Goal: Task Accomplishment & Management: Manage account settings

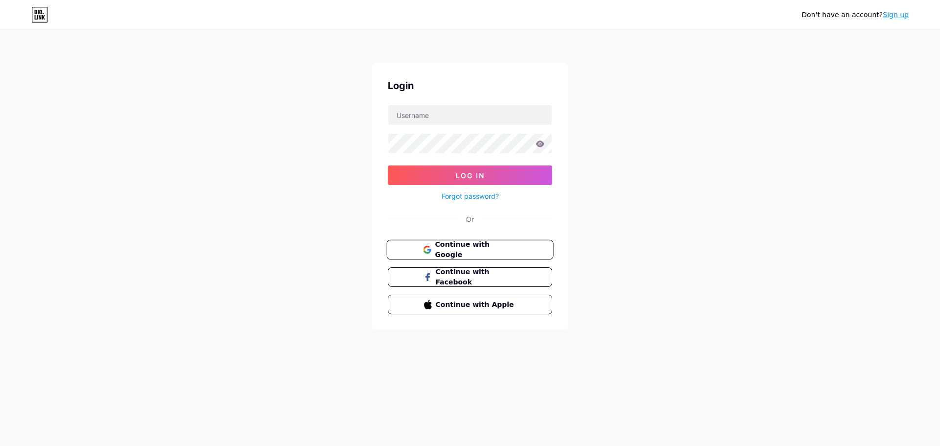
click at [483, 253] on span "Continue with Google" at bounding box center [476, 249] width 82 height 21
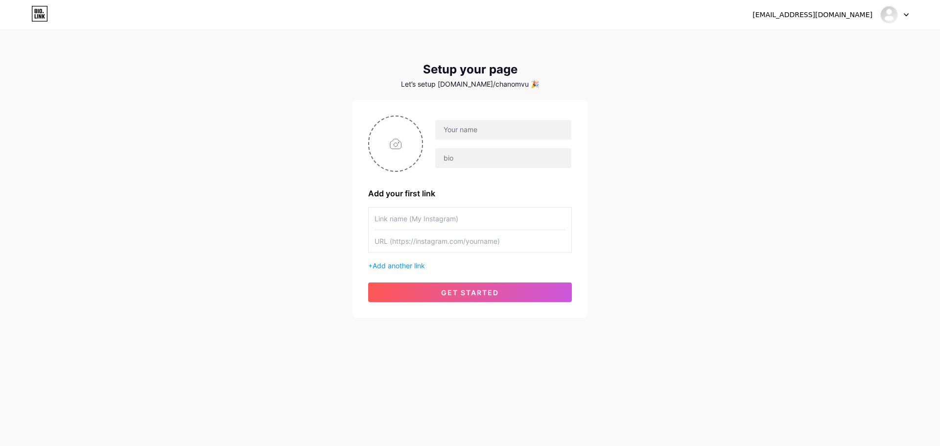
click at [424, 143] on div at bounding box center [497, 143] width 149 height 49
click at [402, 147] on input "file" at bounding box center [395, 144] width 53 height 54
type input "C:\fakepath\533399234_1189419719869681_1022632502569714329_n.png"
click at [499, 131] on input "text" at bounding box center [503, 130] width 136 height 20
type input "โ"
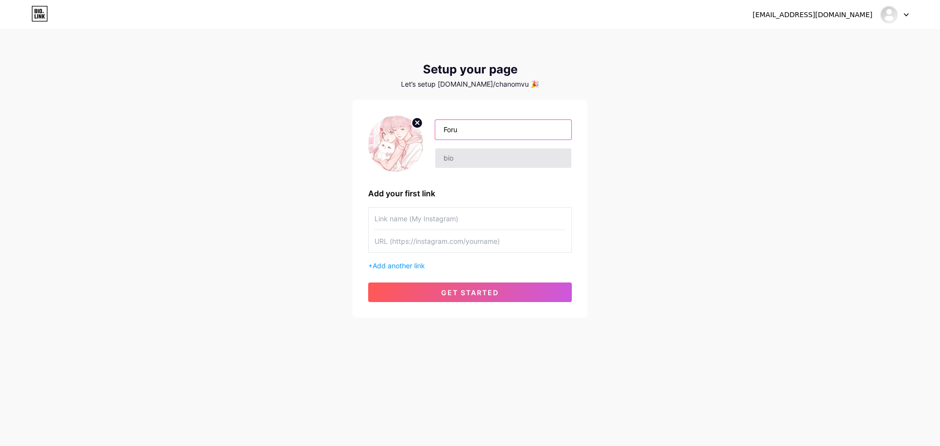
type input "Foru"
click at [516, 159] on input "text" at bounding box center [503, 158] width 136 height 20
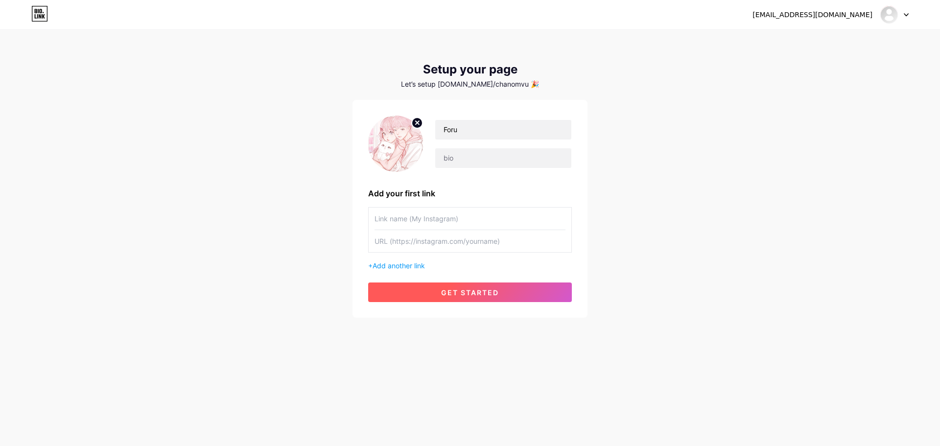
click at [440, 282] on div "Foru Add your first link + Add another link get started" at bounding box center [470, 209] width 204 height 187
click at [437, 285] on button "get started" at bounding box center [470, 292] width 204 height 20
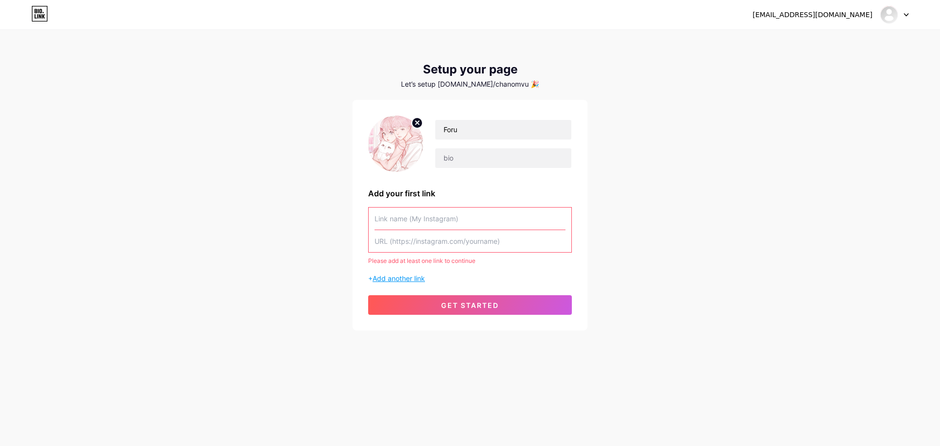
click at [399, 276] on span "Add another link" at bounding box center [399, 278] width 52 height 8
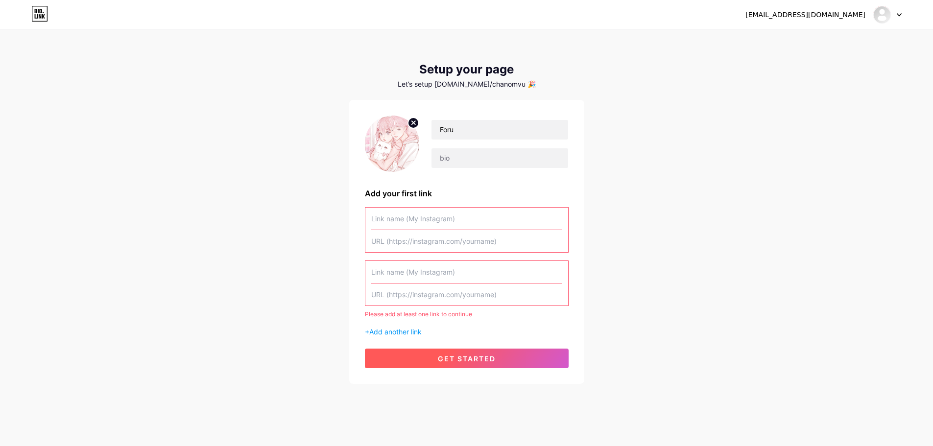
click at [417, 351] on button "get started" at bounding box center [467, 359] width 204 height 20
drag, startPoint x: 463, startPoint y: 140, endPoint x: 460, endPoint y: 145, distance: 5.7
click at [462, 140] on div "Foru" at bounding box center [493, 143] width 149 height 49
click at [455, 161] on input "text" at bounding box center [499, 158] width 136 height 20
click at [492, 132] on input "Foru" at bounding box center [499, 130] width 136 height 20
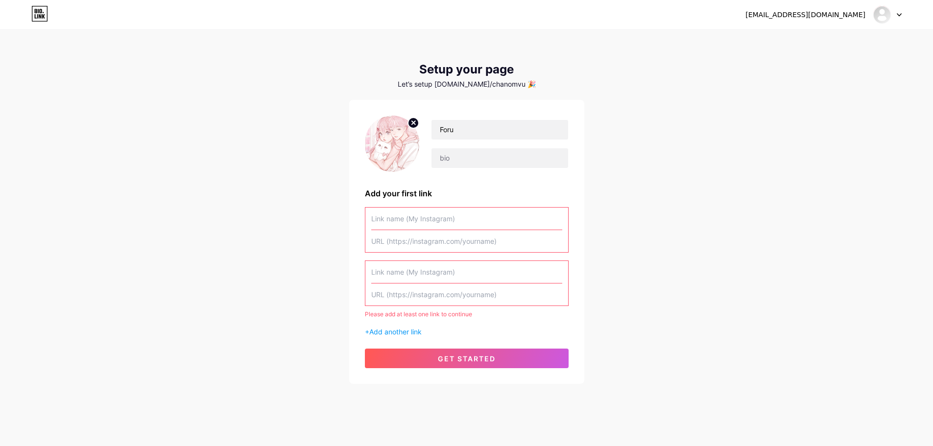
click at [440, 233] on input "text" at bounding box center [466, 241] width 191 height 22
click at [437, 236] on input "text" at bounding box center [466, 241] width 191 height 22
paste input "[URL][DOMAIN_NAME]"
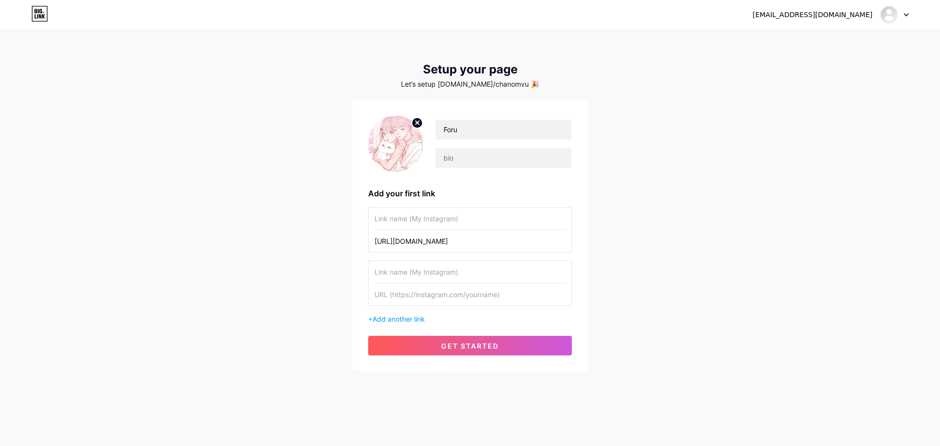
type input "[URL][DOMAIN_NAME]"
click at [440, 222] on input "text" at bounding box center [469, 219] width 191 height 22
click at [438, 220] on input "text" at bounding box center [469, 219] width 191 height 22
paste input "brownie"
type input "brownie"
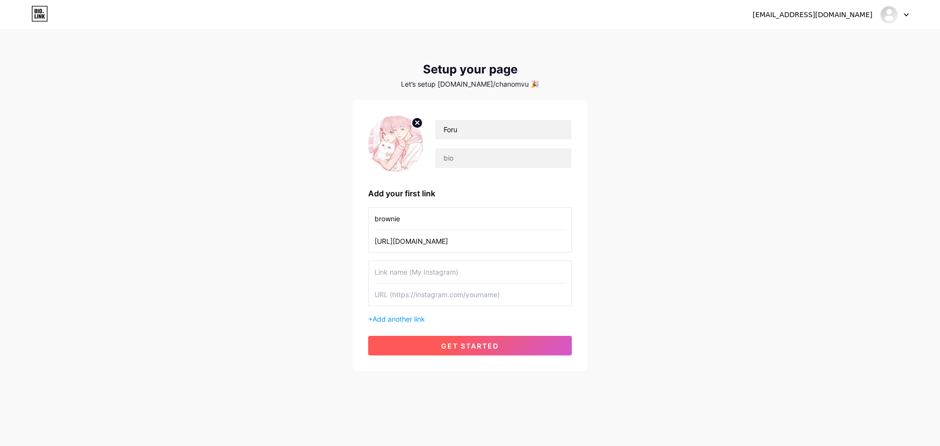
click at [430, 338] on button "get started" at bounding box center [470, 346] width 204 height 20
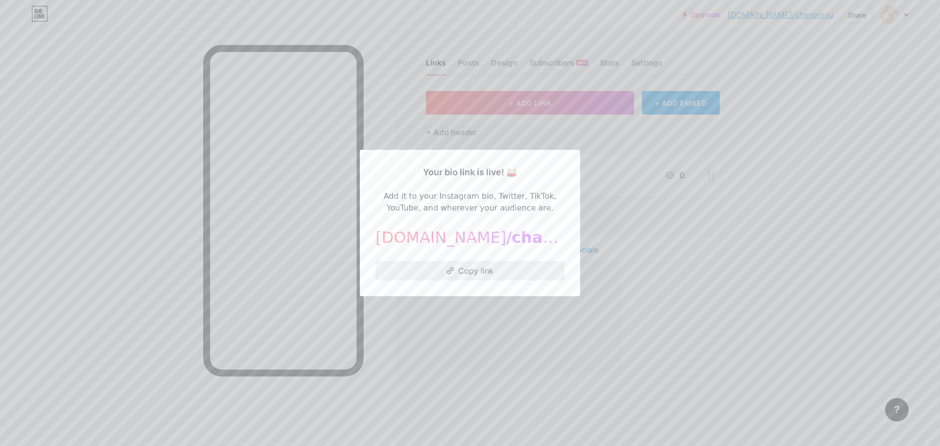
click at [496, 268] on button "Copy link" at bounding box center [469, 271] width 189 height 20
click at [691, 343] on div at bounding box center [470, 223] width 940 height 446
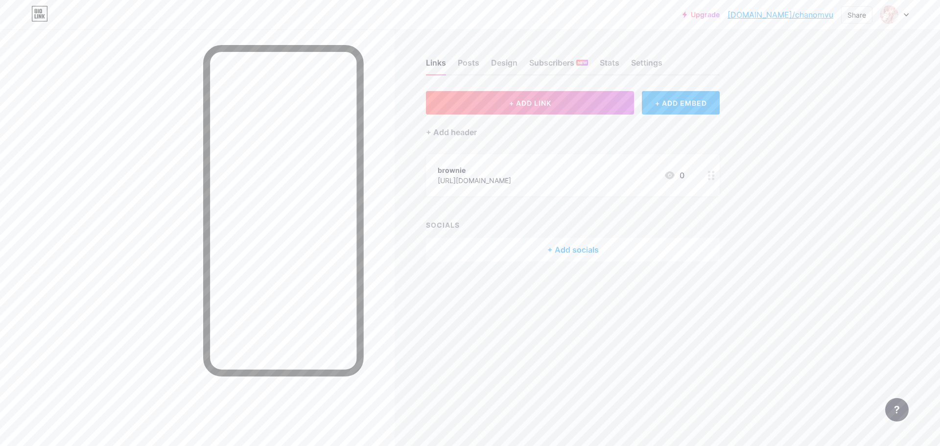
click at [473, 16] on div "Upgrade [DOMAIN_NAME]/[PERSON_NAME]... [DOMAIN_NAME]/chanomvu Share Switch acco…" at bounding box center [470, 15] width 940 height 18
click at [473, 59] on div "Posts" at bounding box center [469, 66] width 22 height 18
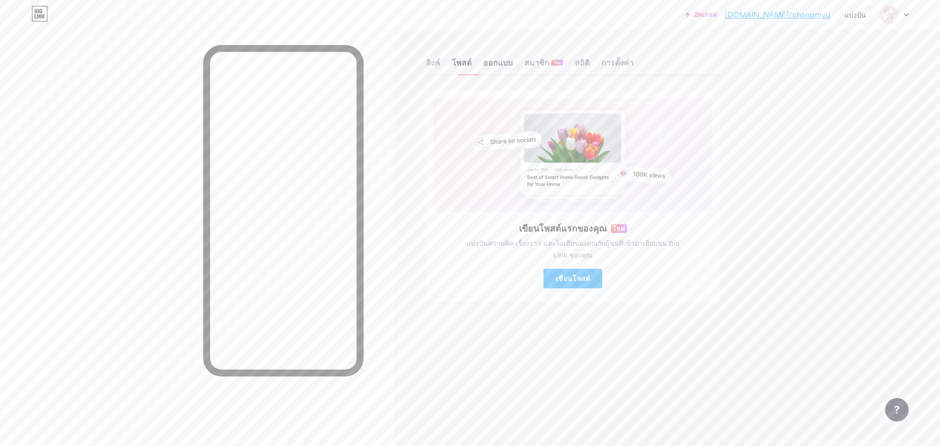
click at [506, 66] on font "ออกแบบ" at bounding box center [497, 63] width 29 height 10
click at [508, 69] on div "ออกแบบ" at bounding box center [497, 66] width 29 height 18
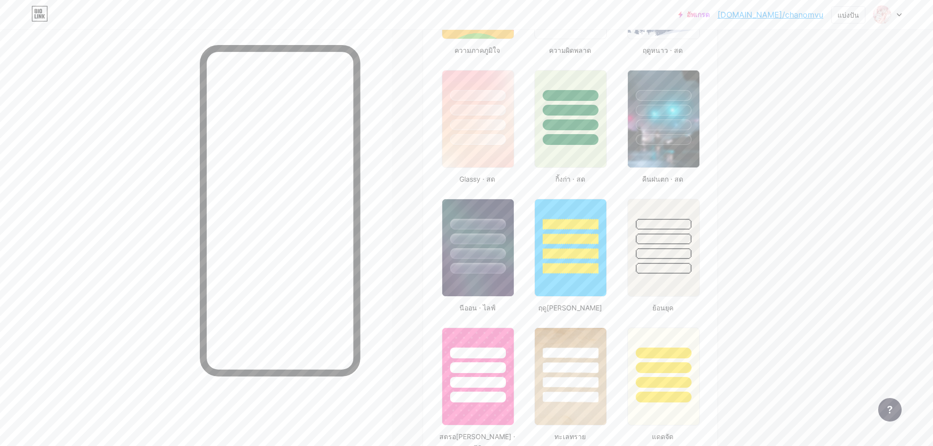
scroll to position [490, 0]
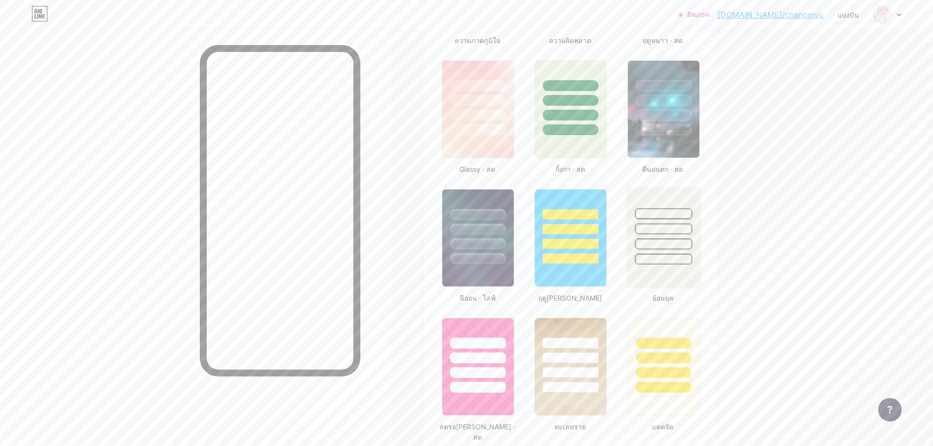
click at [682, 270] on img at bounding box center [663, 238] width 73 height 100
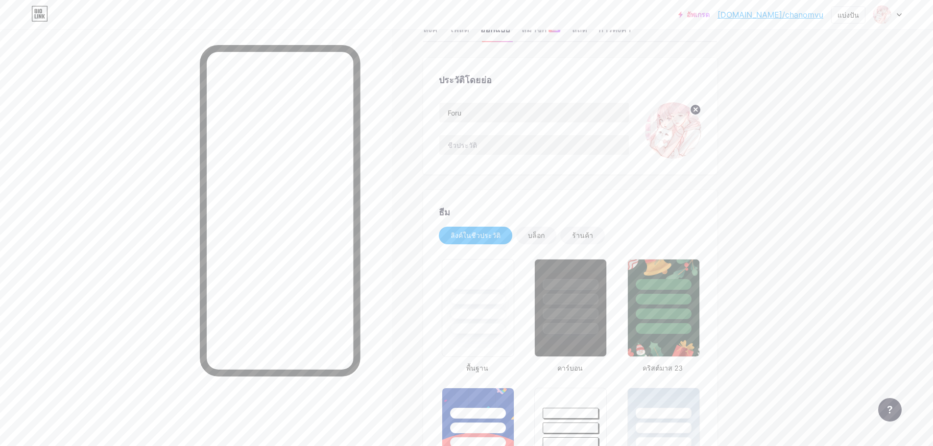
scroll to position [0, 0]
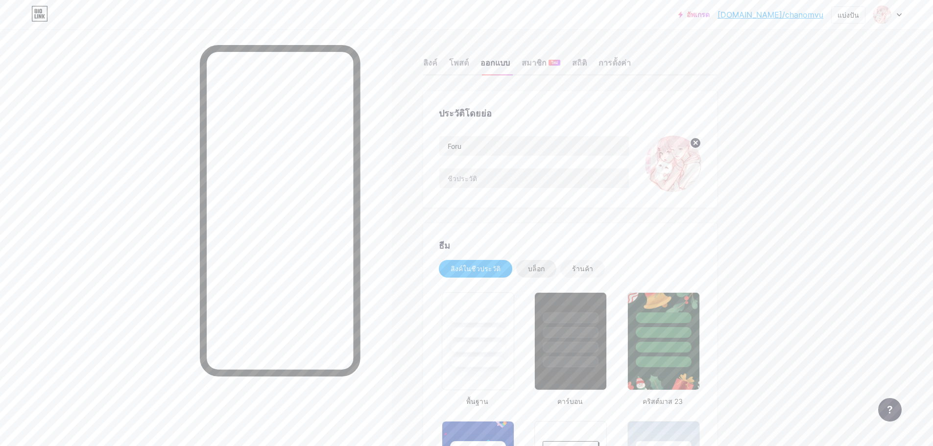
click at [537, 262] on div "บล็อก" at bounding box center [536, 269] width 40 height 18
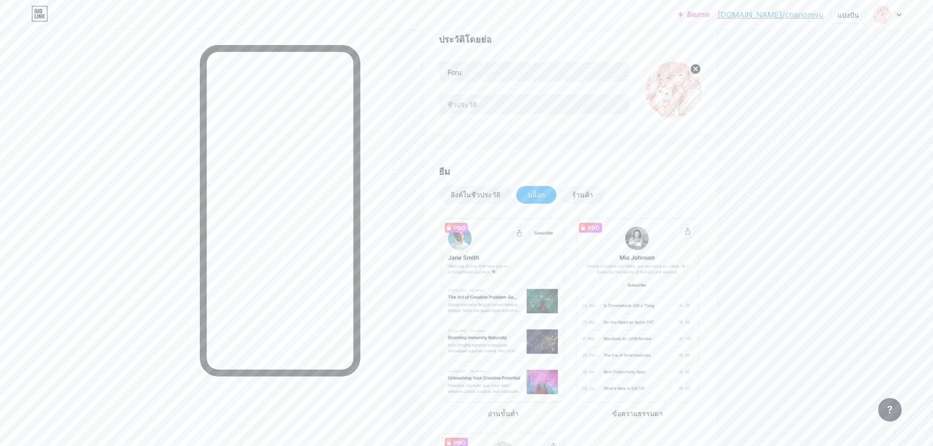
scroll to position [98, 0]
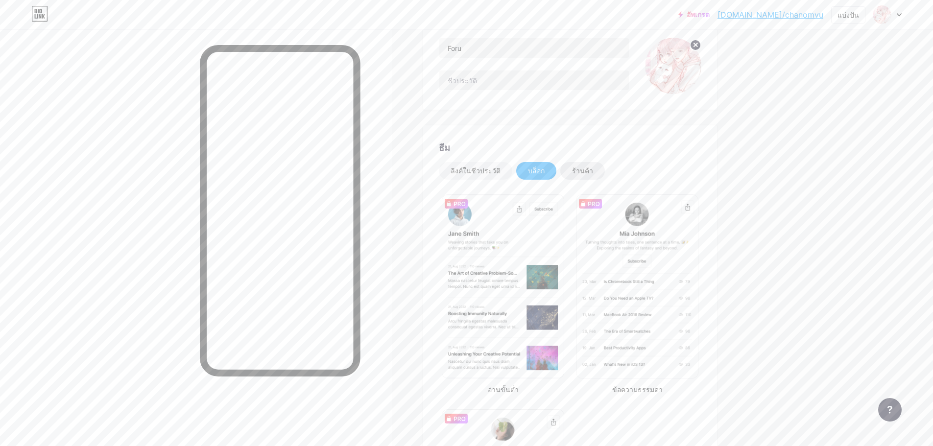
click at [581, 172] on font "ร้านค้า" at bounding box center [582, 170] width 21 height 8
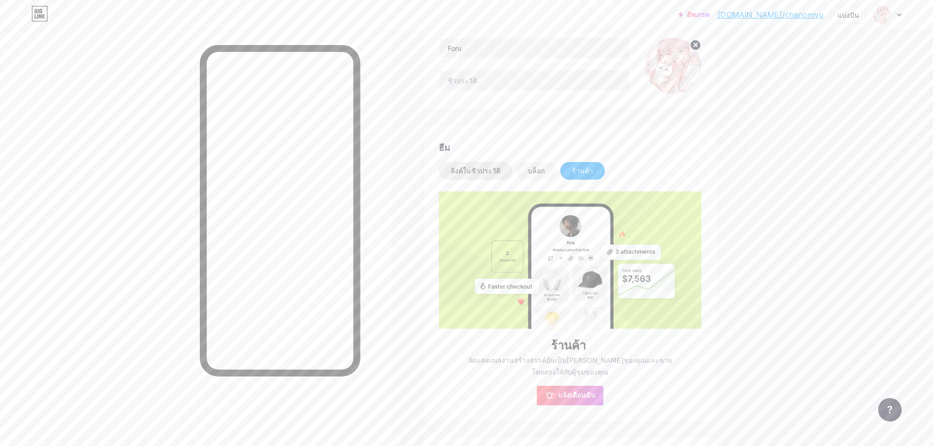
click at [469, 166] on div "ลิงค์ในชีวประวัติ" at bounding box center [475, 171] width 73 height 18
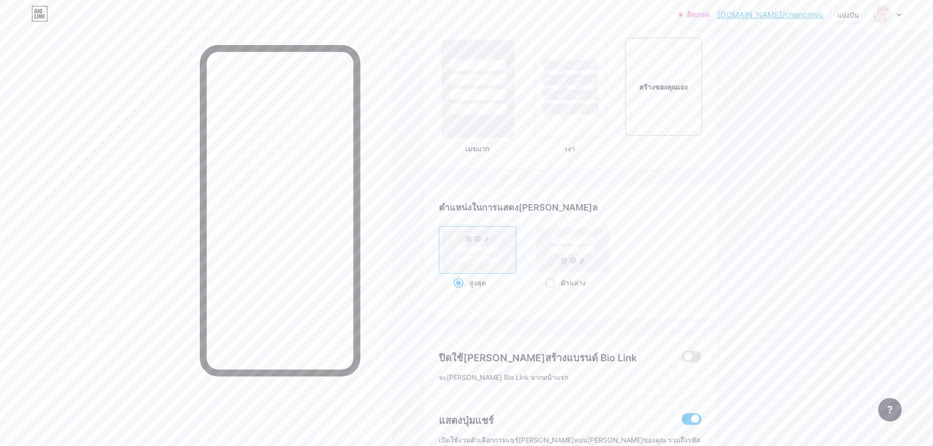
scroll to position [1168, 0]
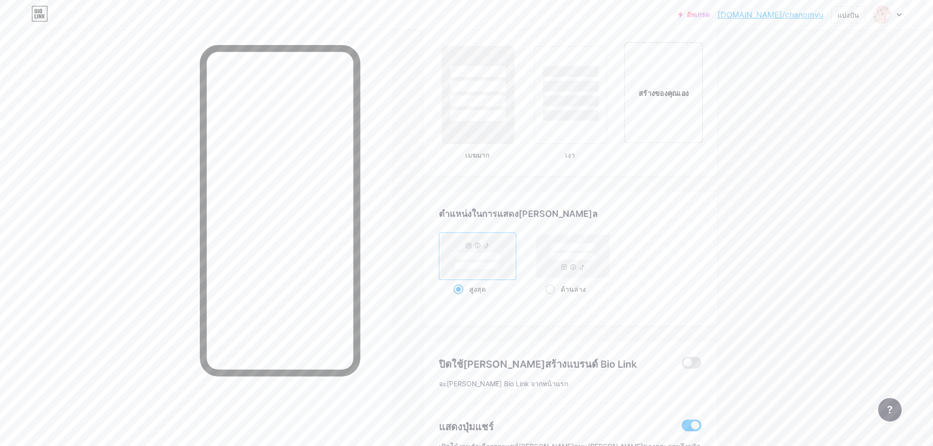
click at [651, 83] on div "สร้างของคุณเอง" at bounding box center [663, 92] width 79 height 101
click at [677, 122] on div "สร้างของคุณเอง" at bounding box center [662, 101] width 77 height 117
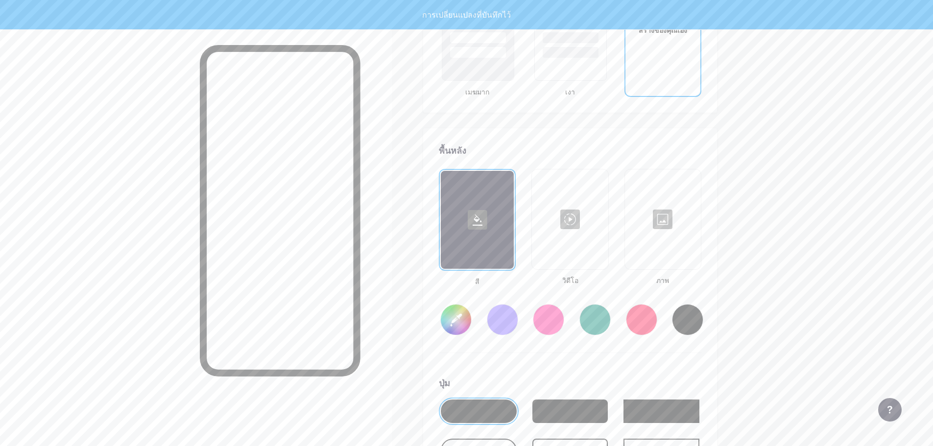
scroll to position [1300, 0]
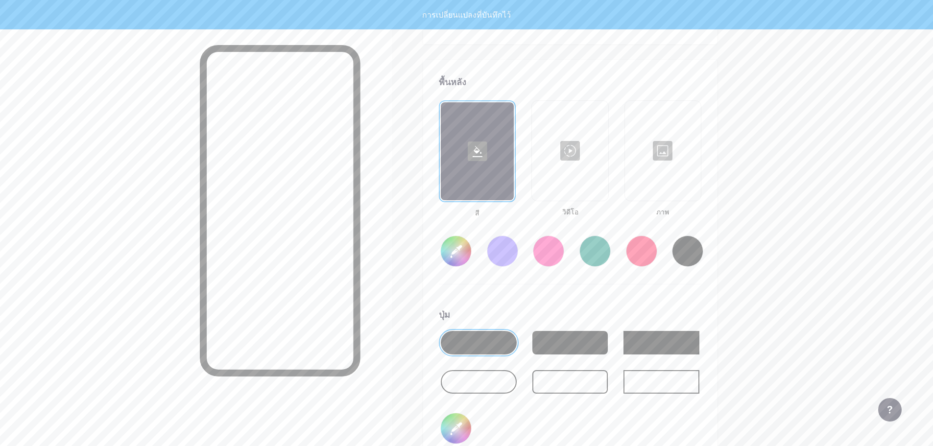
type input "#ffffff"
type input "#000000"
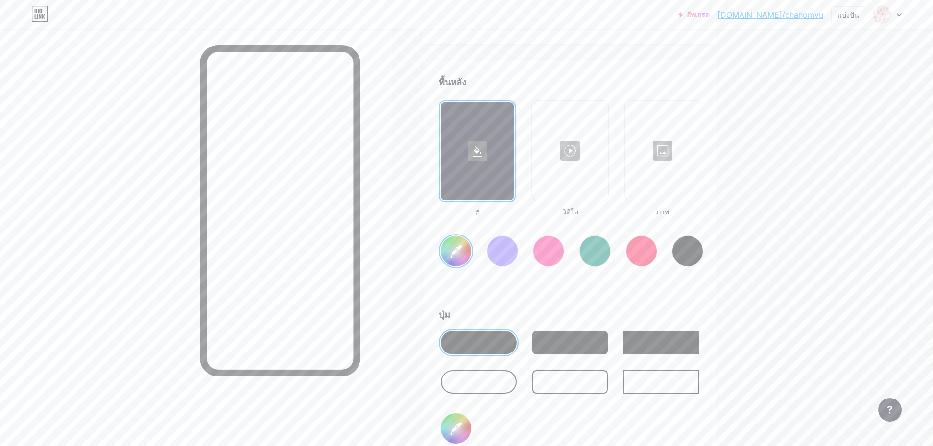
type input "#ffffff"
click at [683, 163] on div at bounding box center [663, 151] width 74 height 98
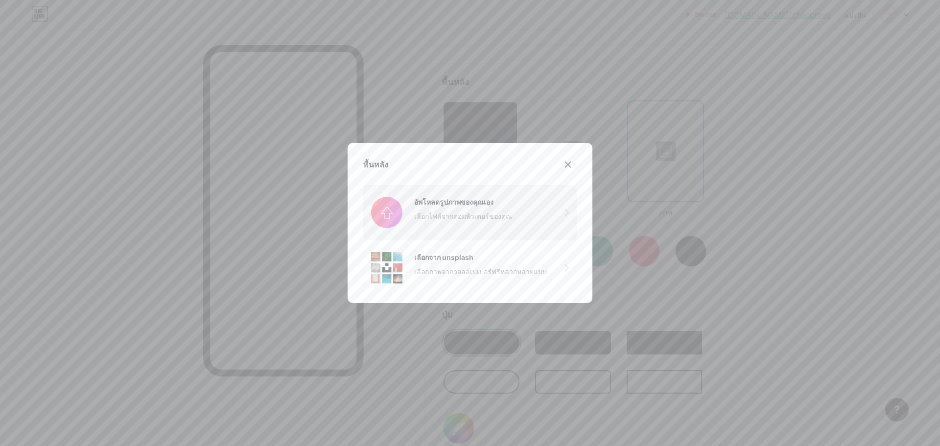
click at [508, 221] on input "file" at bounding box center [469, 212] width 213 height 55
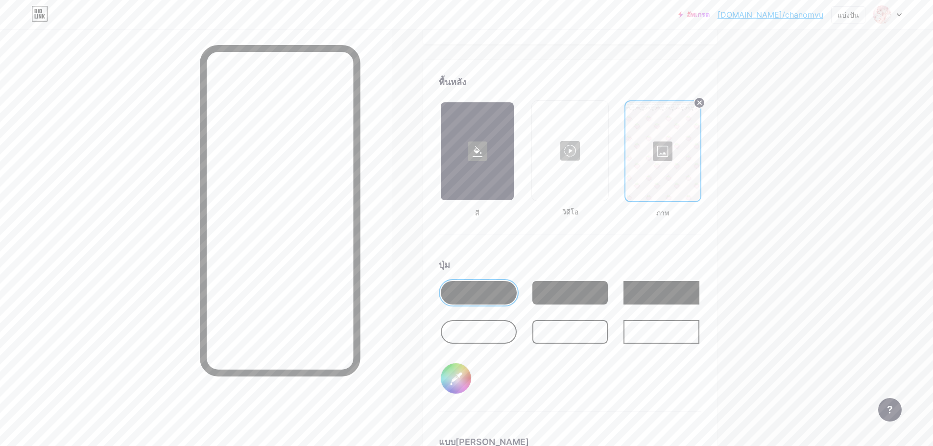
click at [468, 320] on div at bounding box center [479, 331] width 76 height 23
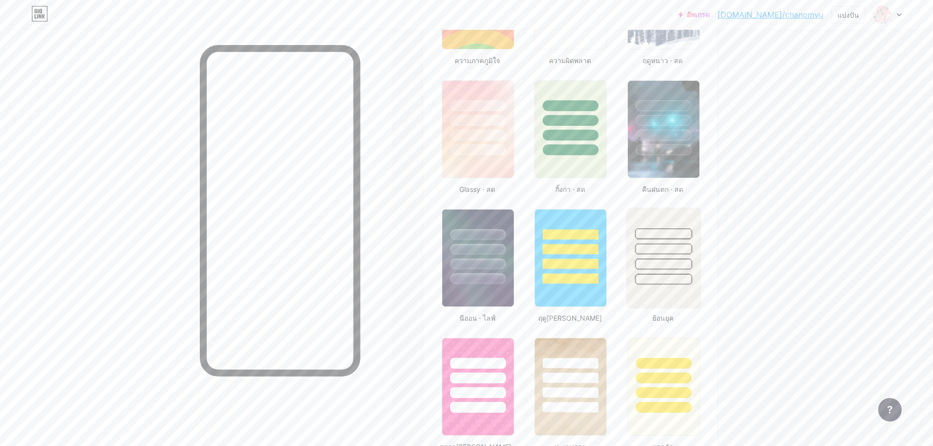
scroll to position [419, 0]
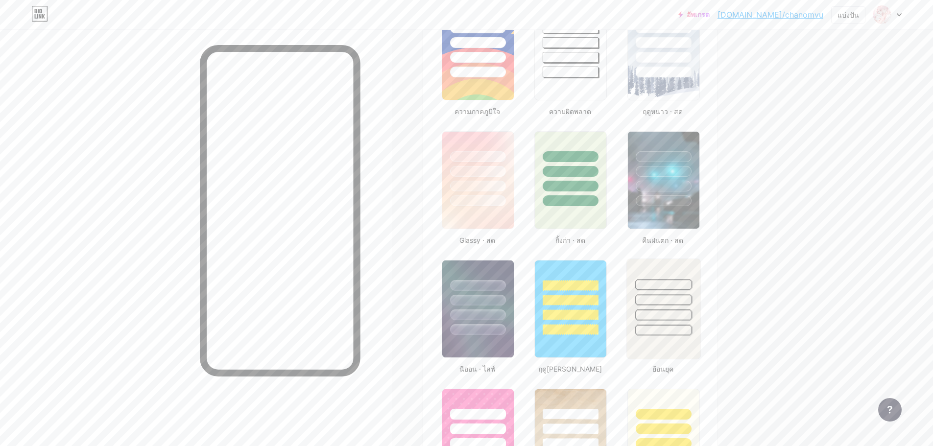
click at [664, 330] on div at bounding box center [662, 330] width 57 height 11
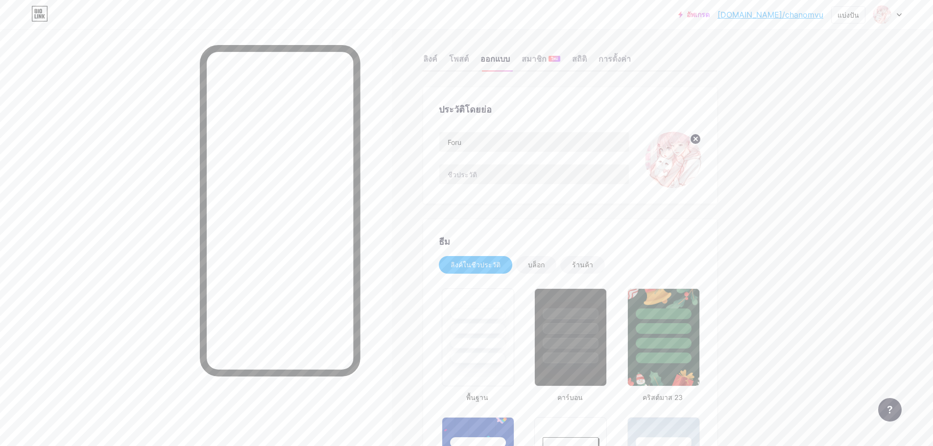
scroll to position [0, 0]
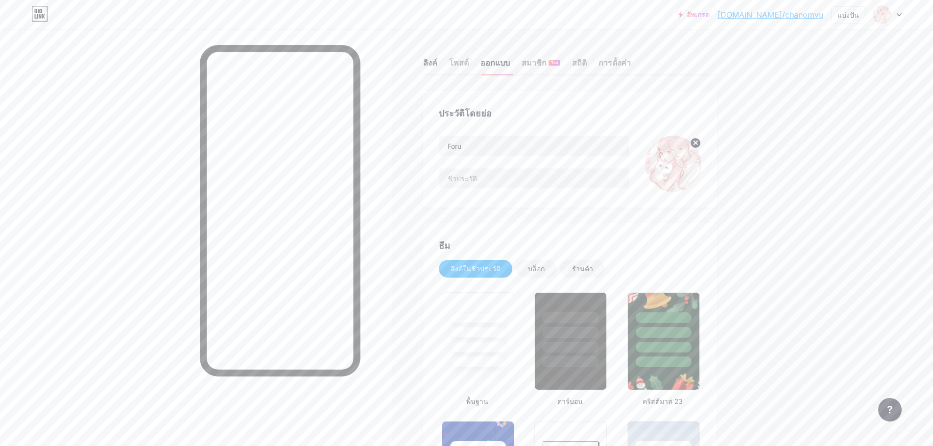
click at [437, 63] on font "ลิงค์" at bounding box center [430, 63] width 14 height 10
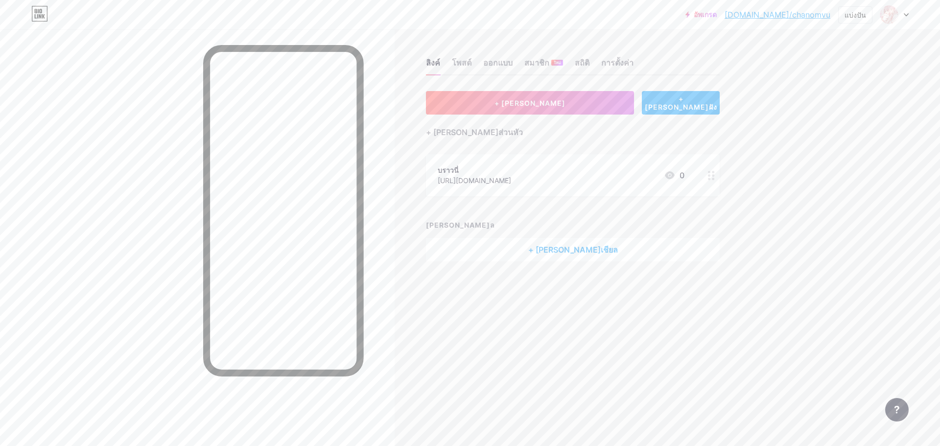
click at [630, 171] on div "บราวนี่ [URL][DOMAIN_NAME] 0" at bounding box center [561, 175] width 247 height 23
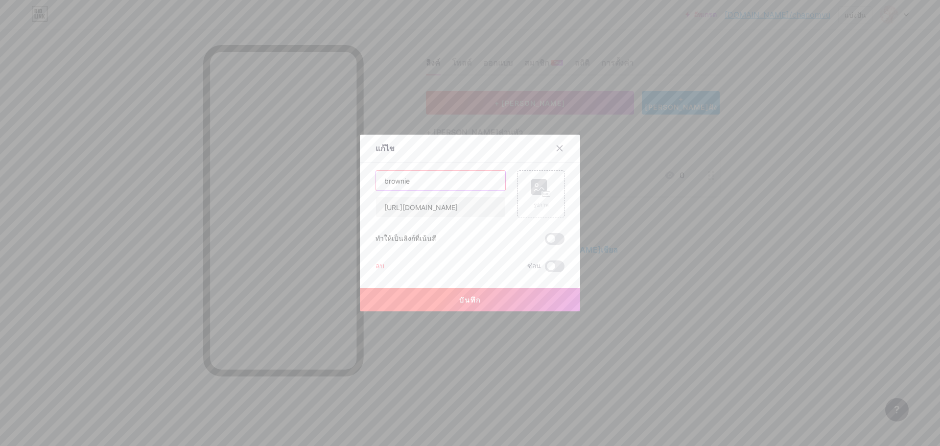
drag, startPoint x: 434, startPoint y: 178, endPoint x: 329, endPoint y: 183, distance: 104.9
click at [329, 183] on div "แก้ไข เนื้อหา [PERSON_NAME]ทูป [PERSON_NAME]วิดีโอ YouTube โดยไม่ต้องออกจากหน้า…" at bounding box center [470, 223] width 940 height 446
paste input "link Discord"
type input "link Discord"
click at [484, 304] on button "บันทึก" at bounding box center [470, 299] width 220 height 23
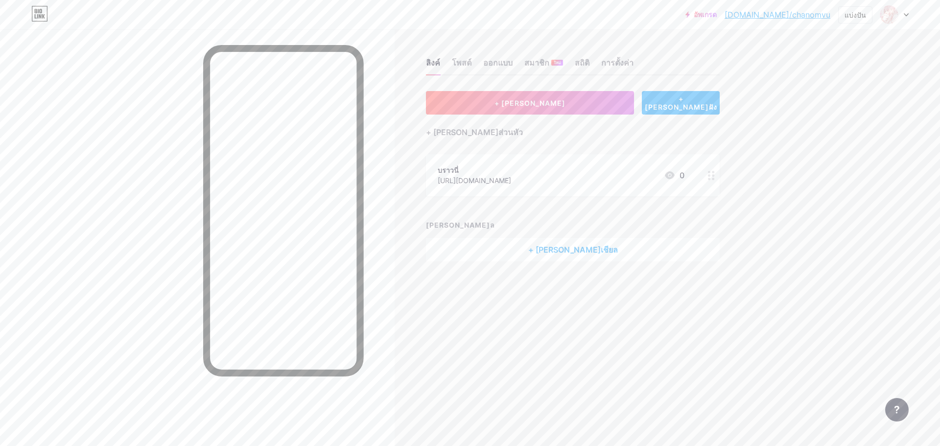
click at [619, 193] on div "บราวนี่ [URL][DOMAIN_NAME] 0" at bounding box center [573, 175] width 294 height 42
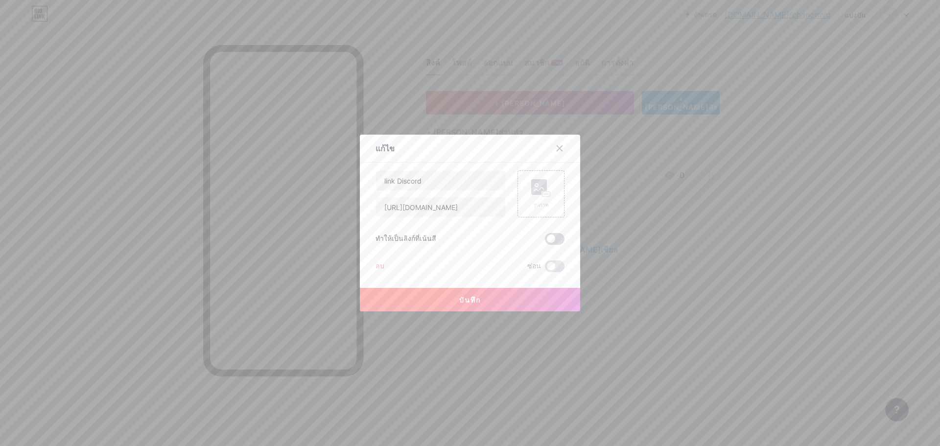
click at [553, 239] on span at bounding box center [555, 239] width 20 height 12
click at [545, 241] on input "checkbox" at bounding box center [545, 241] width 0 height 0
click at [504, 301] on button "บันทึก" at bounding box center [470, 299] width 220 height 23
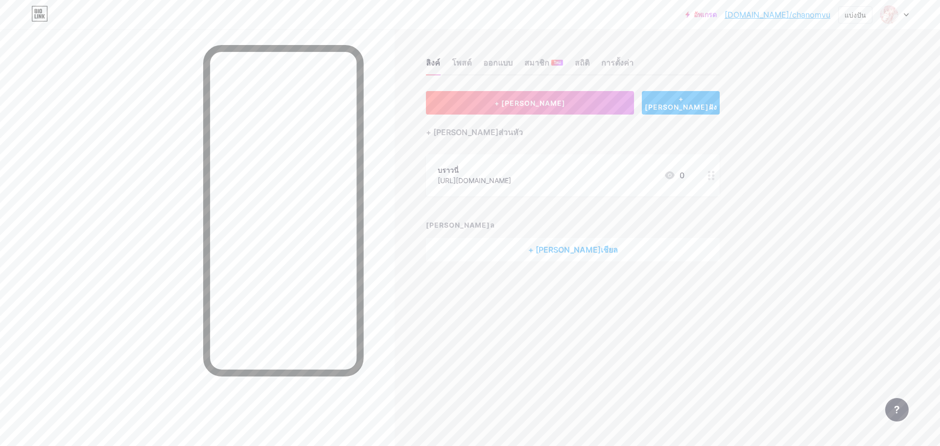
click at [575, 227] on div "[PERSON_NAME]ล" at bounding box center [573, 225] width 294 height 10
click at [592, 176] on div "บราวนี่ [URL][DOMAIN_NAME] 0" at bounding box center [561, 175] width 247 height 23
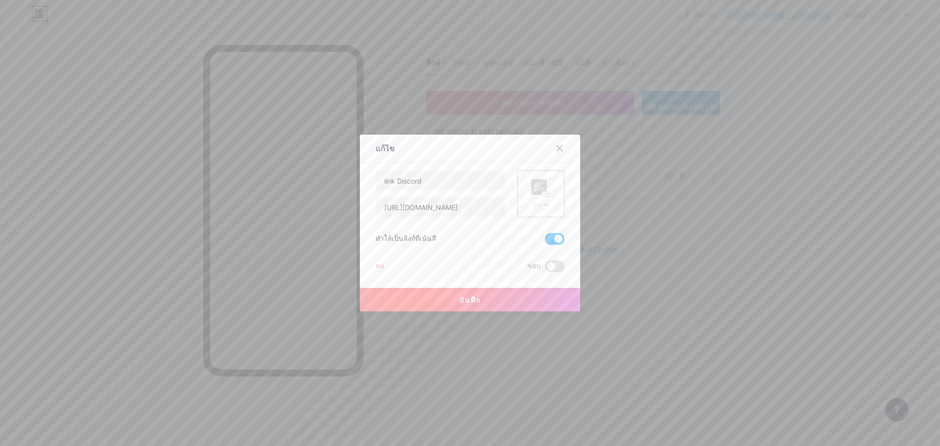
click at [550, 237] on span at bounding box center [555, 239] width 20 height 12
click at [545, 241] on input "checkbox" at bounding box center [545, 241] width 0 height 0
click at [557, 149] on icon at bounding box center [559, 148] width 5 height 5
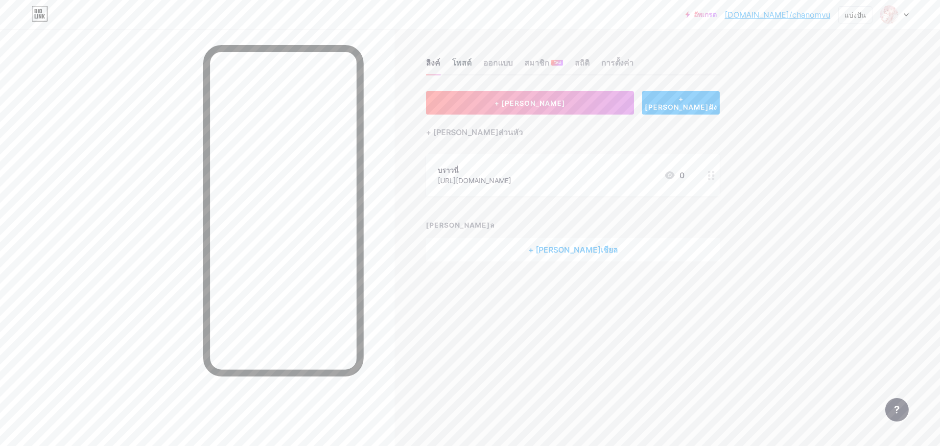
click at [467, 62] on font "โพสต์" at bounding box center [462, 63] width 20 height 10
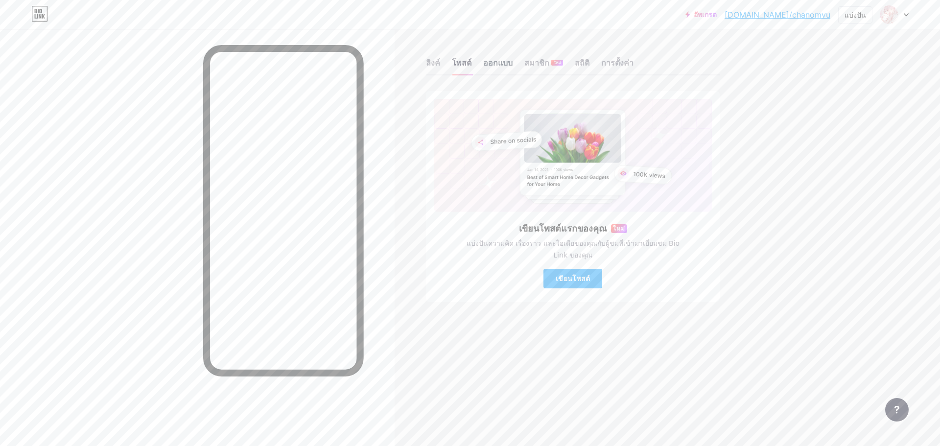
click at [491, 57] on div "ออกแบบ" at bounding box center [497, 66] width 29 height 18
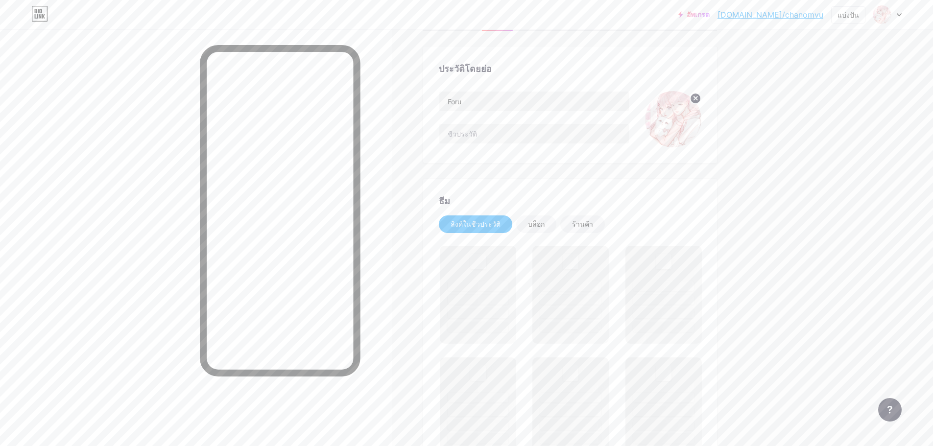
scroll to position [98, 0]
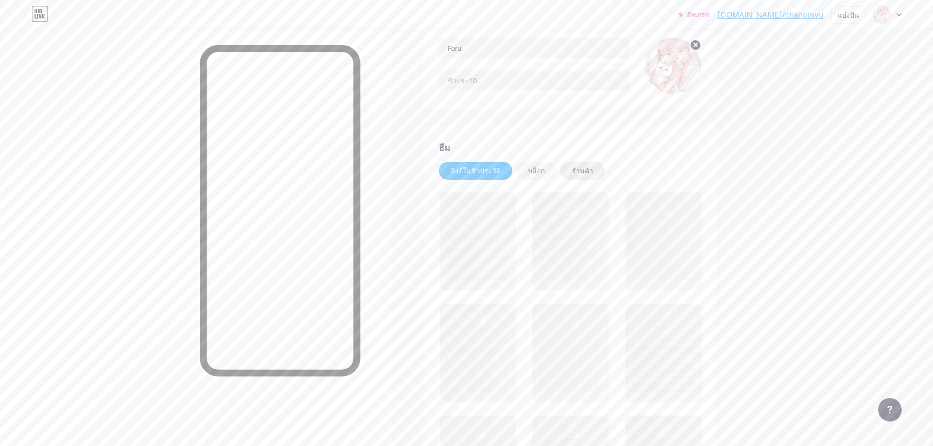
click at [587, 176] on div "ร้านค้า" at bounding box center [582, 171] width 45 height 18
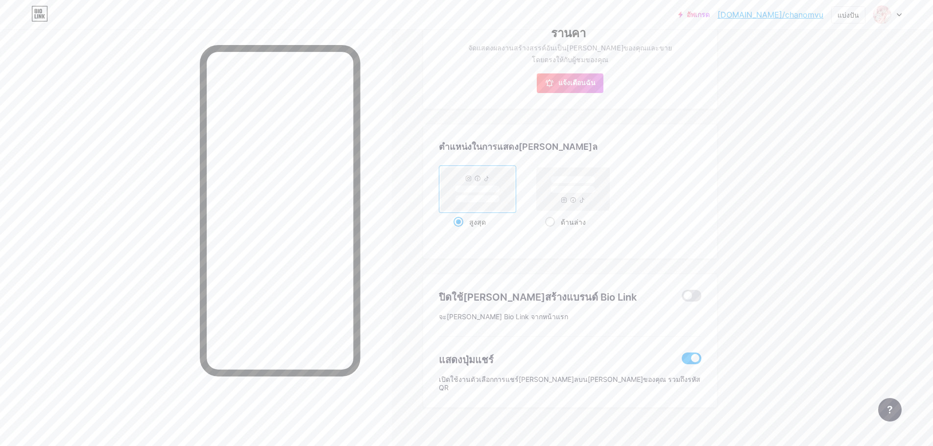
scroll to position [413, 0]
click at [581, 183] on rect at bounding box center [572, 186] width 45 height 7
click at [551, 229] on input "ด้านล่าง" at bounding box center [548, 232] width 6 height 6
radio input "true"
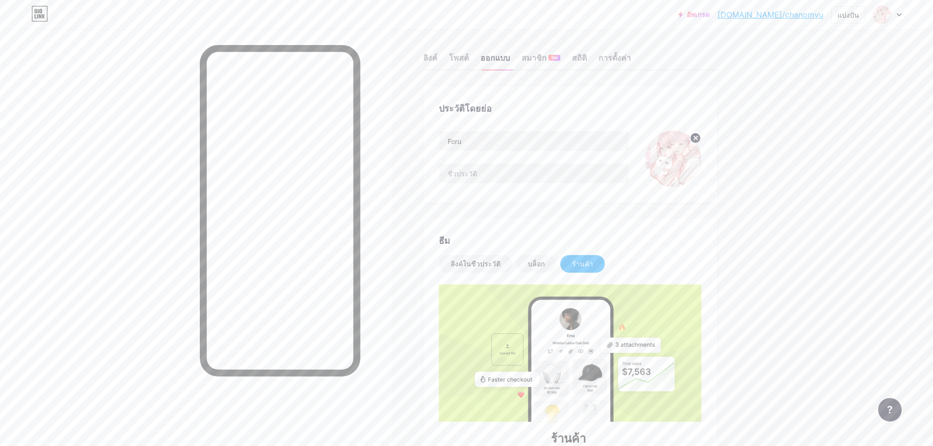
scroll to position [0, 0]
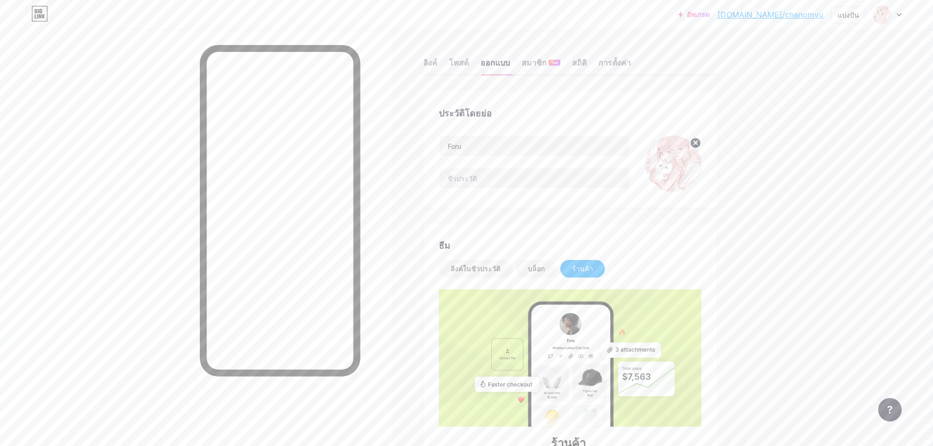
click at [596, 64] on div "ลิงค์ โพสต์ ออกแบบ สมาชิก ใหม่ สถิติ การตั้งค่า" at bounding box center [570, 58] width 294 height 34
click at [542, 60] on font "สมาชิก" at bounding box center [533, 63] width 25 height 10
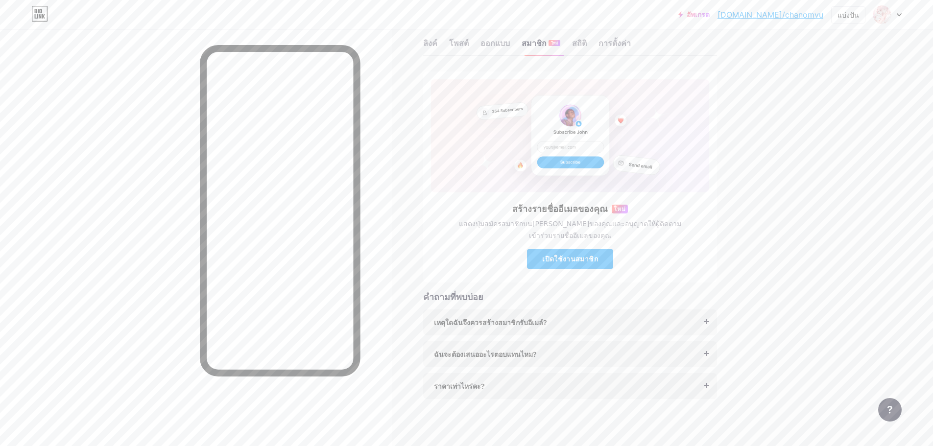
scroll to position [22, 0]
click at [631, 39] on font "การตั้งค่า" at bounding box center [614, 41] width 32 height 10
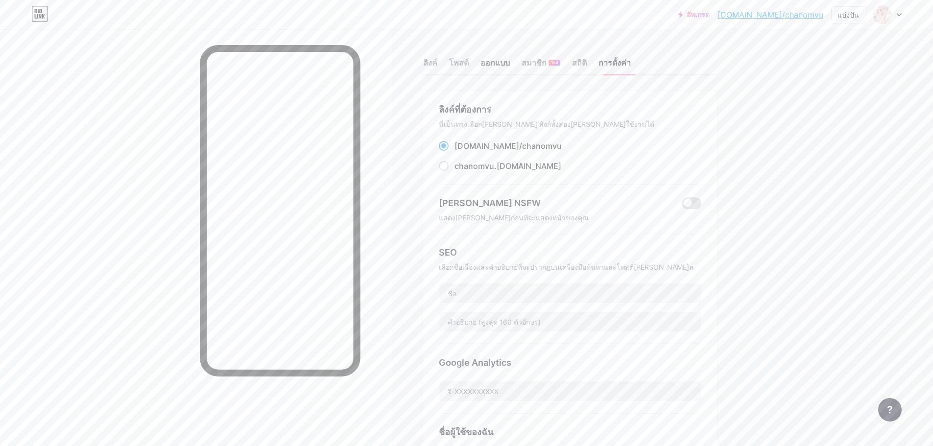
click at [510, 59] on font "ออกแบบ" at bounding box center [494, 63] width 29 height 10
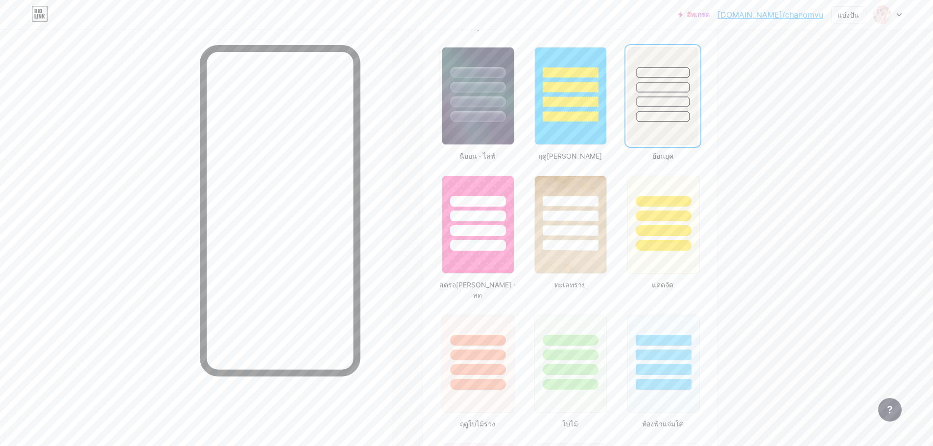
scroll to position [630, 0]
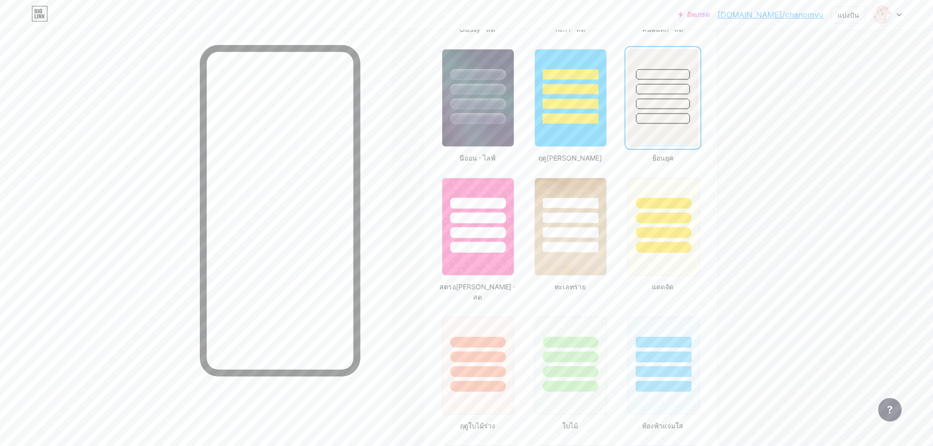
click at [571, 30] on font "กิ้งก่า · สด" at bounding box center [570, 29] width 30 height 8
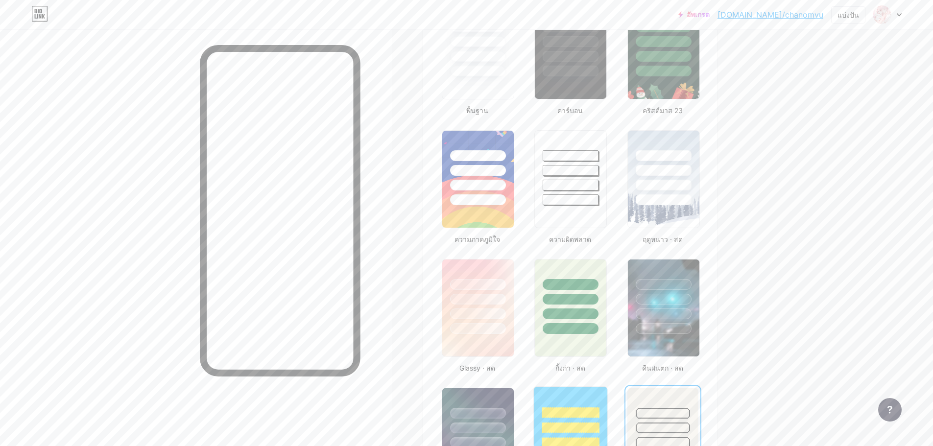
scroll to position [91, 0]
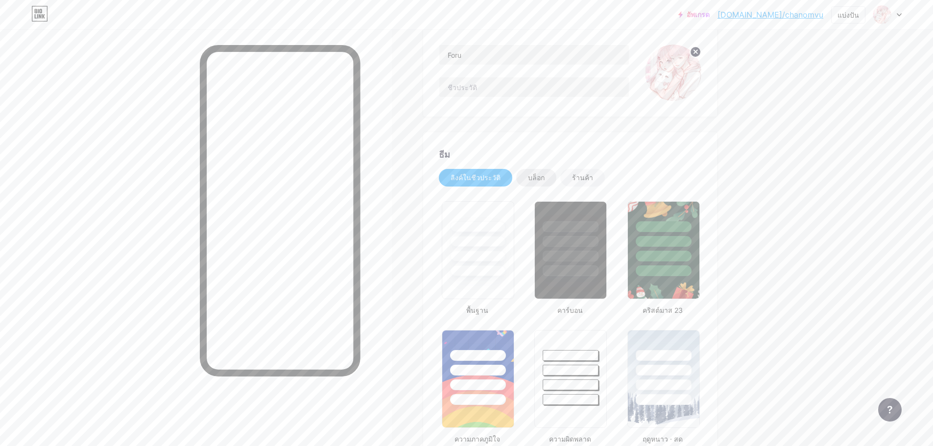
click at [538, 177] on font "บล็อก" at bounding box center [536, 177] width 17 height 8
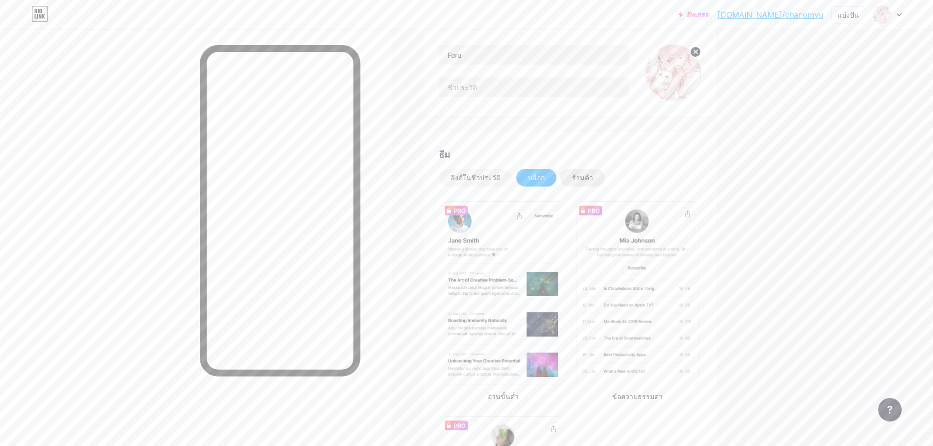
click at [563, 178] on div "ร้านค้า" at bounding box center [582, 178] width 45 height 18
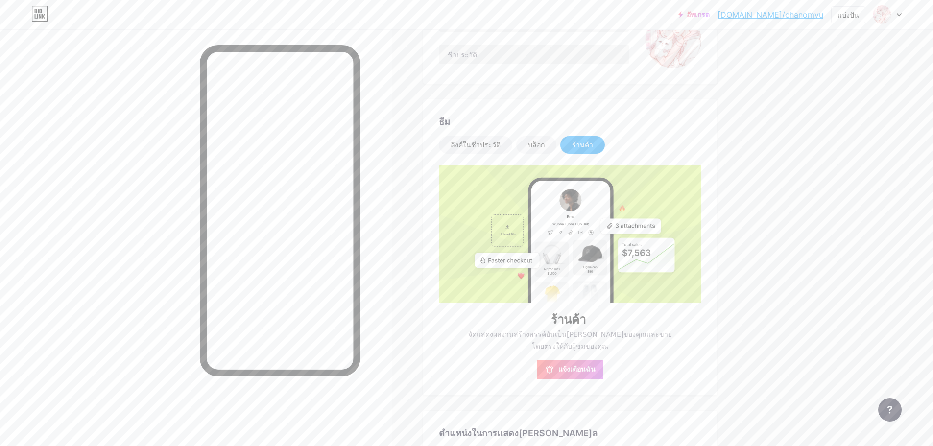
scroll to position [119, 0]
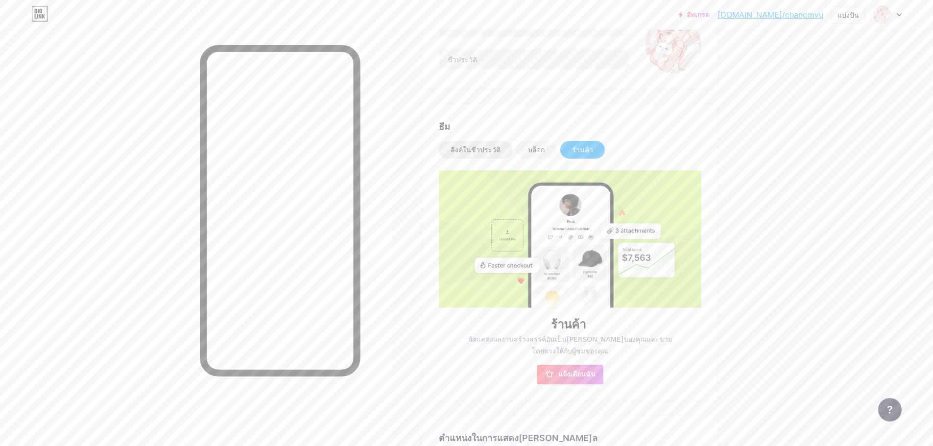
click at [479, 149] on font "ลิงค์ในชีวประวัติ" at bounding box center [475, 149] width 50 height 8
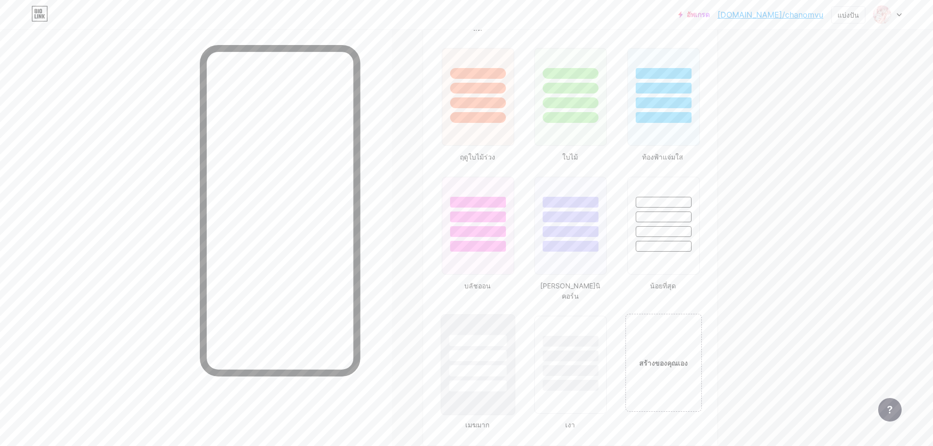
scroll to position [902, 0]
click at [651, 327] on div "สร้างของคุณเอง" at bounding box center [663, 358] width 79 height 101
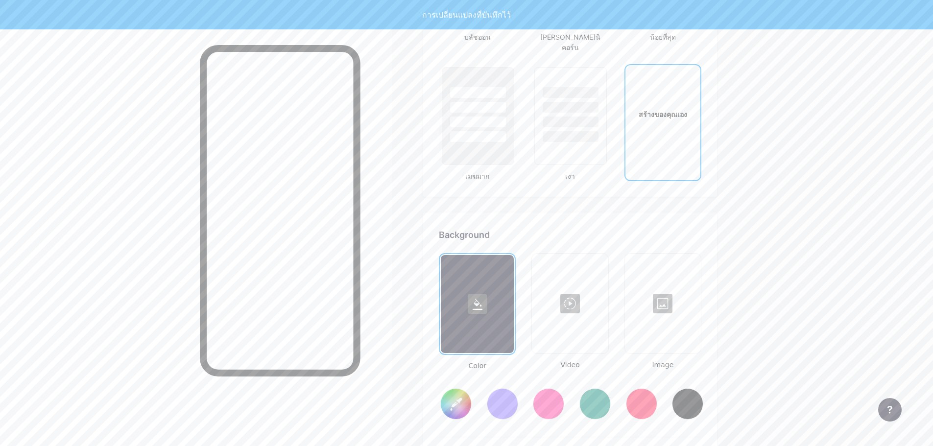
click at [675, 117] on div "สร้างของคุณเอง" at bounding box center [662, 114] width 75 height 98
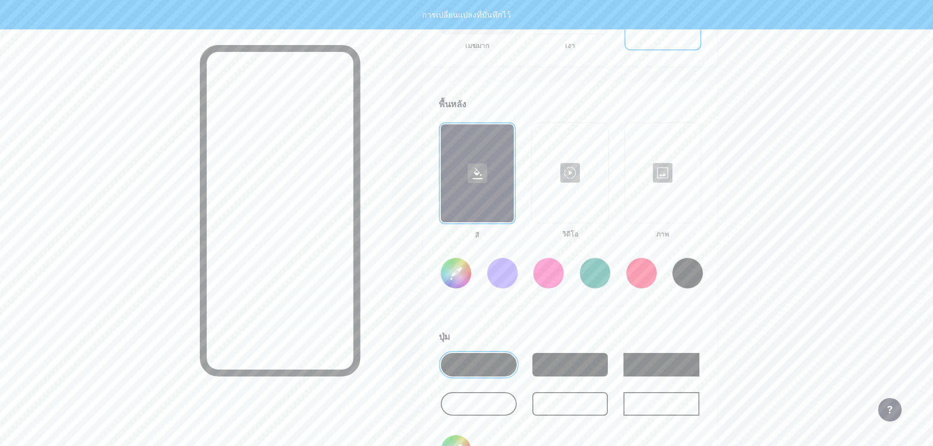
scroll to position [1300, 0]
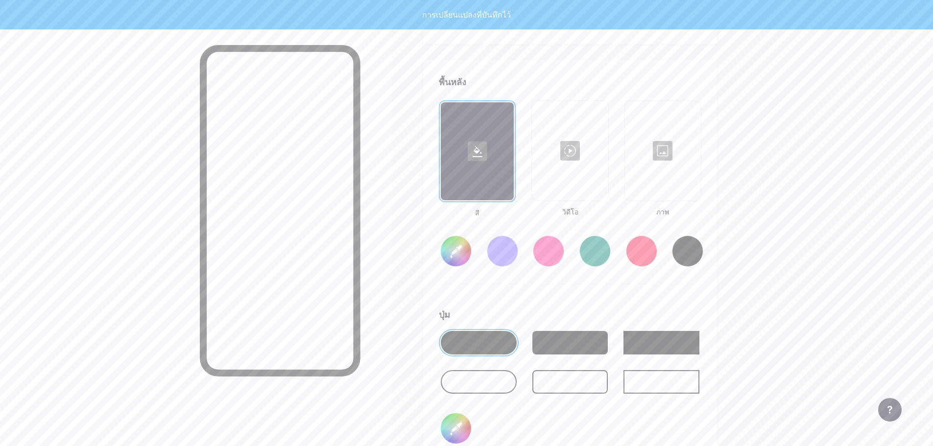
type input "#ffffff"
type input "#000000"
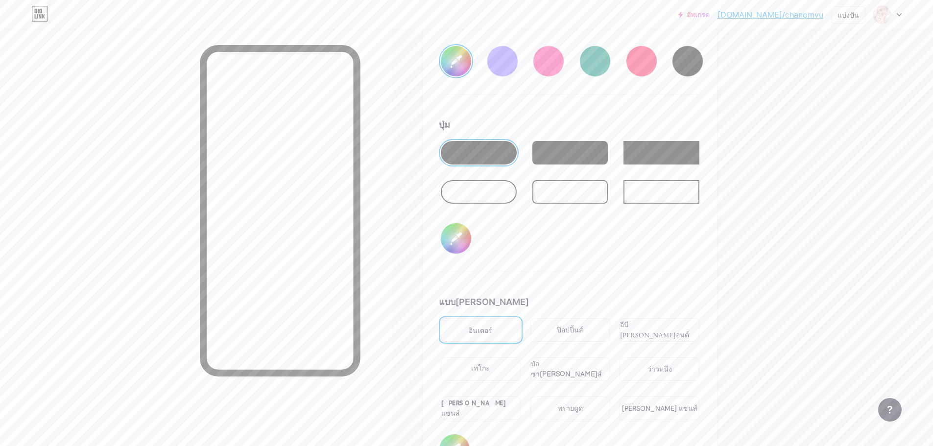
scroll to position [1496, 0]
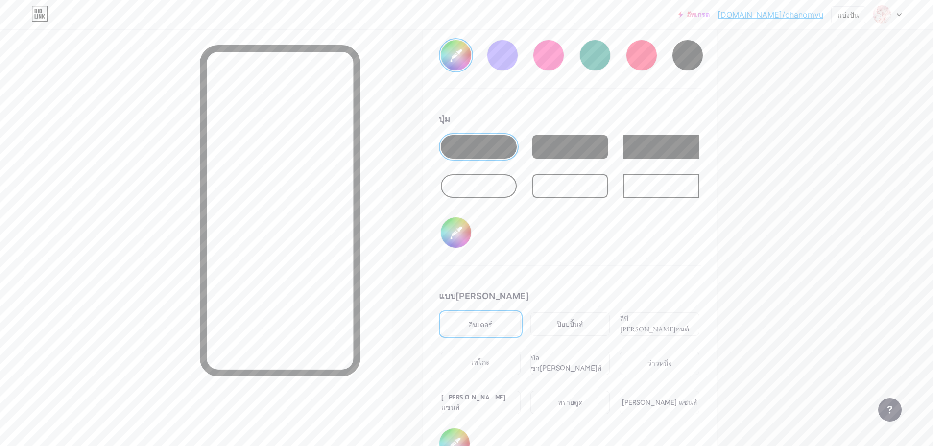
click at [582, 319] on font "ป๊อปปิ้นส์" at bounding box center [570, 324] width 26 height 10
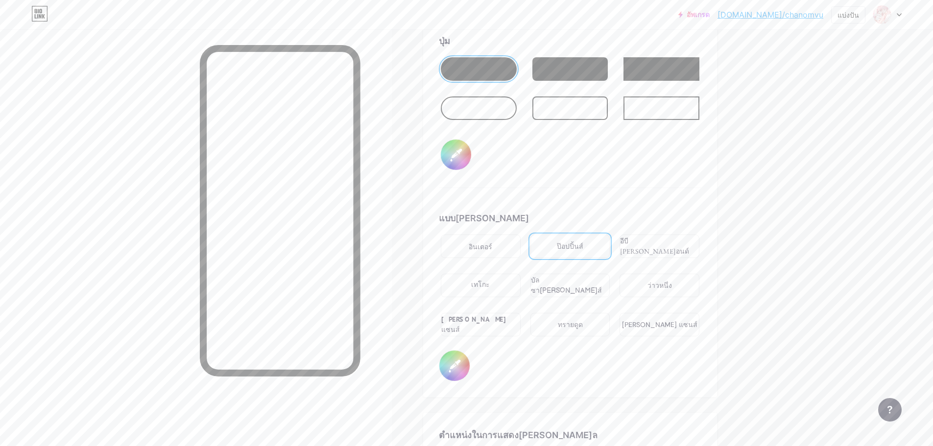
scroll to position [1593, 0]
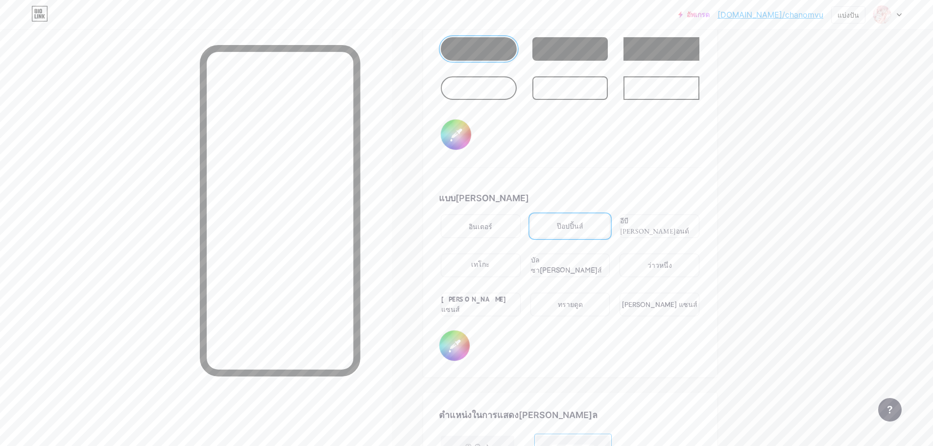
click at [651, 300] on font "[PERSON_NAME] แซนส์" at bounding box center [659, 304] width 75 height 9
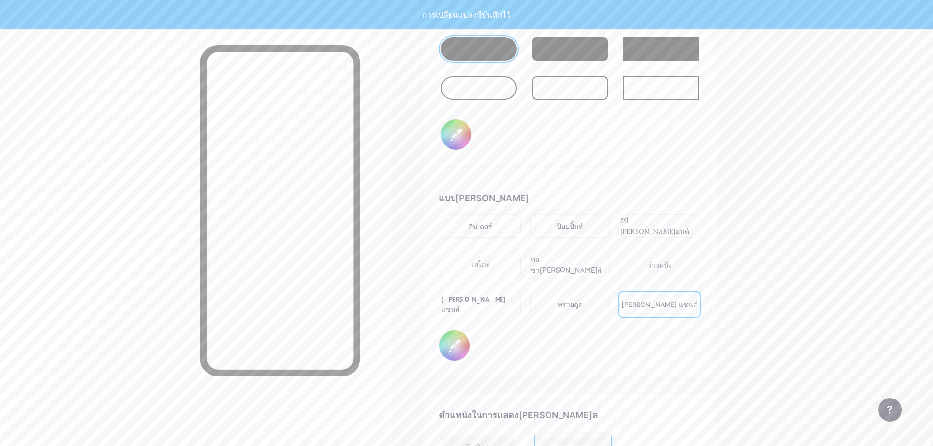
drag, startPoint x: 556, startPoint y: 206, endPoint x: 605, endPoint y: 260, distance: 73.1
click at [557, 214] on div "ป๊อปปิ้นส์" at bounding box center [570, 225] width 80 height 23
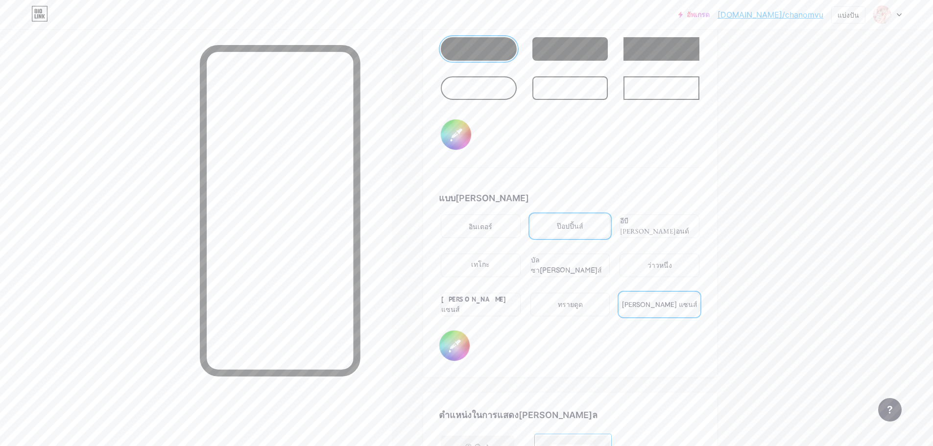
click at [634, 293] on div "[PERSON_NAME] แซนส์" at bounding box center [659, 304] width 80 height 23
click at [639, 293] on div "[PERSON_NAME] แซนส์" at bounding box center [659, 304] width 80 height 23
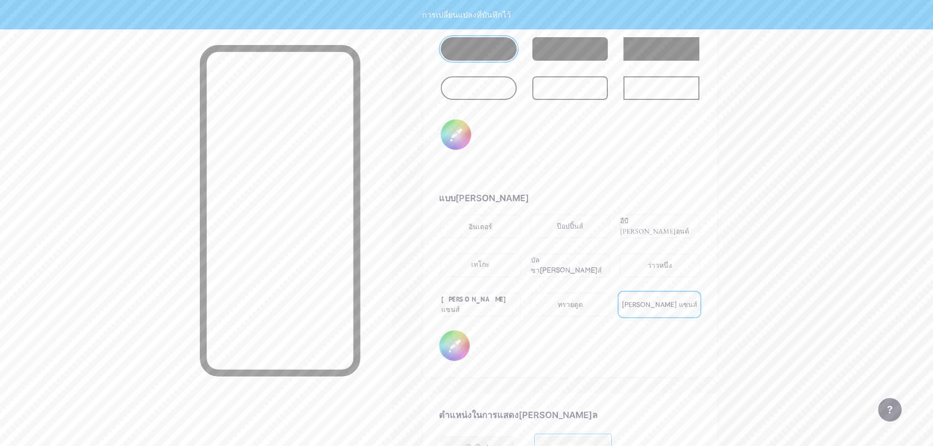
click at [460, 214] on div "อินเตอร์" at bounding box center [481, 225] width 80 height 23
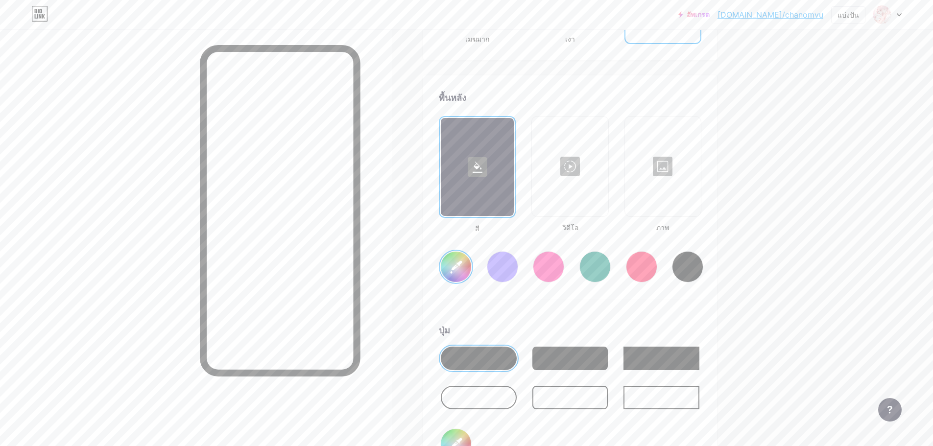
scroll to position [1251, 0]
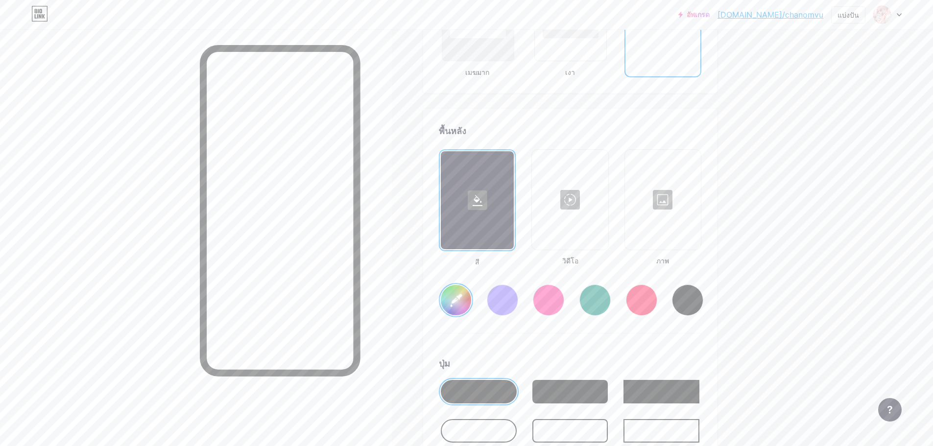
click at [543, 284] on div at bounding box center [548, 299] width 31 height 31
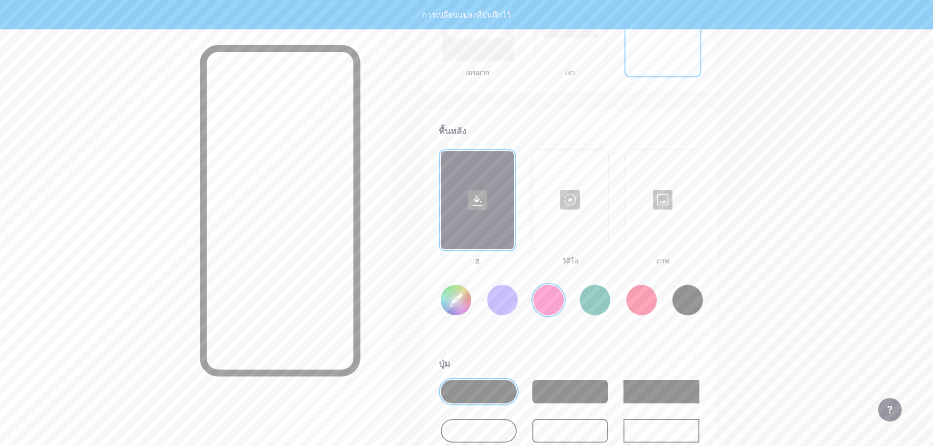
type input "#ff2e96"
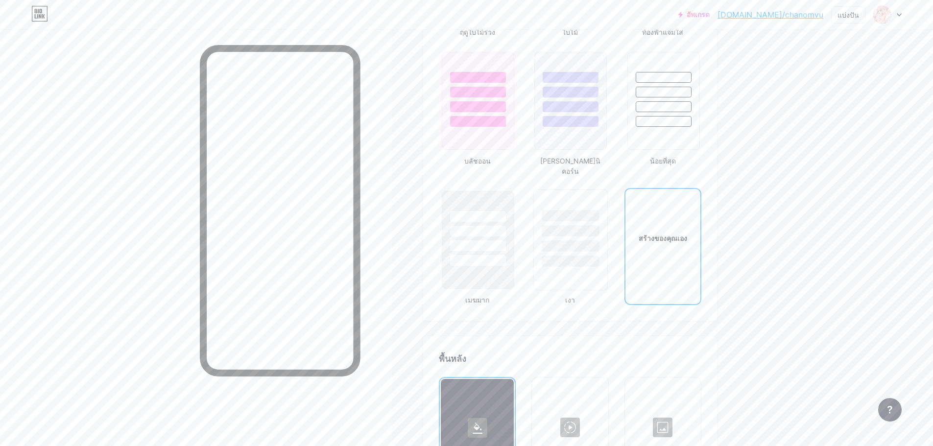
scroll to position [1006, 0]
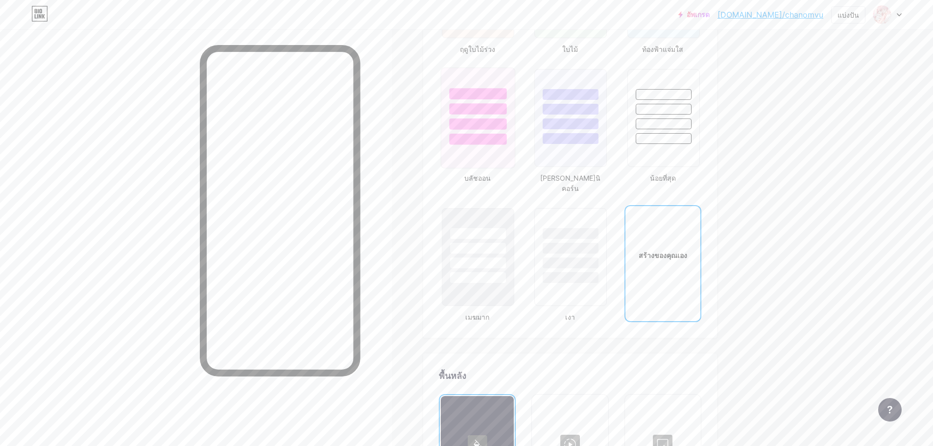
click at [477, 134] on div at bounding box center [477, 139] width 57 height 11
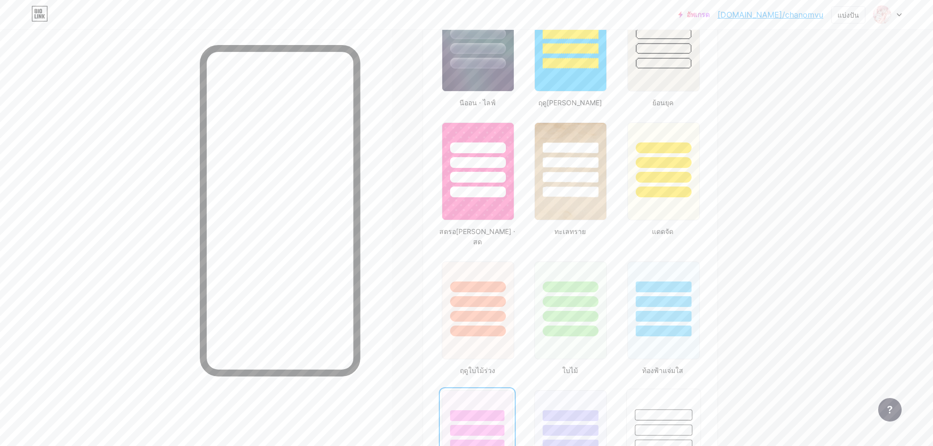
scroll to position [663, 0]
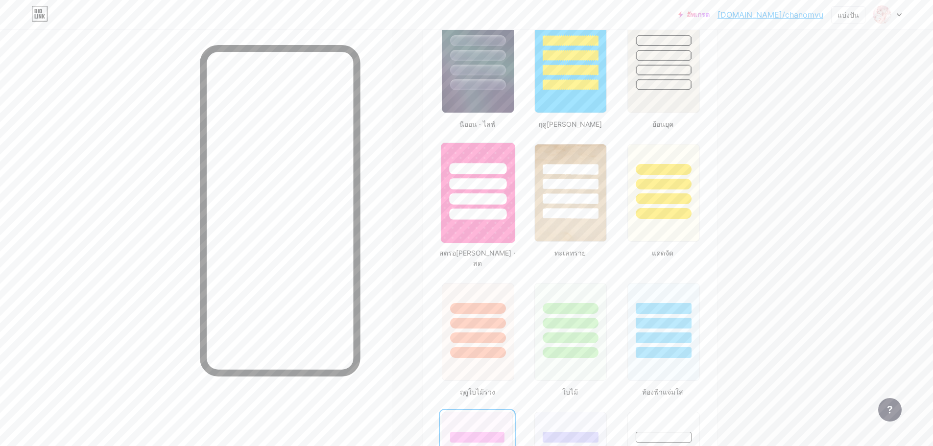
click at [458, 226] on img at bounding box center [477, 193] width 73 height 100
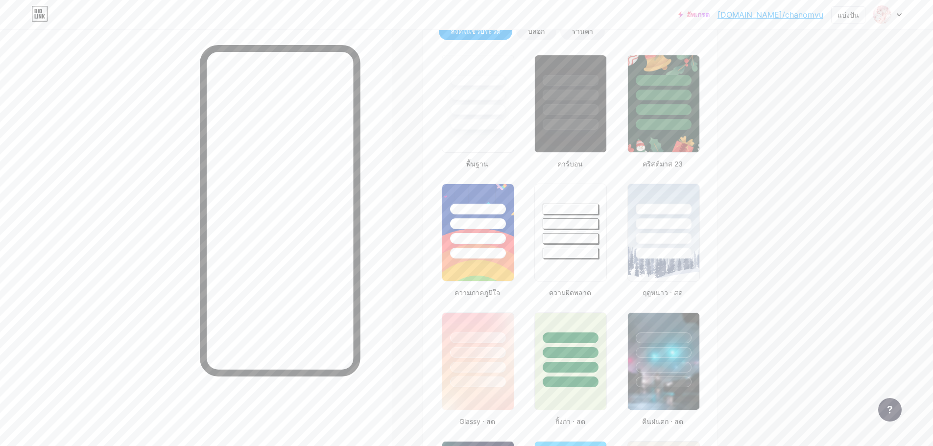
scroll to position [223, 0]
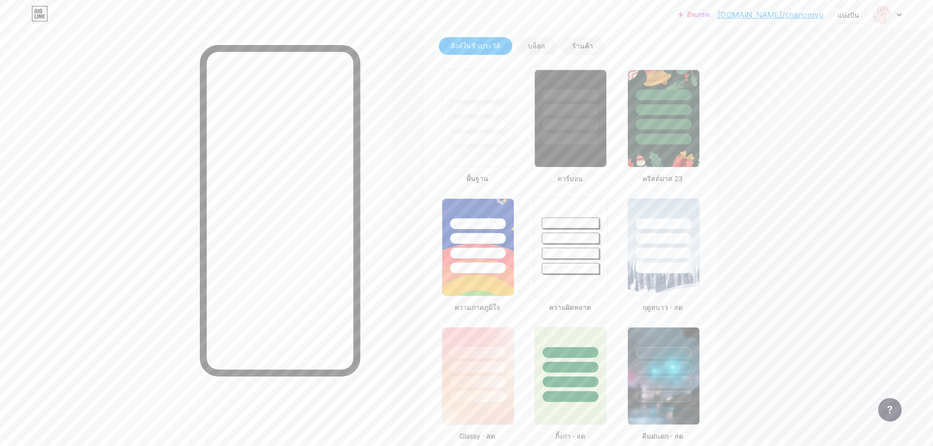
click at [556, 256] on div at bounding box center [570, 253] width 57 height 11
click at [498, 139] on div at bounding box center [477, 139] width 57 height 11
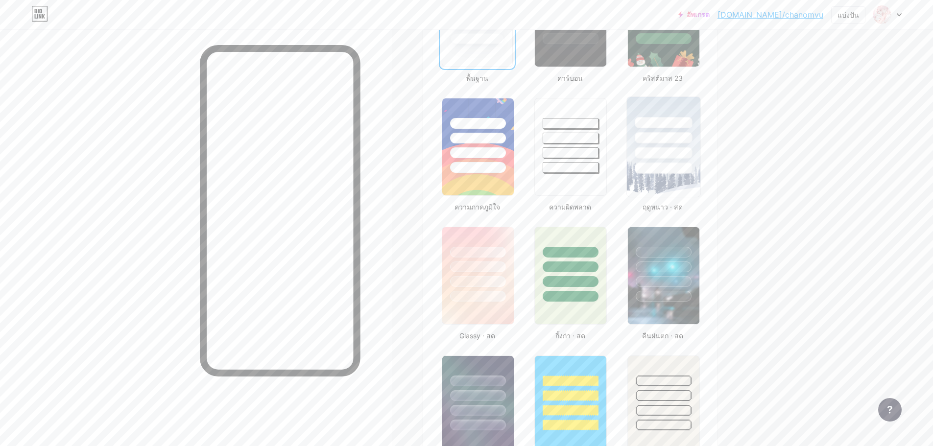
scroll to position [321, 0]
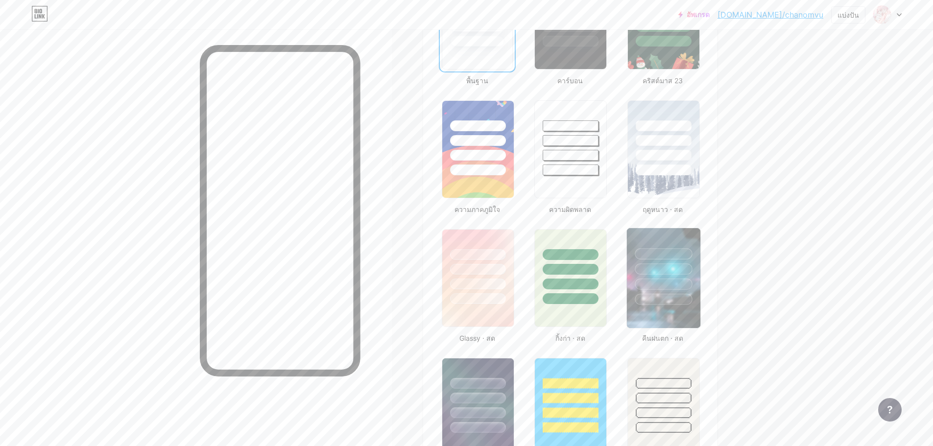
click at [670, 256] on div at bounding box center [662, 253] width 57 height 11
click at [670, 256] on div at bounding box center [662, 254] width 54 height 11
click at [669, 256] on div at bounding box center [662, 254] width 54 height 11
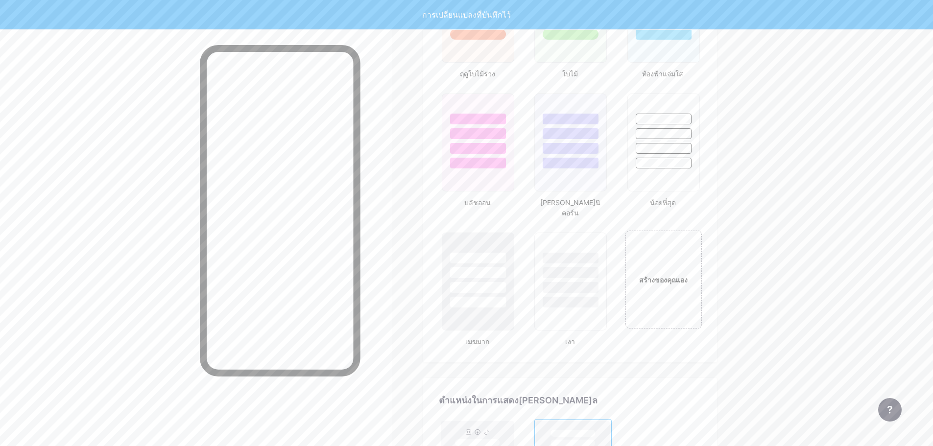
scroll to position [1055, 0]
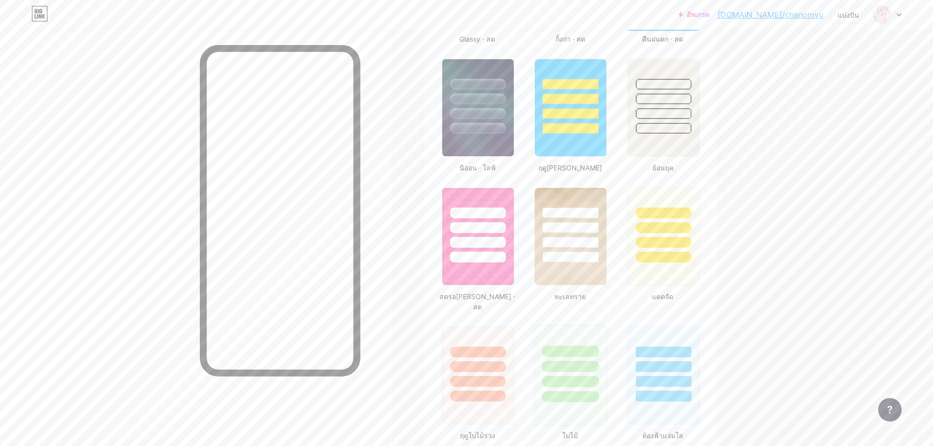
click at [566, 102] on div "พื้นฐาน คาร์บอน คริสต์มาส 23 ความภาคภูมิใจ ความผิดพลาด ฤดูหนาว · สด Glassy · สด…" at bounding box center [570, 189] width 262 height 1039
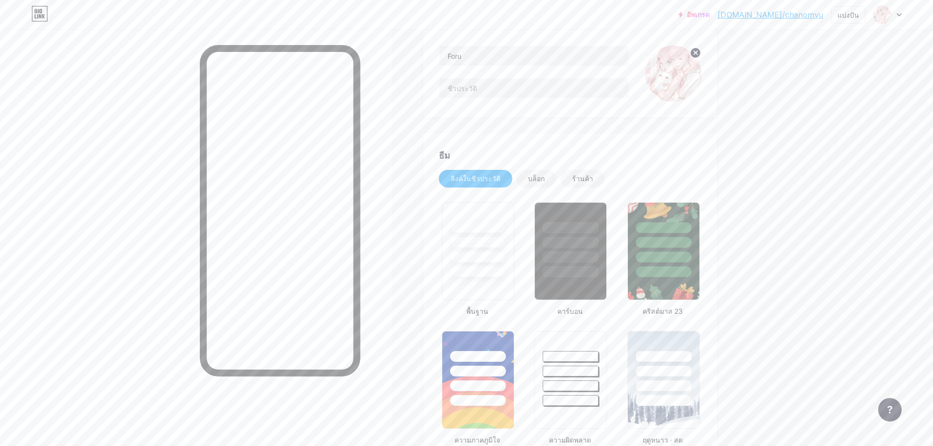
scroll to position [0, 0]
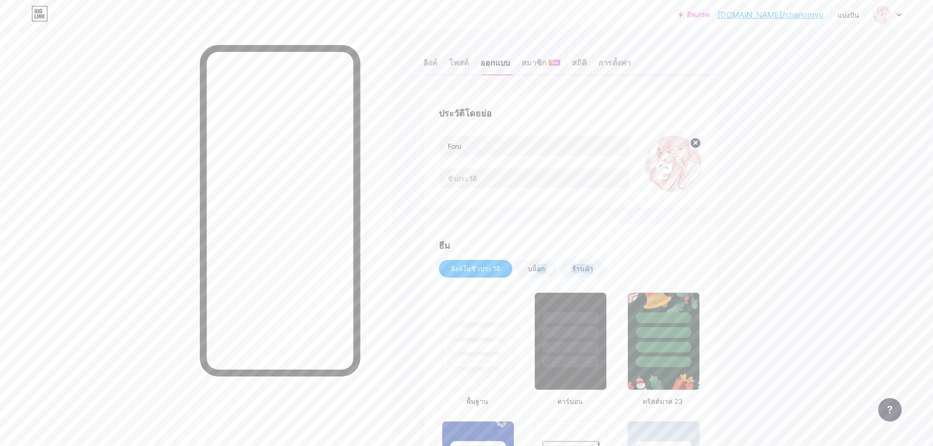
drag, startPoint x: 532, startPoint y: 274, endPoint x: 522, endPoint y: 288, distance: 17.2
click at [499, 312] on div at bounding box center [477, 316] width 57 height 11
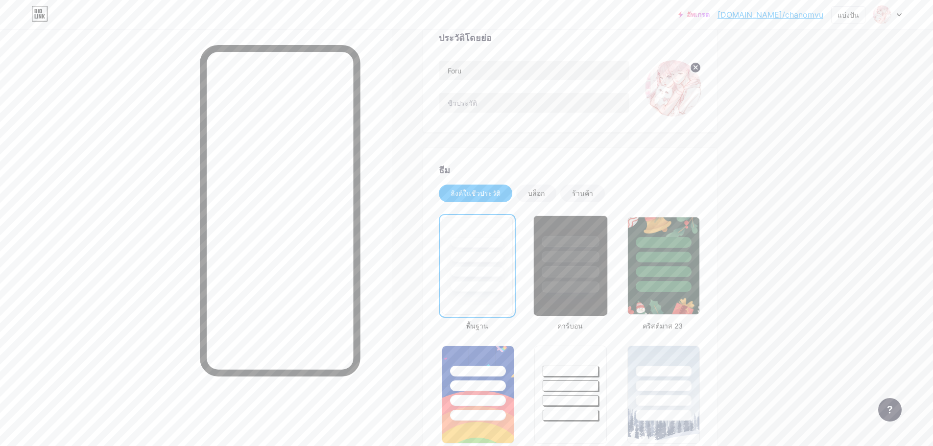
scroll to position [147, 0]
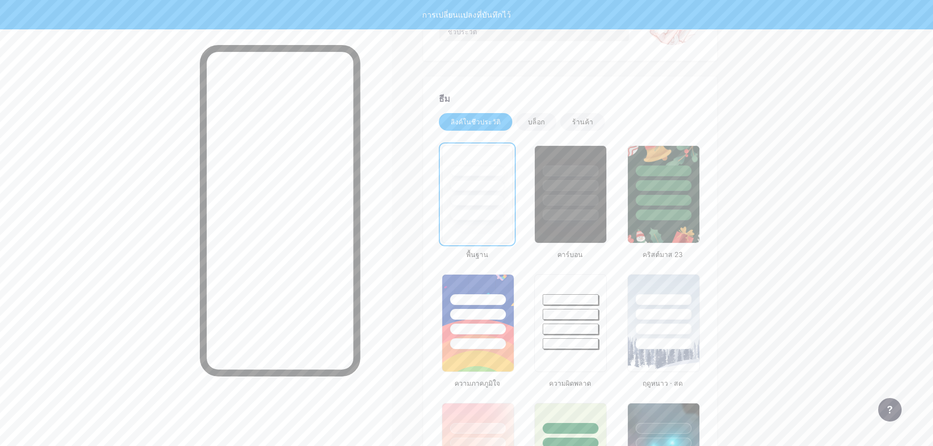
click at [495, 207] on div at bounding box center [477, 183] width 70 height 74
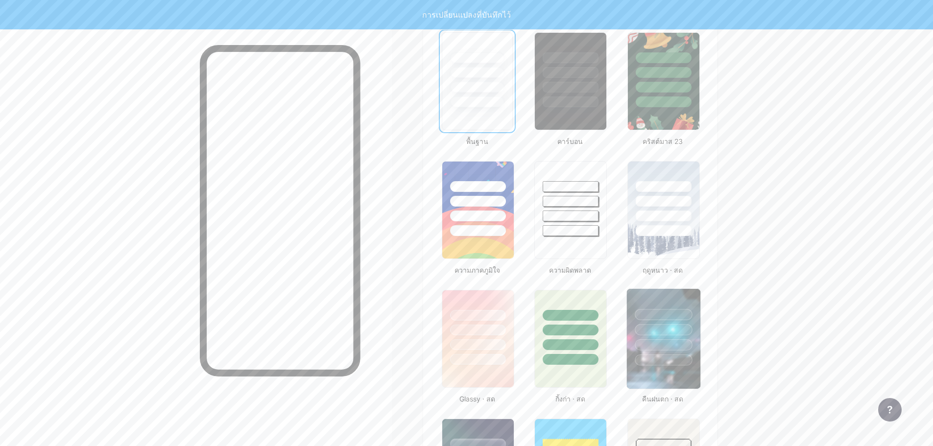
scroll to position [343, 0]
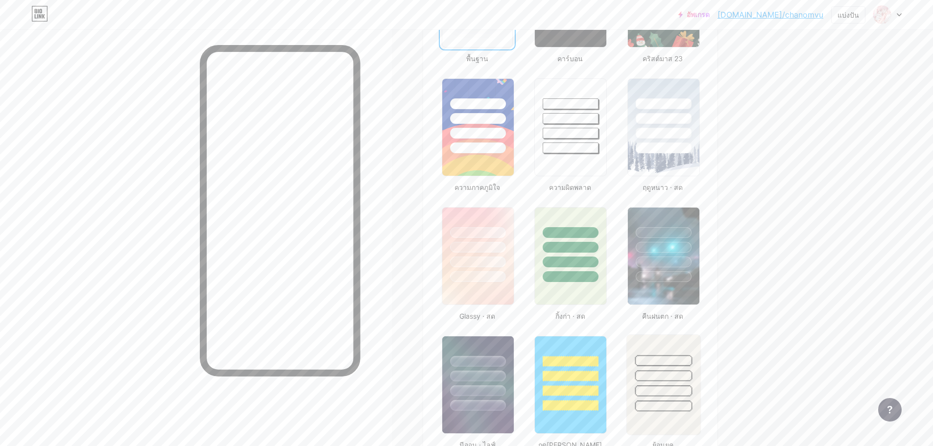
click at [662, 356] on div at bounding box center [662, 360] width 57 height 11
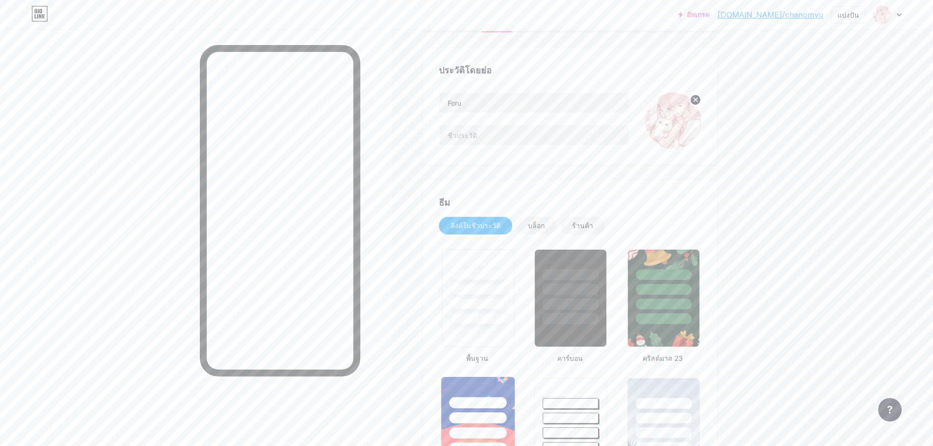
scroll to position [0, 0]
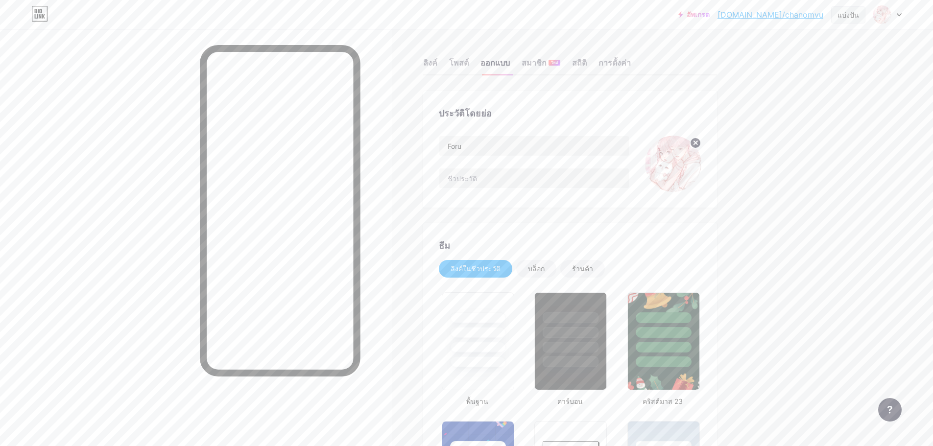
click at [850, 12] on font "แบ่งปัน" at bounding box center [848, 15] width 22 height 8
click at [826, 46] on div "คัดลอกลิงค์" at bounding box center [792, 50] width 146 height 23
drag, startPoint x: 787, startPoint y: 48, endPoint x: 722, endPoint y: 0, distance: 81.0
click at [787, 48] on font "คัดลอกลิงค์" at bounding box center [769, 50] width 39 height 9
click at [435, 65] on font "ลิงค์" at bounding box center [430, 63] width 14 height 10
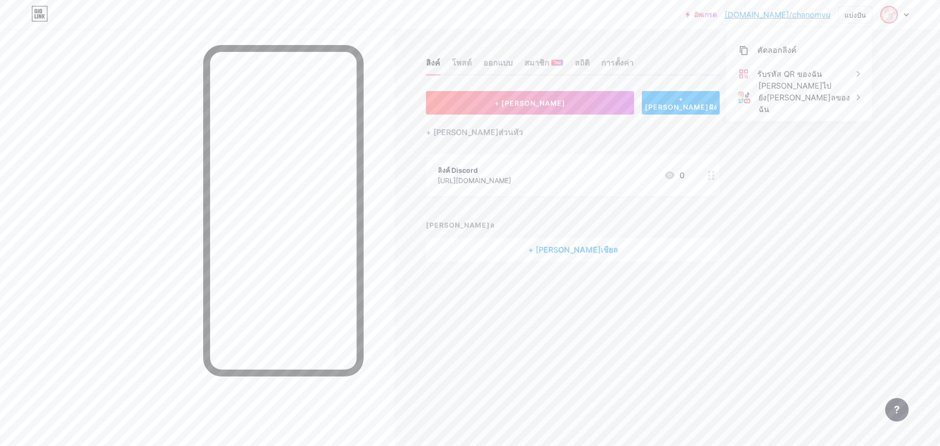
click at [893, 11] on img at bounding box center [889, 15] width 16 height 16
click at [825, 113] on font "การตั้งค่าบัญชี" at bounding box center [817, 111] width 43 height 8
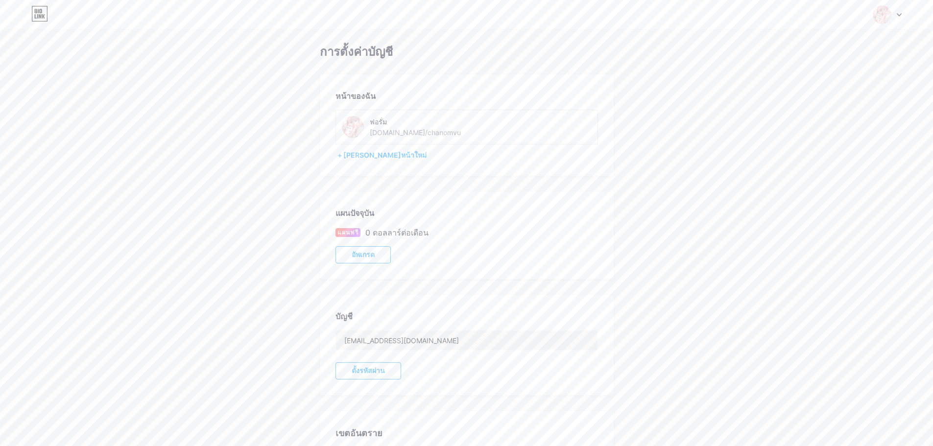
click at [426, 137] on div "[DOMAIN_NAME]/chanomvu" at bounding box center [415, 132] width 91 height 10
click at [373, 151] on div "หน้าของฉัน ฟอรั่ม [DOMAIN_NAME]/chanomvu + [PERSON_NAME]หน้าใหม่" at bounding box center [467, 124] width 294 height 101
click at [372, 158] on font "+ [PERSON_NAME]หน้าใหม่" at bounding box center [381, 155] width 89 height 8
drag, startPoint x: 441, startPoint y: 120, endPoint x: 434, endPoint y: 127, distance: 9.4
click at [440, 122] on div "ฟอรั่ม" at bounding box center [424, 122] width 108 height 10
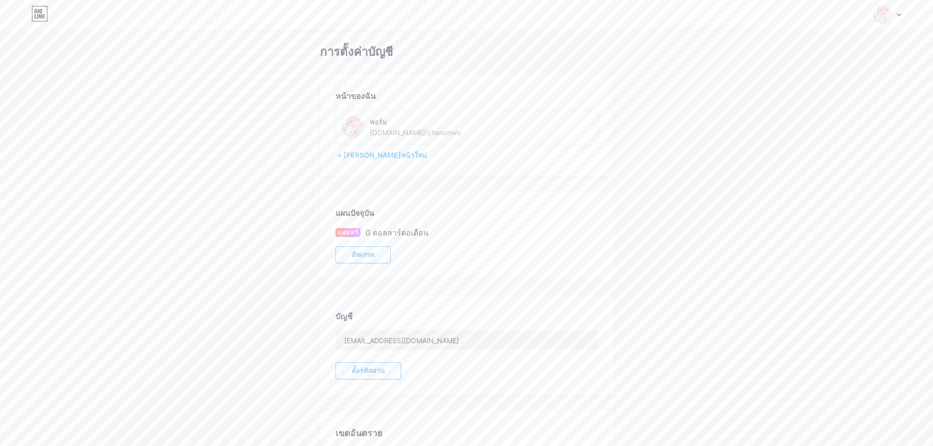
drag, startPoint x: 427, startPoint y: 130, endPoint x: 422, endPoint y: 131, distance: 5.4
click at [423, 131] on font "[DOMAIN_NAME]/chanomvu" at bounding box center [415, 132] width 91 height 8
click at [399, 130] on font "[DOMAIN_NAME]/chanomvu" at bounding box center [415, 132] width 91 height 8
click at [398, 130] on font "[DOMAIN_NAME]/chanomvu" at bounding box center [415, 132] width 91 height 8
click at [424, 132] on font "[DOMAIN_NAME]/chanomvu" at bounding box center [415, 132] width 91 height 8
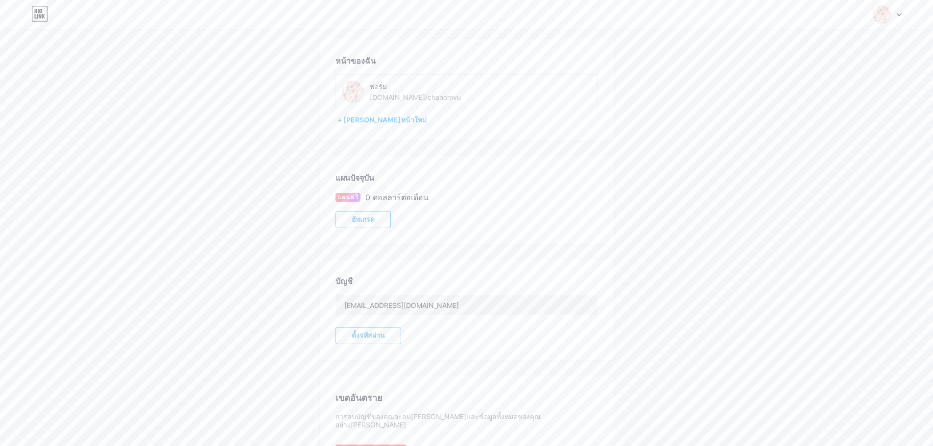
scroll to position [2, 0]
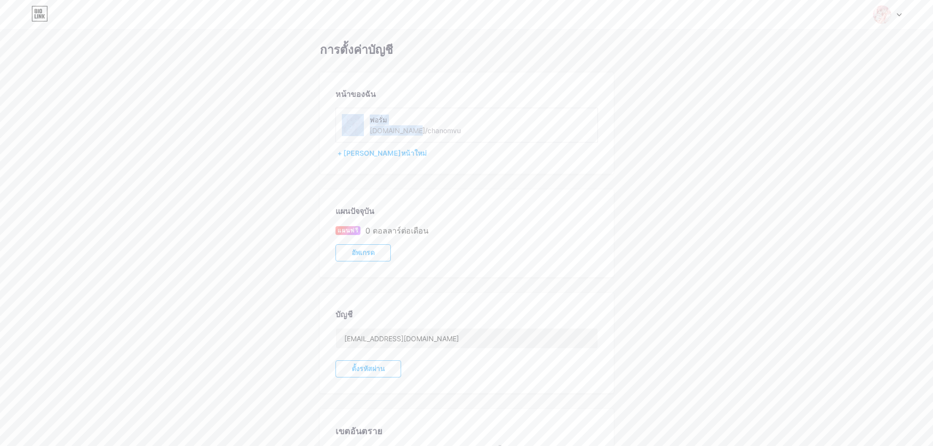
drag, startPoint x: 406, startPoint y: 132, endPoint x: 323, endPoint y: 128, distance: 83.3
click at [323, 128] on div "หน้าของฉัน ฟอรั่ม [DOMAIN_NAME]/chanomvu + [PERSON_NAME]หน้าใหม่" at bounding box center [467, 122] width 294 height 101
click at [417, 146] on div "หน้าของฉัน ฟอรั่ม [DOMAIN_NAME]/chanomvu + [PERSON_NAME]หน้าใหม่" at bounding box center [467, 124] width 294 height 101
drag, startPoint x: 421, startPoint y: 134, endPoint x: 390, endPoint y: 132, distance: 30.9
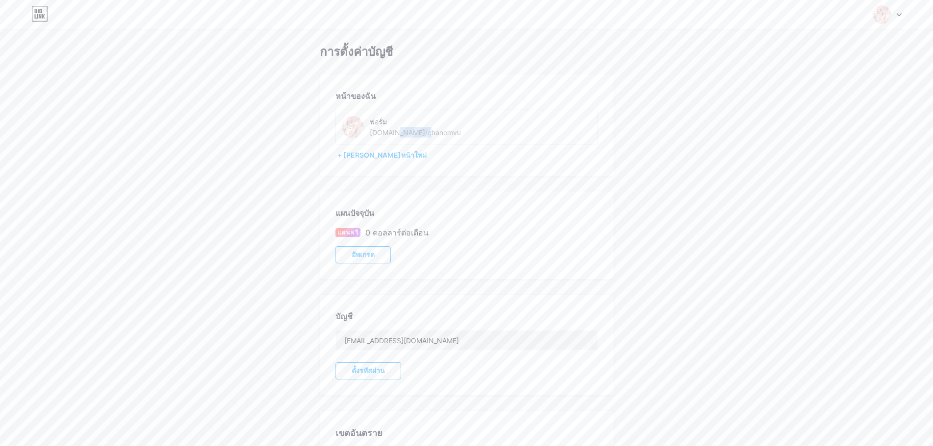
click at [390, 132] on font "[DOMAIN_NAME]/chanomvu" at bounding box center [415, 132] width 91 height 8
drag, startPoint x: 368, startPoint y: 144, endPoint x: 359, endPoint y: 155, distance: 13.9
click at [368, 145] on div "หน้าของฉัน ฟอรั่ม [DOMAIN_NAME]/chanomvu + [PERSON_NAME]หน้าใหม่" at bounding box center [467, 124] width 294 height 101
click at [359, 155] on font "+ [PERSON_NAME]หน้าใหม่" at bounding box center [381, 155] width 89 height 8
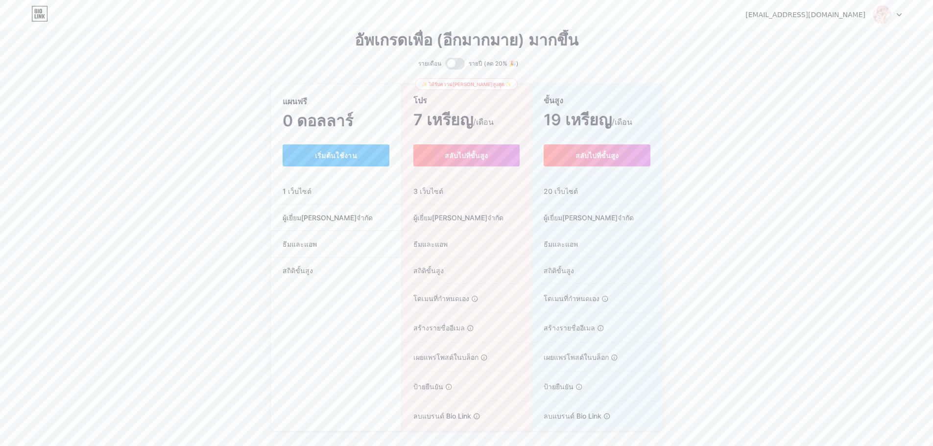
scroll to position [35, 0]
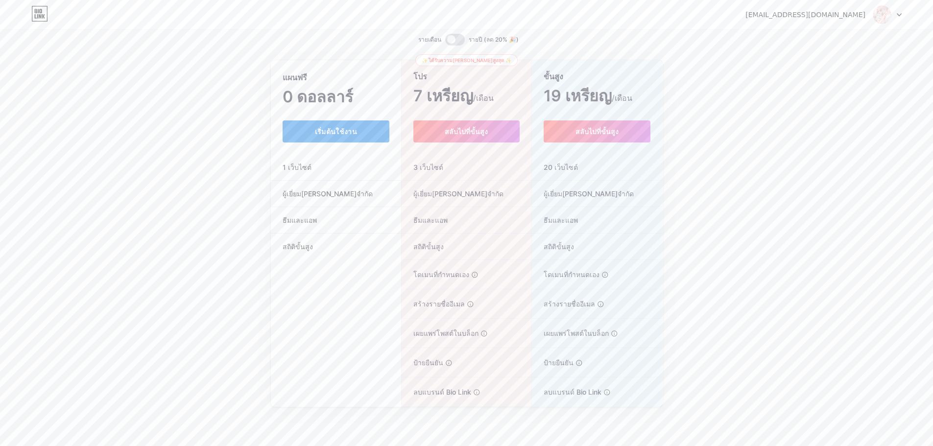
click at [359, 138] on button "เริ่มต้นใช้งาน" at bounding box center [335, 131] width 107 height 22
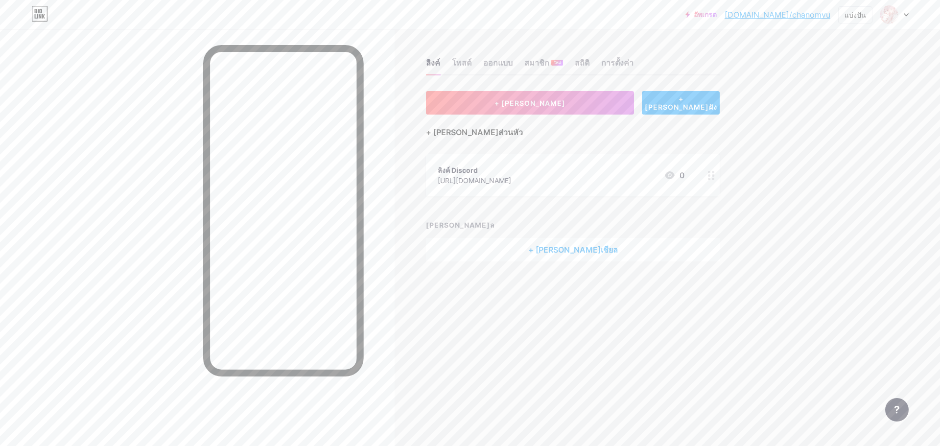
click at [454, 132] on font "+ [PERSON_NAME]ส่วนหัว" at bounding box center [474, 132] width 97 height 10
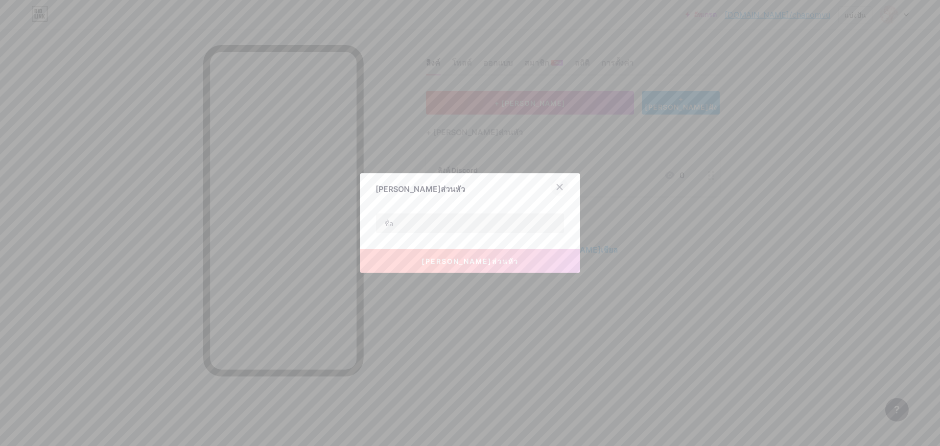
click at [561, 187] on div at bounding box center [560, 187] width 18 height 18
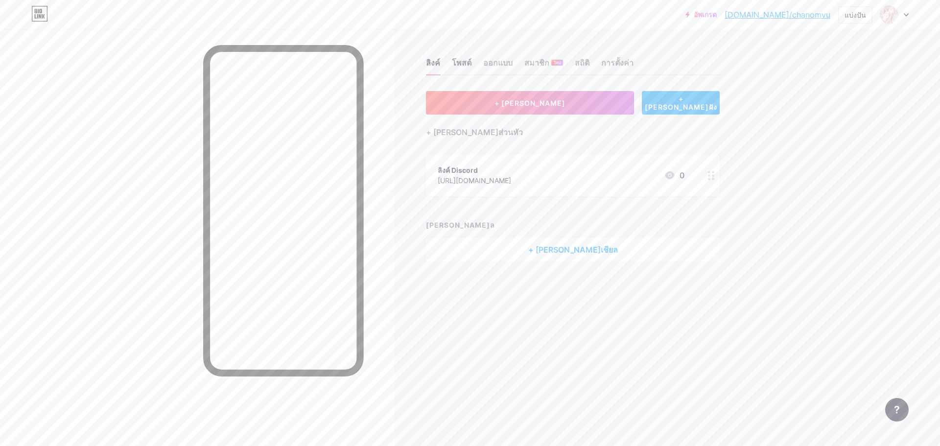
click at [467, 61] on font "โพสต์" at bounding box center [462, 63] width 20 height 10
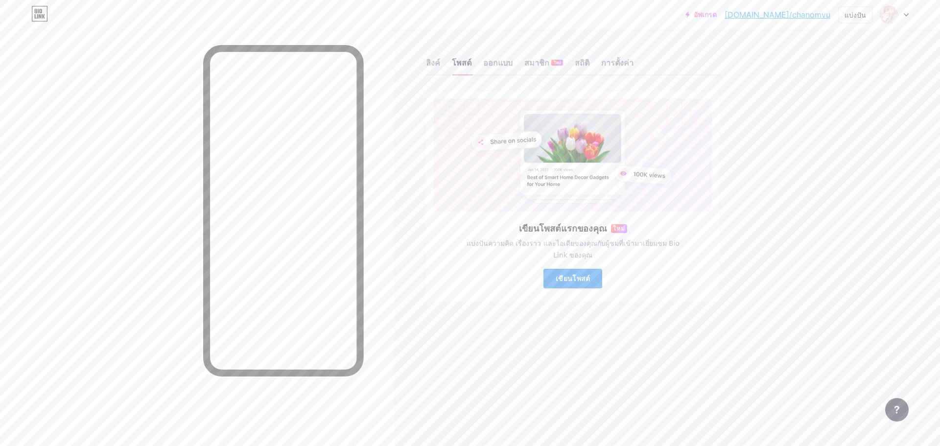
click at [570, 280] on font "เขียนโพสต์" at bounding box center [573, 278] width 35 height 8
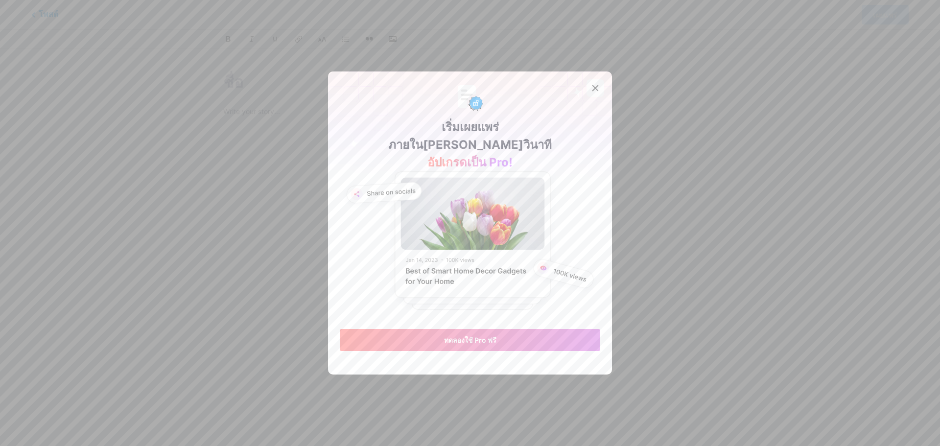
click at [593, 90] on icon at bounding box center [595, 88] width 5 height 5
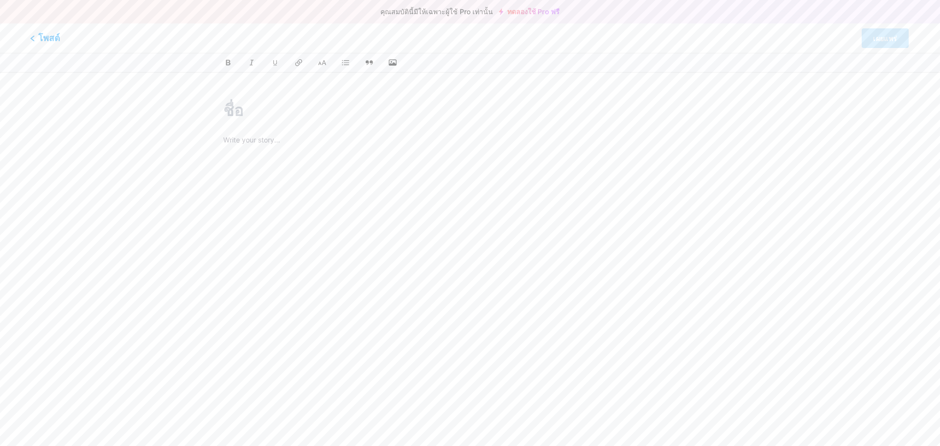
click at [44, 40] on font "โพสต์" at bounding box center [49, 38] width 22 height 10
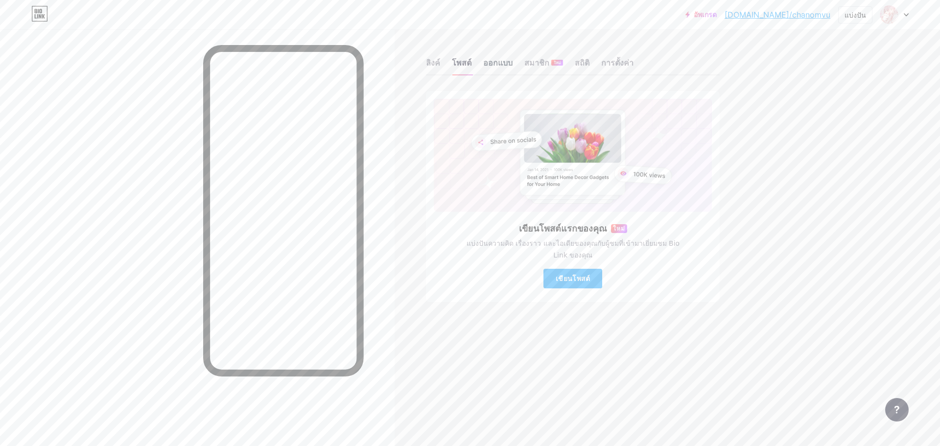
click at [510, 65] on font "ออกแบบ" at bounding box center [497, 63] width 29 height 10
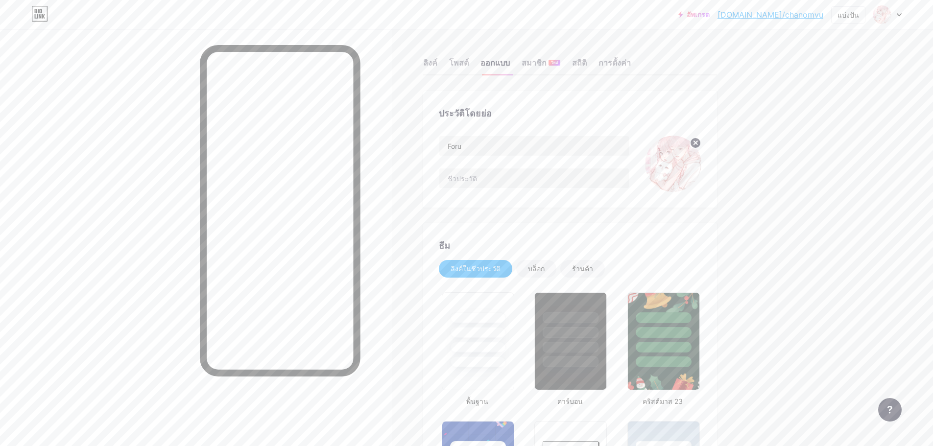
click at [902, 16] on div "อัพเกรด [DOMAIN_NAME]/chanom... [DOMAIN_NAME]/chanomvu แบ่งปัน การสลับบัญชี ฟอร…" at bounding box center [466, 15] width 933 height 18
click at [898, 10] on div at bounding box center [887, 15] width 28 height 18
click at [840, 114] on link "การตั้งค่าบัญชี" at bounding box center [839, 111] width 121 height 26
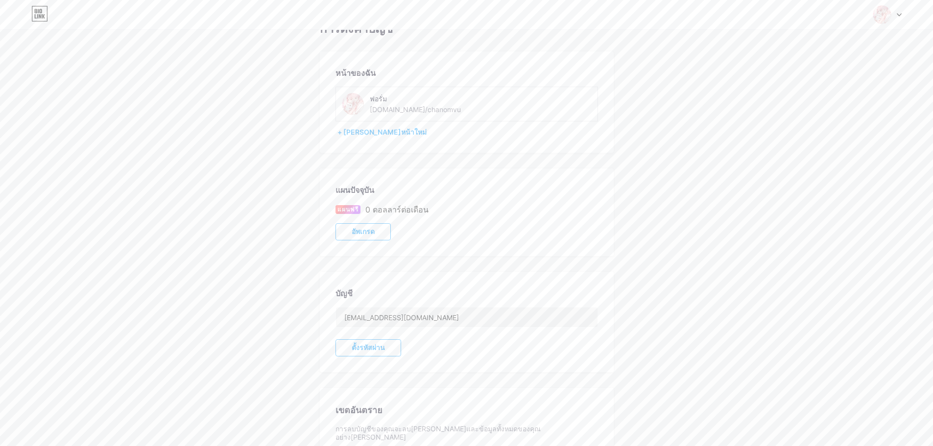
scroll to position [100, 0]
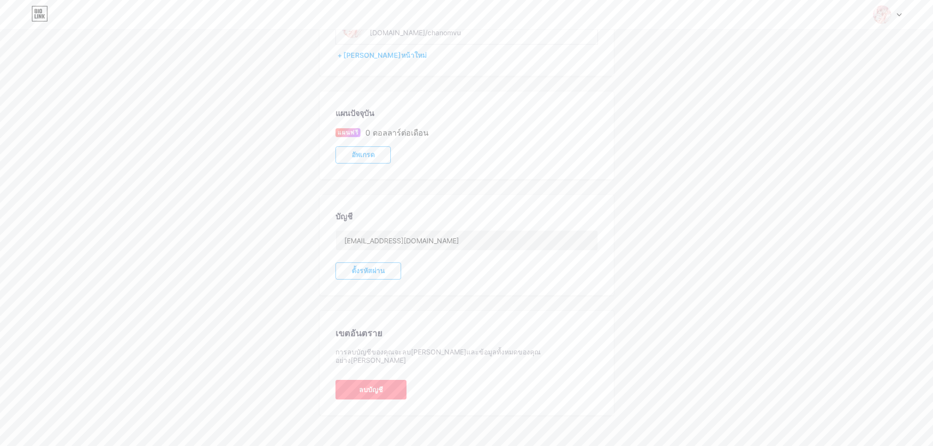
click at [377, 272] on font "ตั้งรหัสผ่าน" at bounding box center [367, 271] width 33 height 8
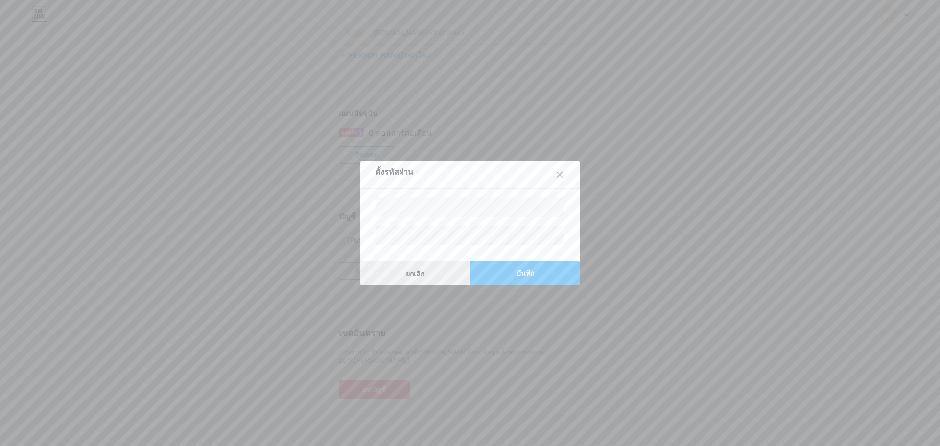
click at [420, 269] on font "ยกเลิก" at bounding box center [415, 273] width 19 height 8
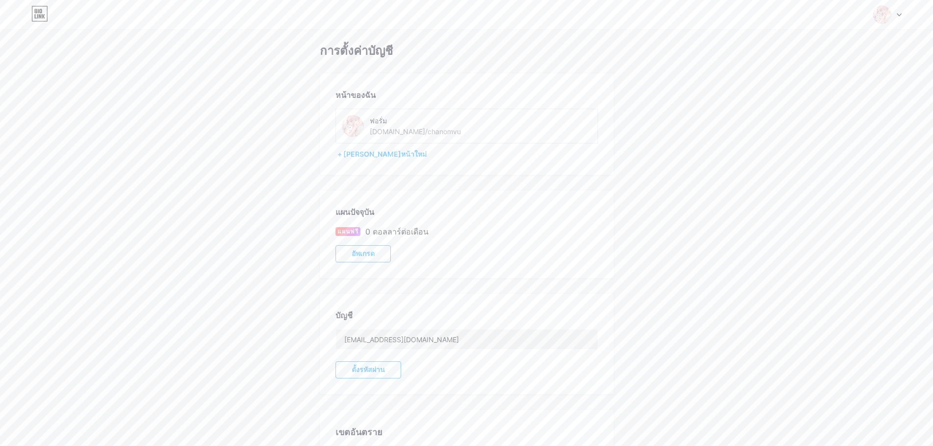
scroll to position [0, 0]
click at [368, 90] on div "หน้าของฉัน ฟอรั่ม [DOMAIN_NAME]/chanomvu + [PERSON_NAME]หน้าใหม่" at bounding box center [467, 124] width 294 height 101
click at [367, 92] on font "หน้าของฉัน" at bounding box center [355, 96] width 40 height 10
click at [367, 94] on font "หน้าของฉัน" at bounding box center [355, 96] width 40 height 10
click at [367, 93] on font "หน้าของฉัน" at bounding box center [355, 96] width 40 height 10
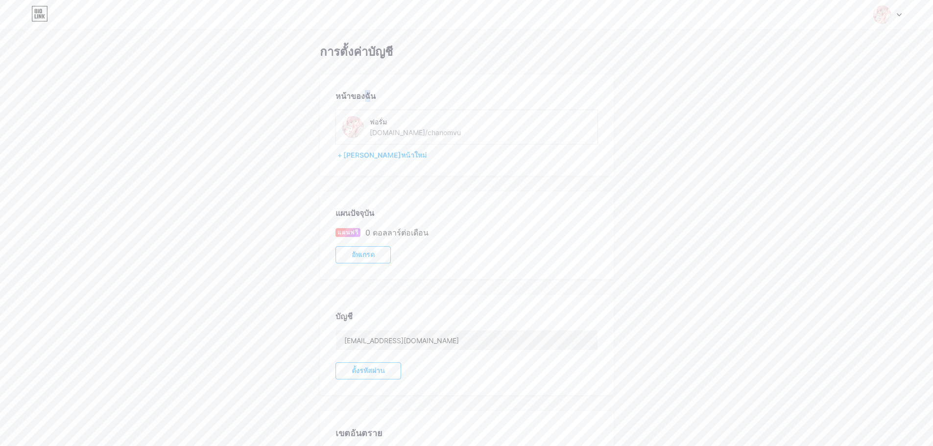
click at [367, 93] on font "หน้าของฉัน" at bounding box center [355, 96] width 40 height 10
click at [388, 126] on div "ฟอรั่ม" at bounding box center [424, 122] width 108 height 10
click at [368, 122] on div "ฟอรั่ม [DOMAIN_NAME]/[PERSON_NAME]" at bounding box center [425, 127] width 166 height 22
drag, startPoint x: 372, startPoint y: 123, endPoint x: 355, endPoint y: 122, distance: 16.7
click at [370, 123] on font "ฟอรั่ม" at bounding box center [378, 121] width 17 height 8
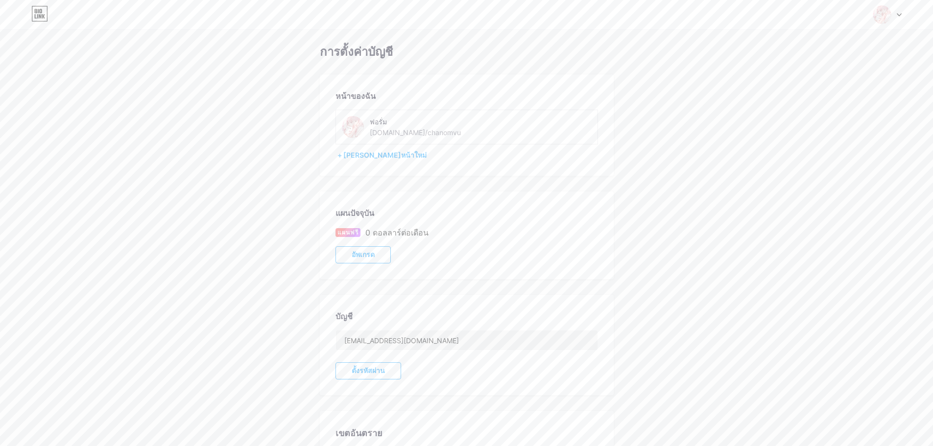
click at [351, 121] on img at bounding box center [353, 127] width 22 height 22
click at [398, 134] on font "[DOMAIN_NAME]/chanomvu" at bounding box center [415, 132] width 91 height 8
click at [398, 138] on div "ฟอรั่ม [DOMAIN_NAME]/[PERSON_NAME]" at bounding box center [466, 127] width 262 height 35
click at [417, 138] on div "[DOMAIN_NAME]/chanomvu" at bounding box center [415, 132] width 91 height 10
click at [890, 11] on img at bounding box center [881, 14] width 19 height 19
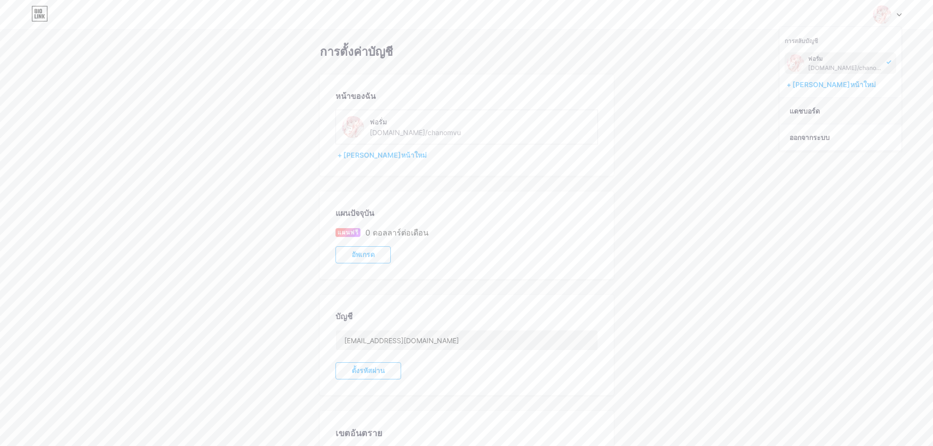
click at [802, 107] on font "แดชบอร์ด" at bounding box center [804, 111] width 30 height 8
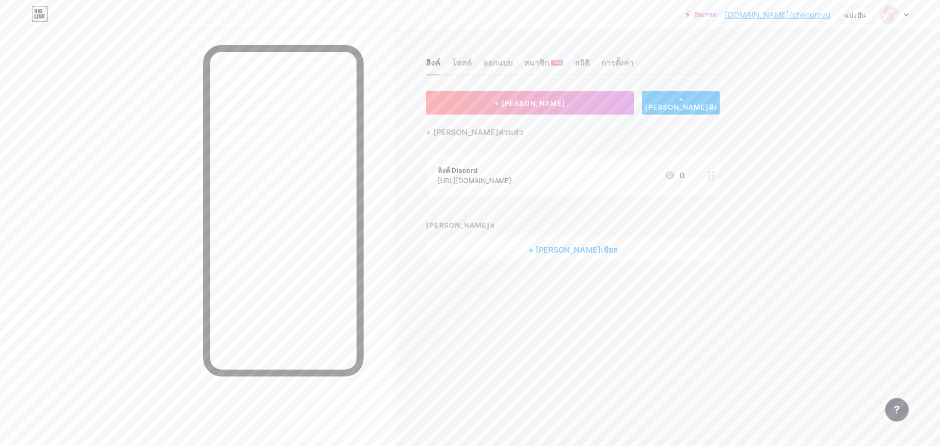
click at [41, 16] on icon at bounding box center [40, 16] width 2 height 4
click at [461, 66] on font "โพสต์" at bounding box center [462, 63] width 20 height 10
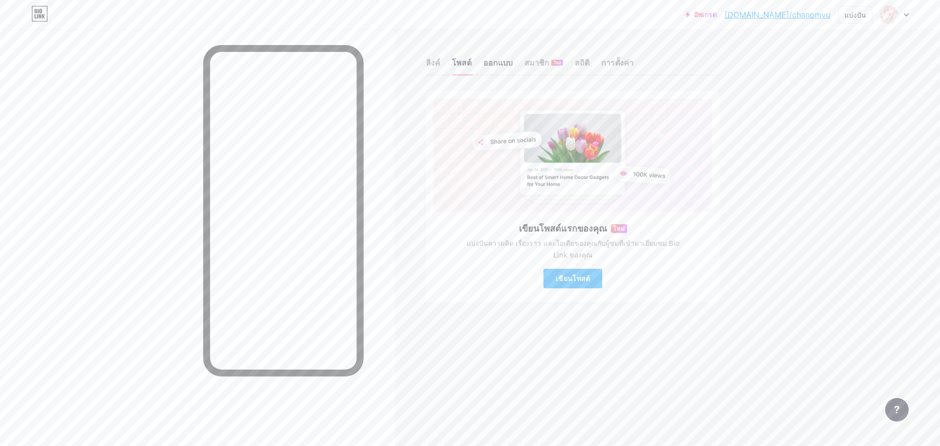
click at [503, 63] on font "ออกแบบ" at bounding box center [497, 63] width 29 height 10
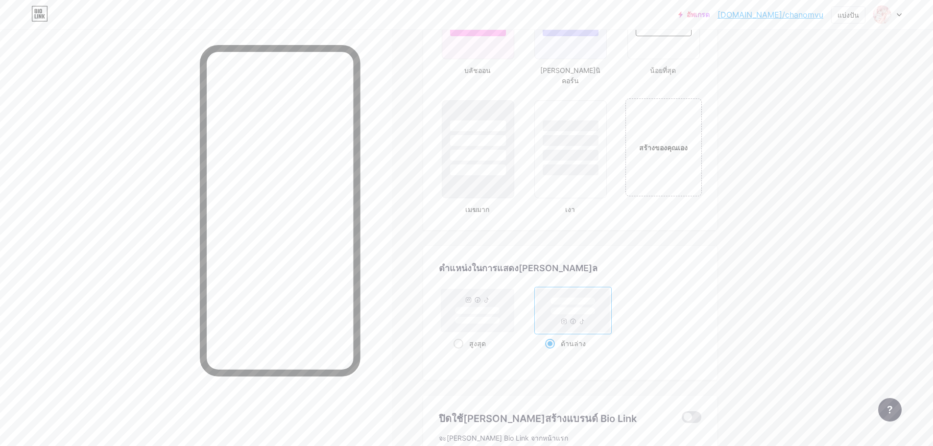
scroll to position [1217, 0]
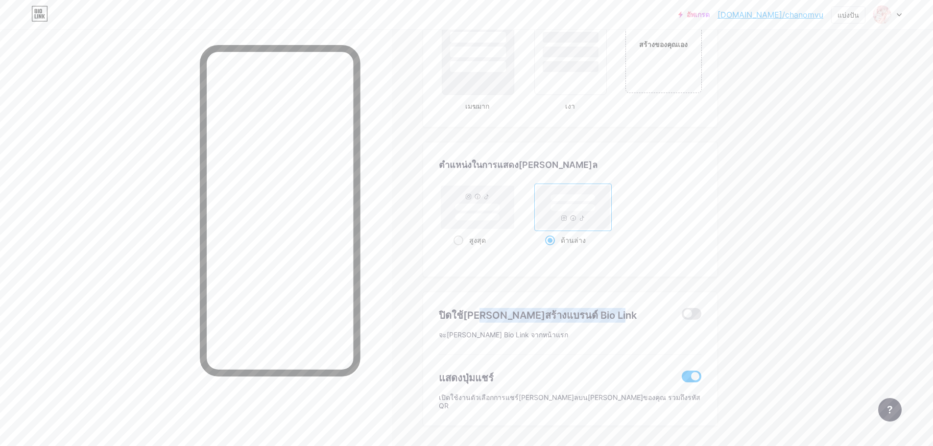
drag, startPoint x: 422, startPoint y: 292, endPoint x: 598, endPoint y: 293, distance: 175.7
drag, startPoint x: 604, startPoint y: 292, endPoint x: 481, endPoint y: 292, distance: 122.9
click at [501, 308] on div "ปิดใช้[PERSON_NAME]สร้างแบรนด์ Bio Link" at bounding box center [553, 315] width 229 height 15
drag, startPoint x: 440, startPoint y: 289, endPoint x: 574, endPoint y: 293, distance: 134.7
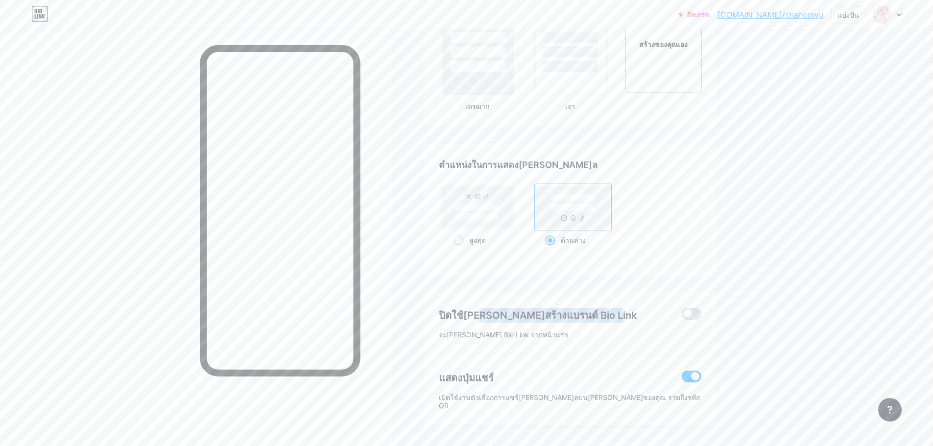
click at [574, 293] on div "ปิดใช้[PERSON_NAME]สร้างแบรนด์ Bio Link จะ[PERSON_NAME] Bio Link จากหน้าแรก แสด…" at bounding box center [570, 359] width 294 height 134
drag, startPoint x: 559, startPoint y: 309, endPoint x: 447, endPoint y: 313, distance: 111.7
click at [463, 313] on div "ปิดใช้[PERSON_NAME]สร้างแบรนด์ Bio Link จะ[PERSON_NAME] Bio Link จากหน้าแรก" at bounding box center [570, 323] width 262 height 63
drag, startPoint x: 444, startPoint y: 314, endPoint x: 601, endPoint y: 305, distance: 157.9
click at [518, 330] on font "จะ[PERSON_NAME] Bio Link จากหน้าแรก" at bounding box center [503, 334] width 129 height 8
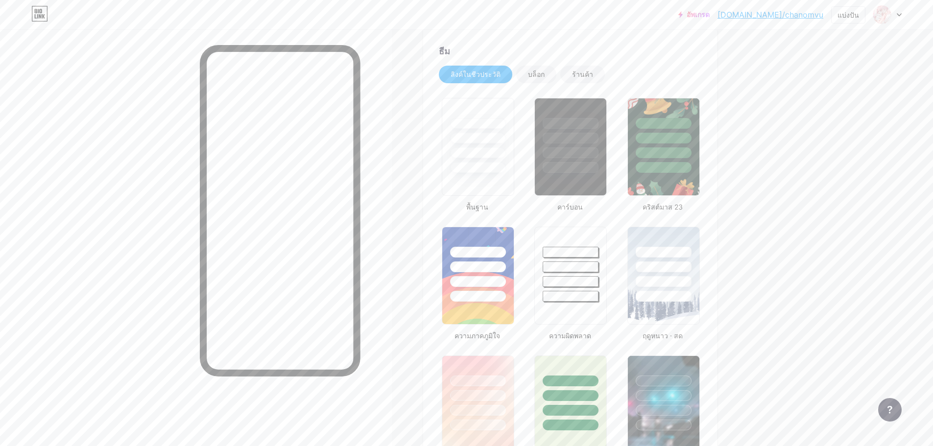
scroll to position [196, 0]
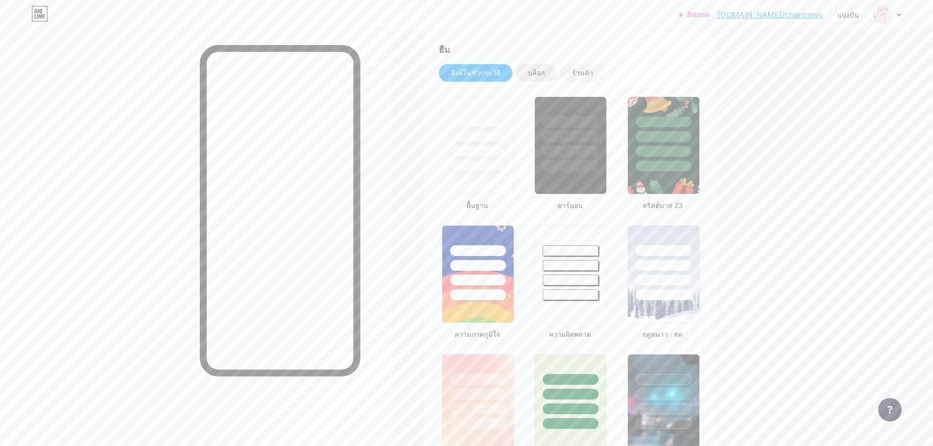
click at [543, 74] on div "บล็อก" at bounding box center [536, 73] width 40 height 18
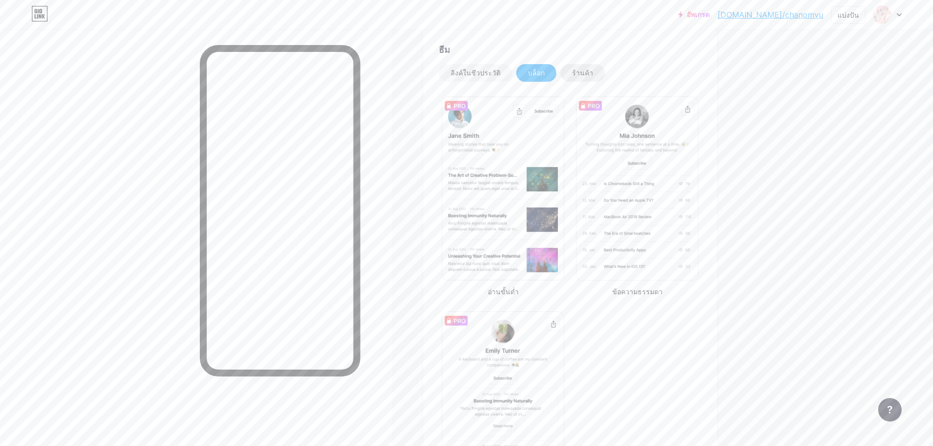
click at [582, 81] on div "ร้านค้า" at bounding box center [582, 73] width 45 height 18
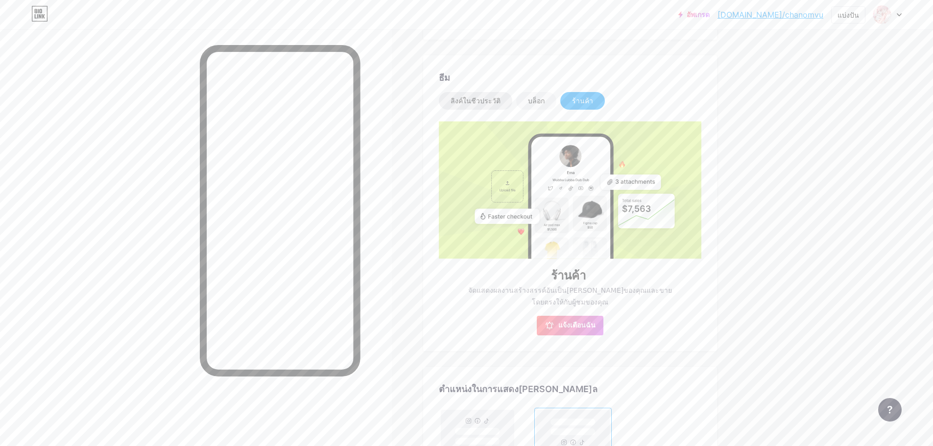
click at [479, 97] on font "ลิงค์ในชีวประวัติ" at bounding box center [475, 100] width 50 height 8
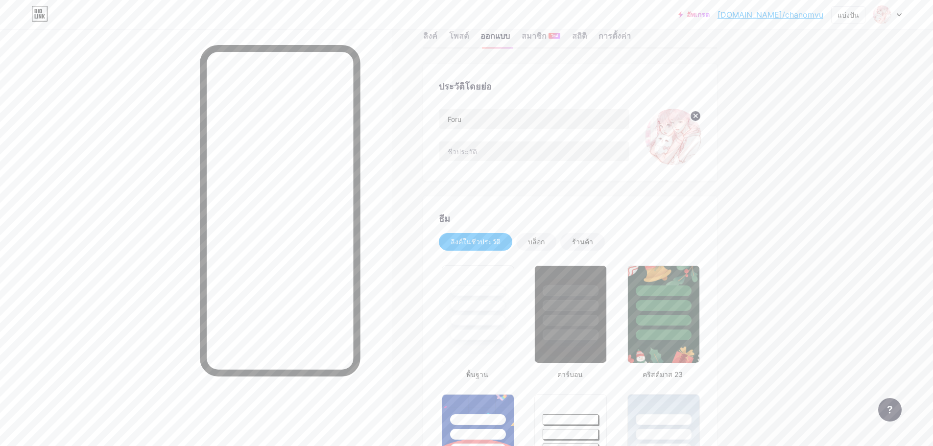
scroll to position [0, 0]
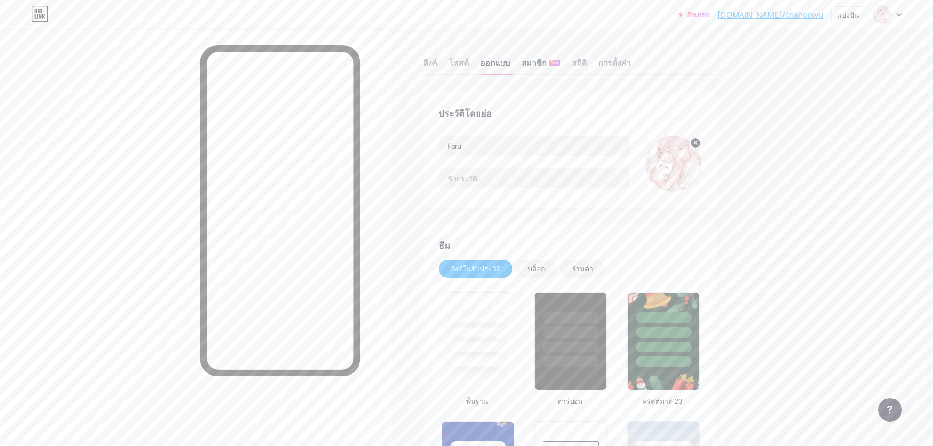
click at [557, 67] on div "สมาชิก ใหม่" at bounding box center [540, 66] width 39 height 18
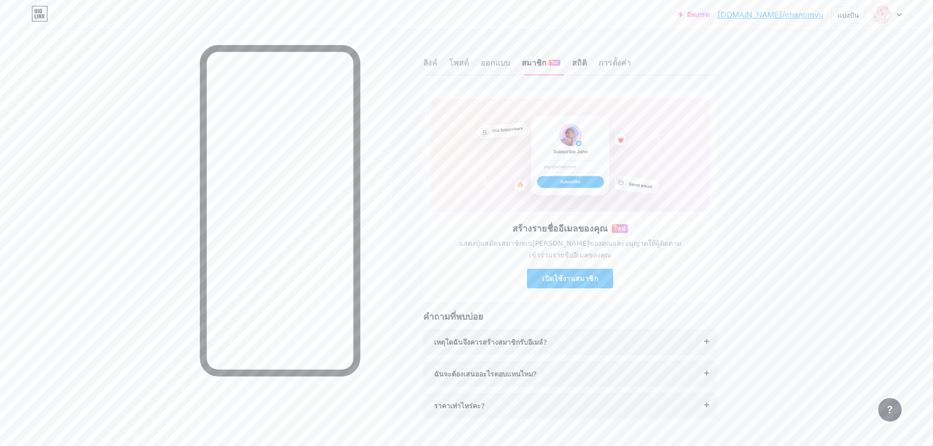
click at [580, 65] on font "สถิติ" at bounding box center [579, 63] width 15 height 10
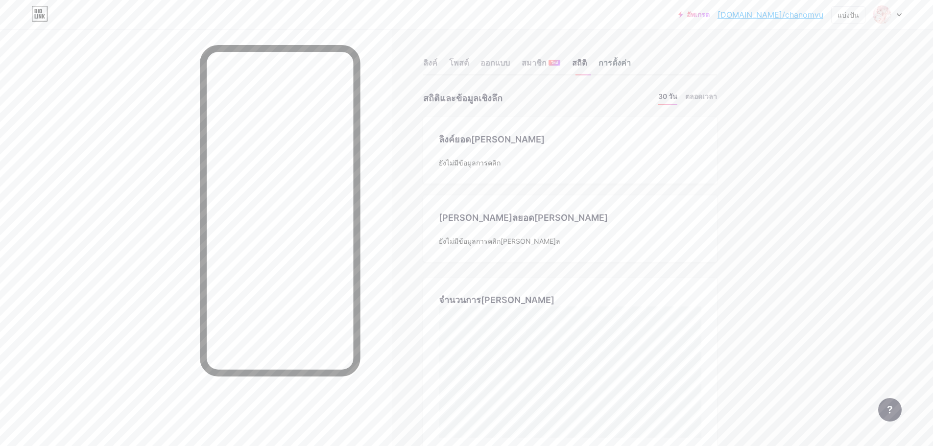
click at [627, 63] on font "การตั้งค่า" at bounding box center [614, 63] width 32 height 10
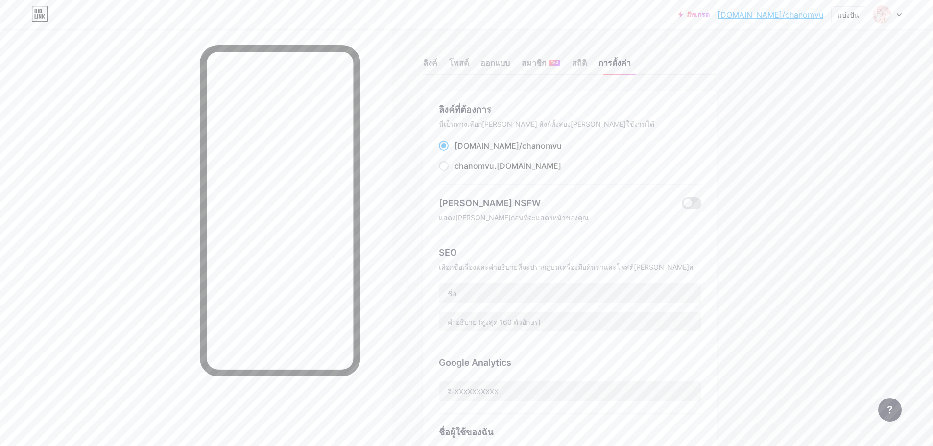
click at [522, 147] on font "chanomvu" at bounding box center [542, 146] width 40 height 10
click at [461, 152] on input "[DOMAIN_NAME]/ chanomvu" at bounding box center [457, 155] width 6 height 6
click at [522, 147] on font "chanomvu" at bounding box center [542, 146] width 40 height 10
click at [461, 152] on input "[DOMAIN_NAME]/ chanomvu" at bounding box center [457, 155] width 6 height 6
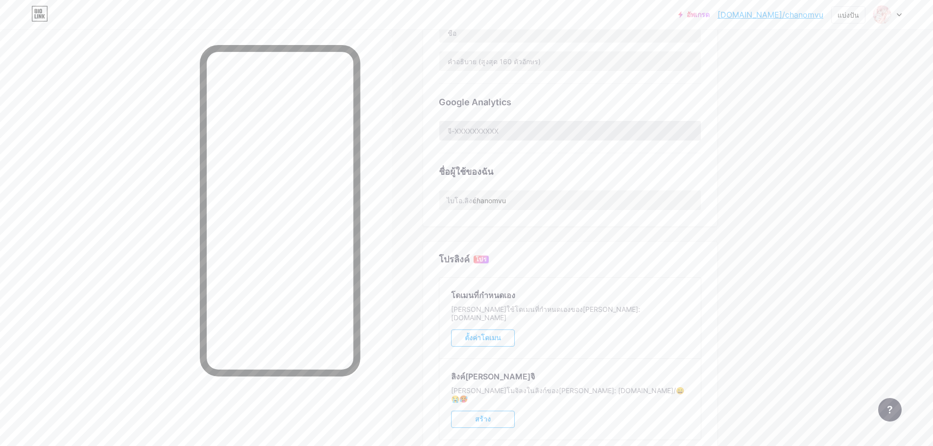
scroll to position [294, 0]
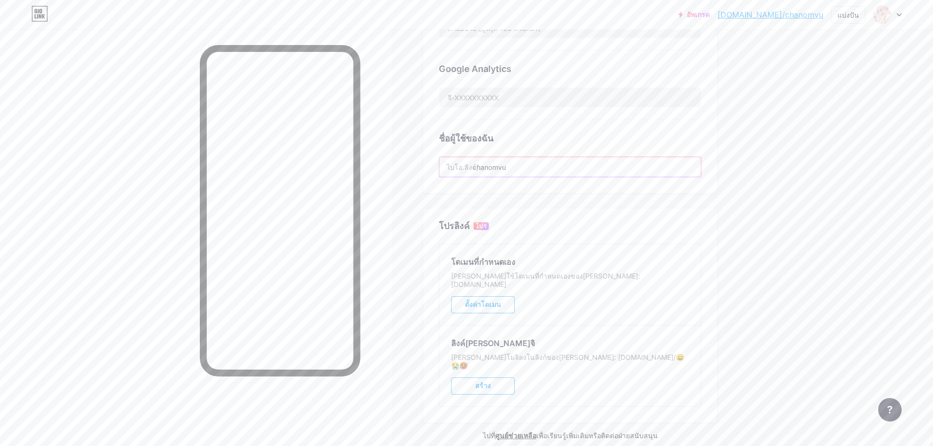
drag, startPoint x: 540, startPoint y: 172, endPoint x: 473, endPoint y: 173, distance: 66.6
click at [473, 173] on input "chanomvu" at bounding box center [569, 167] width 261 height 20
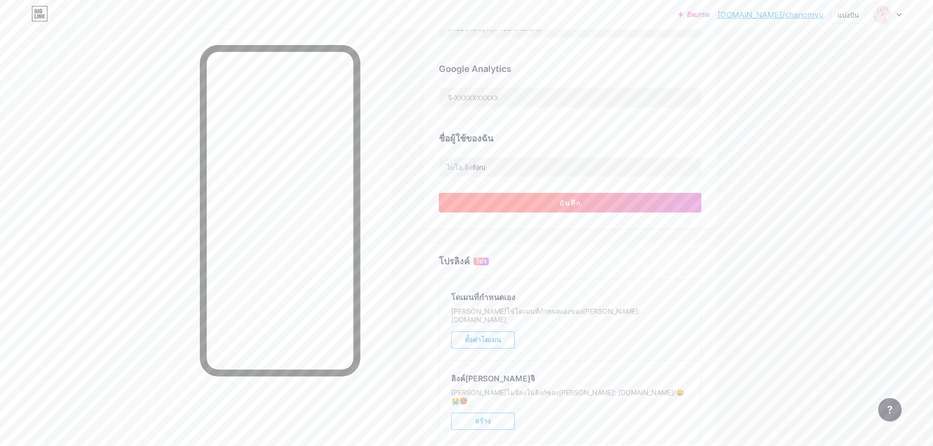
click at [535, 198] on button "บันทึก" at bounding box center [570, 203] width 262 height 20
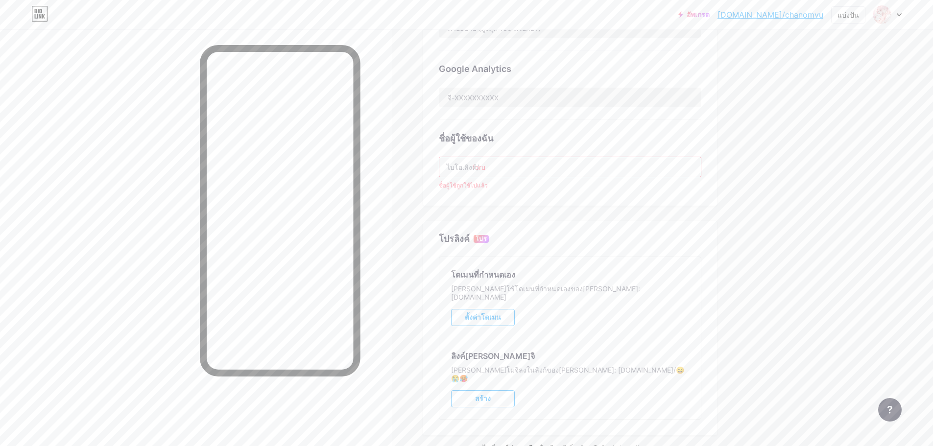
click at [558, 168] on input "foru" at bounding box center [569, 167] width 261 height 20
type input "foru_"
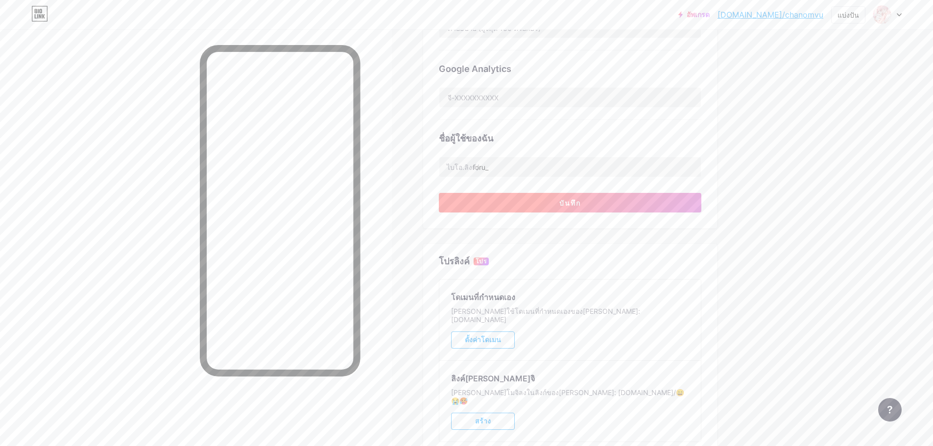
click at [521, 199] on button "บันทึก" at bounding box center [570, 203] width 262 height 20
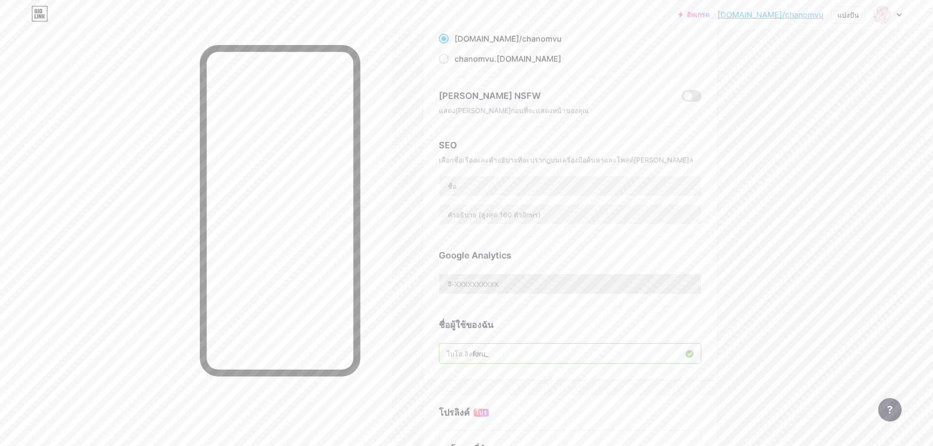
scroll to position [98, 0]
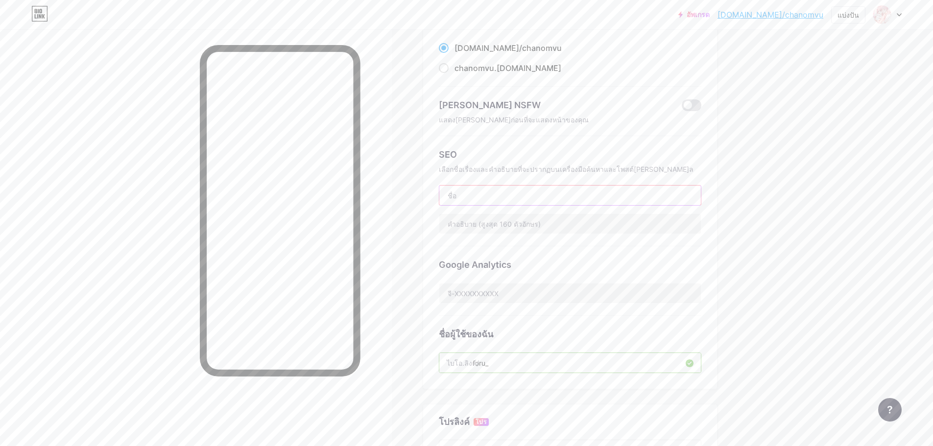
click at [483, 201] on input "text" at bounding box center [569, 196] width 261 height 20
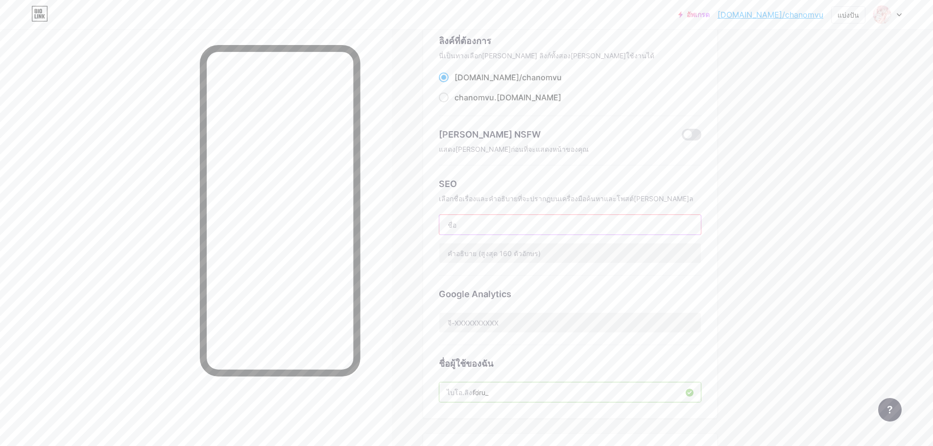
scroll to position [49, 0]
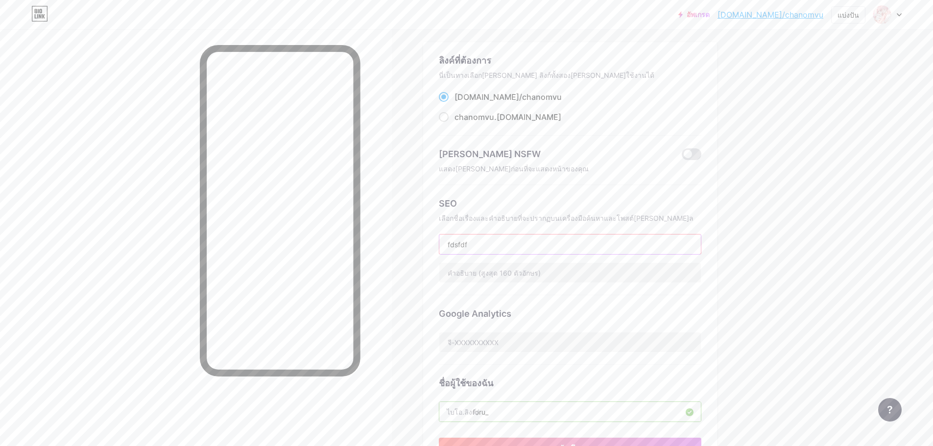
type input "fdsfdfs"
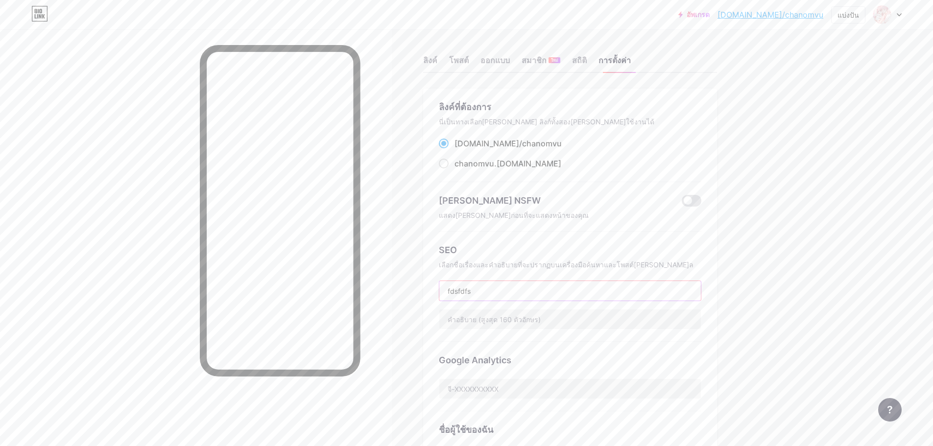
scroll to position [0, 0]
drag, startPoint x: 488, startPoint y: 294, endPoint x: 412, endPoint y: 297, distance: 76.4
click at [412, 297] on div "ลิงค์ โพสต์ ออกแบบ สมาชิก ใหม่ สถิติ การตั้งค่า ลิงค์ที่ต้องการ นี่เป็นทางเลือก…" at bounding box center [379, 423] width 758 height 789
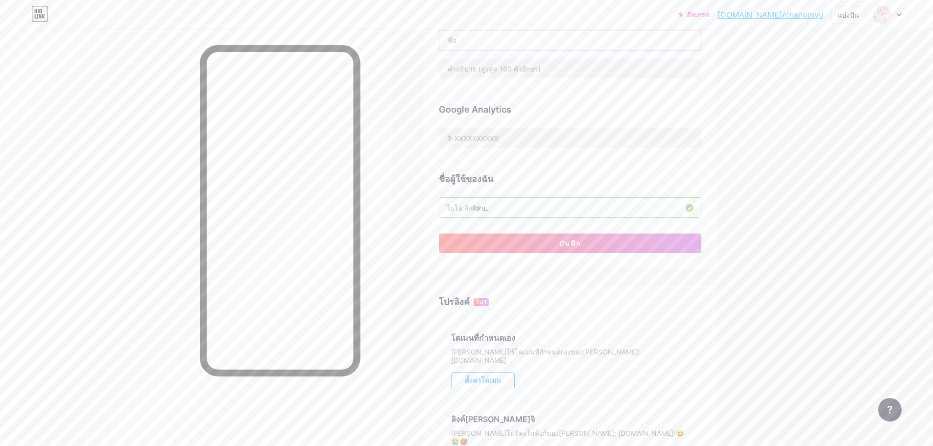
scroll to position [355, 0]
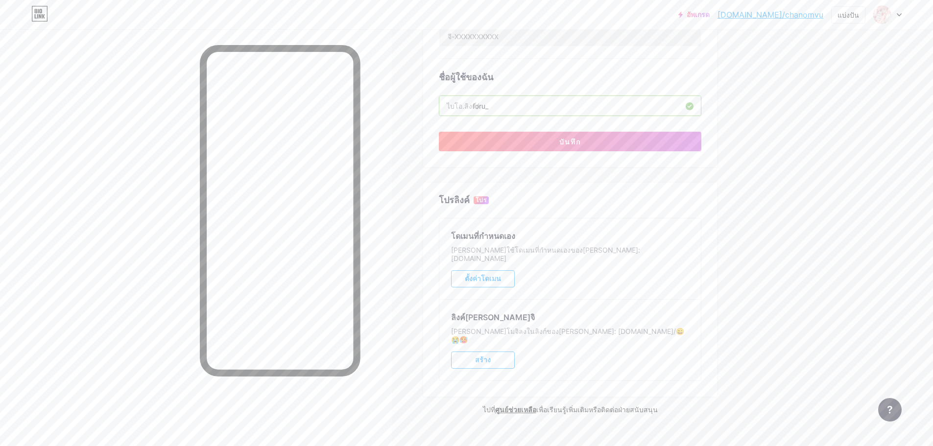
click at [554, 147] on button "บันทึก" at bounding box center [570, 142] width 262 height 20
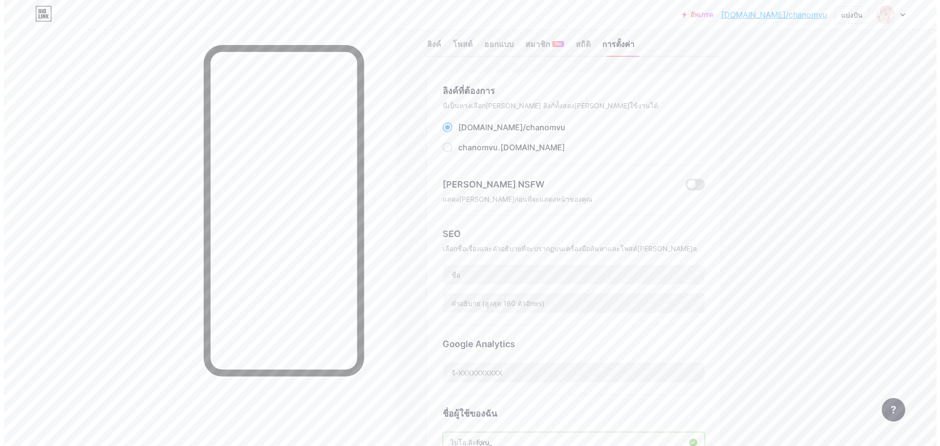
scroll to position [0, 0]
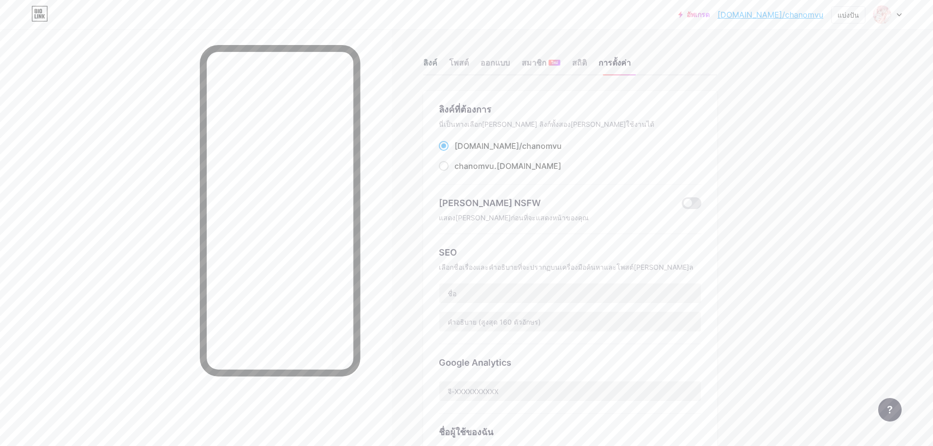
click at [435, 68] on div "ลิงค์" at bounding box center [430, 66] width 14 height 18
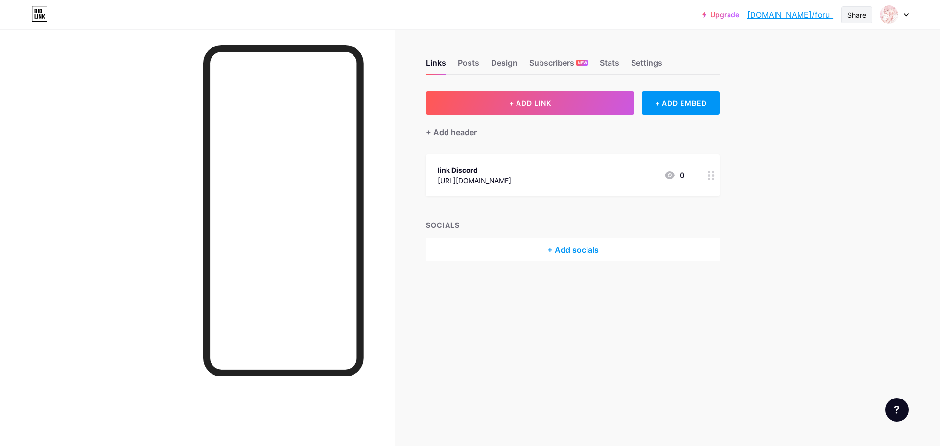
click at [845, 12] on div "Share" at bounding box center [856, 14] width 31 height 17
click at [825, 47] on div "Copy link" at bounding box center [799, 50] width 146 height 23
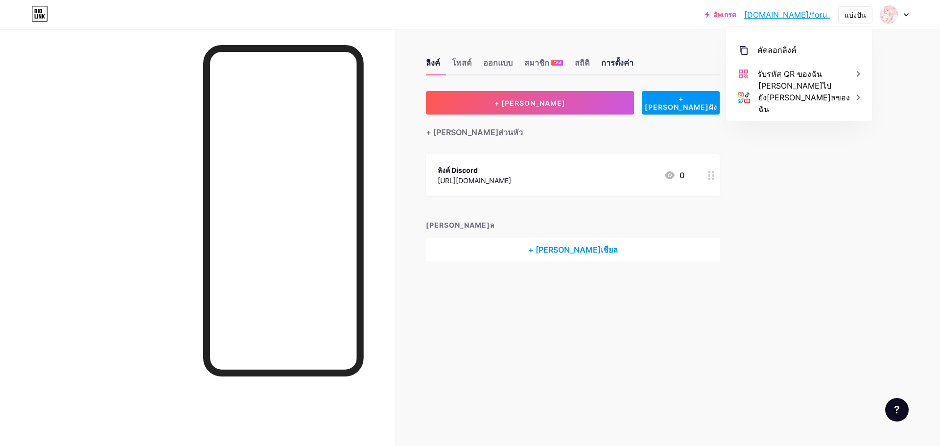
click at [609, 69] on div "การตั้งค่า" at bounding box center [617, 66] width 32 height 18
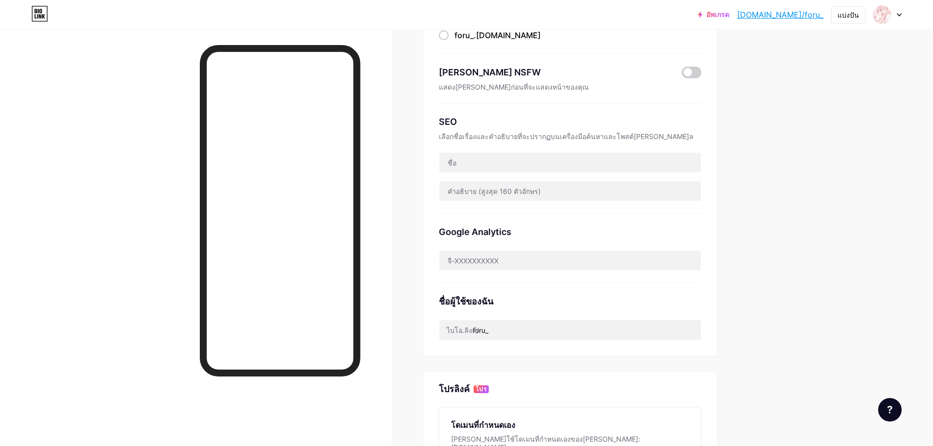
scroll to position [98, 0]
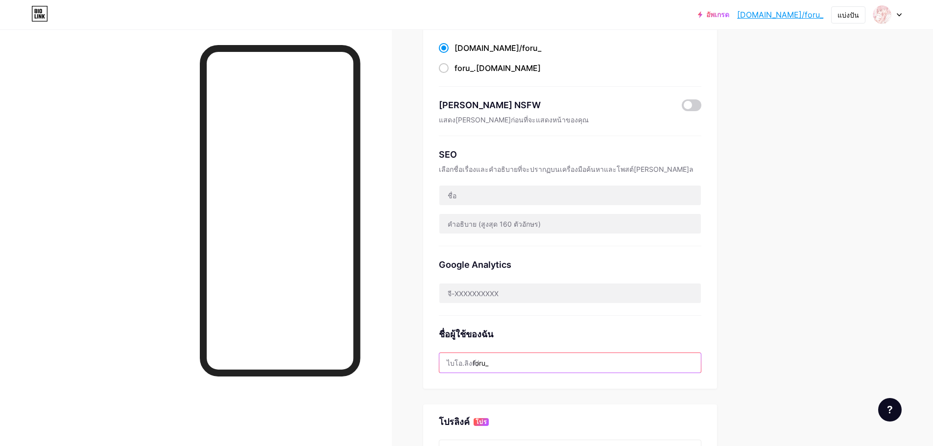
drag, startPoint x: 457, startPoint y: 361, endPoint x: 438, endPoint y: 351, distance: 21.7
click at [456, 361] on div "ไบโอ.ลิงค์/ foru_" at bounding box center [570, 362] width 262 height 21
drag, startPoint x: 497, startPoint y: 334, endPoint x: 533, endPoint y: 328, distance: 36.1
click at [533, 328] on div "ลิงค์ที่ต้องการ นี่เป็นทางเลือกด้านสุนทรียศาสตร์ ลิงก์ทั้งสองสามารถใช้งานได้ bi…" at bounding box center [570, 191] width 294 height 396
click at [537, 328] on div "ชื่อผู้ใช้ของฉัน" at bounding box center [570, 333] width 262 height 13
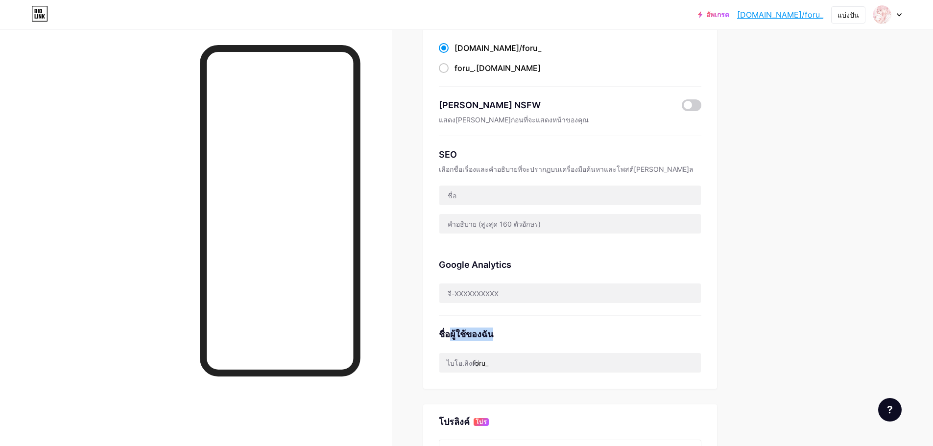
drag, startPoint x: 495, startPoint y: 330, endPoint x: 452, endPoint y: 327, distance: 43.2
click at [452, 327] on div "ชื่อผู้ใช้ของฉัน" at bounding box center [570, 333] width 262 height 13
drag, startPoint x: 452, startPoint y: 329, endPoint x: 473, endPoint y: 314, distance: 25.7
click at [452, 329] on font "ชื่อผู้ใช้ของฉัน" at bounding box center [466, 334] width 54 height 10
click at [505, 287] on input "text" at bounding box center [569, 293] width 261 height 20
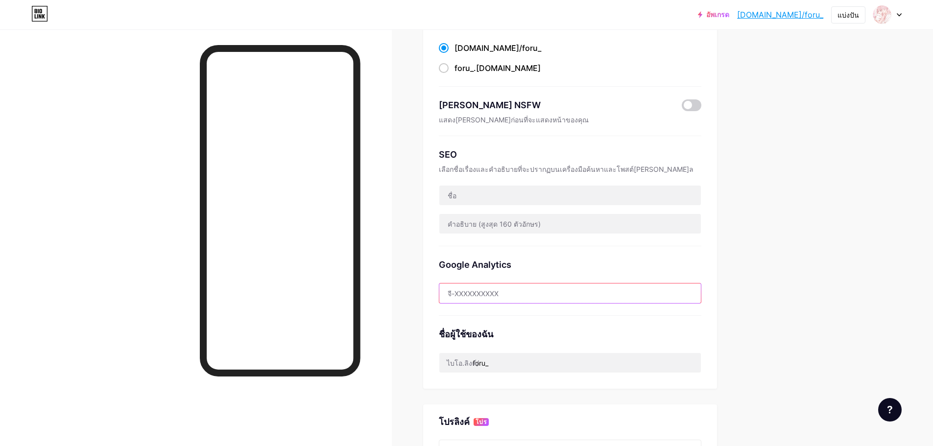
click at [505, 287] on input "text" at bounding box center [569, 293] width 261 height 20
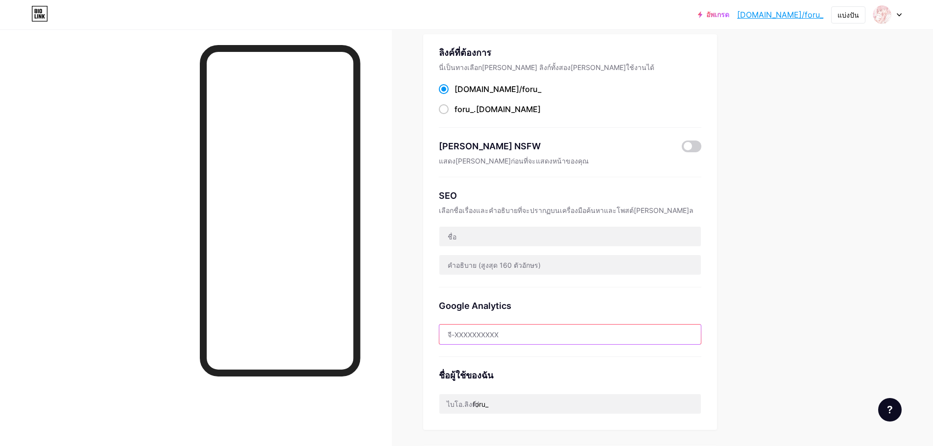
scroll to position [0, 0]
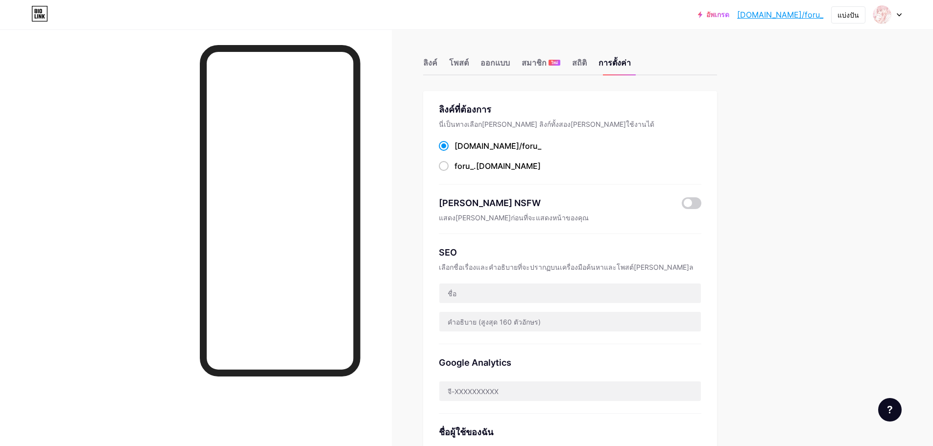
click at [442, 67] on div "ลิงค์ โพสต์ ออกแบบ สมาชิก ใหม่ สถิติ การตั้งค่า" at bounding box center [570, 58] width 294 height 34
click at [429, 60] on font "ลิงค์" at bounding box center [430, 63] width 14 height 10
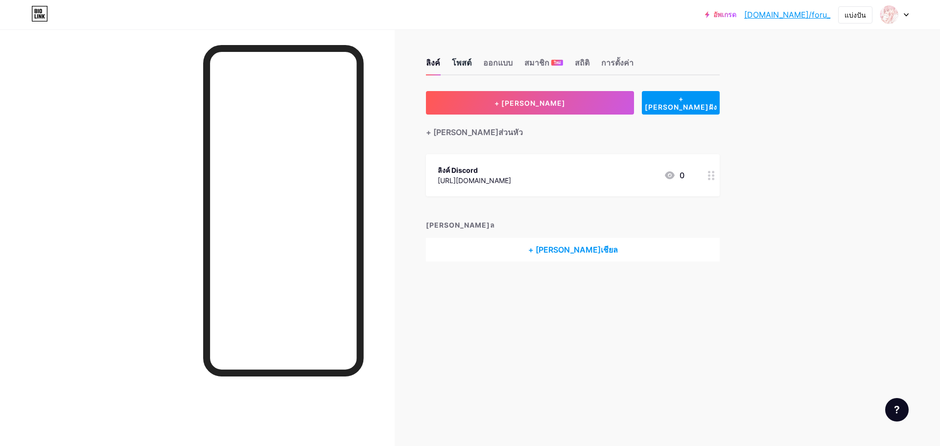
click at [471, 65] on font "โพสต์" at bounding box center [462, 63] width 20 height 10
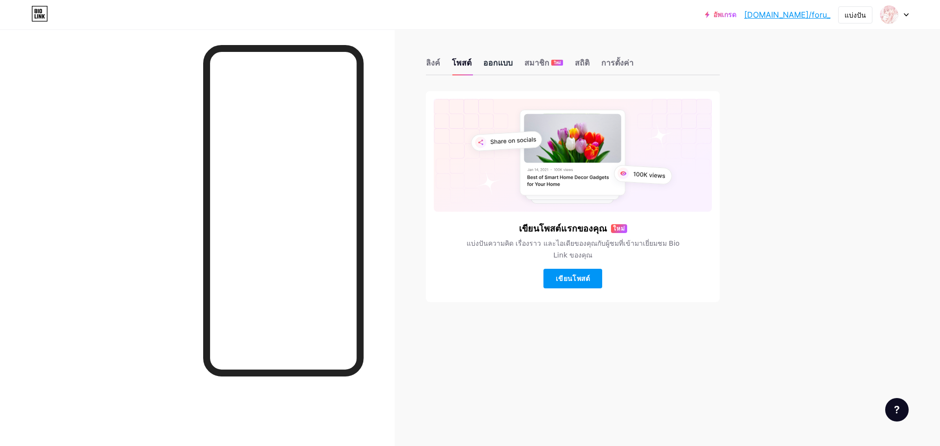
click at [504, 63] on font "ออกแบบ" at bounding box center [497, 63] width 29 height 10
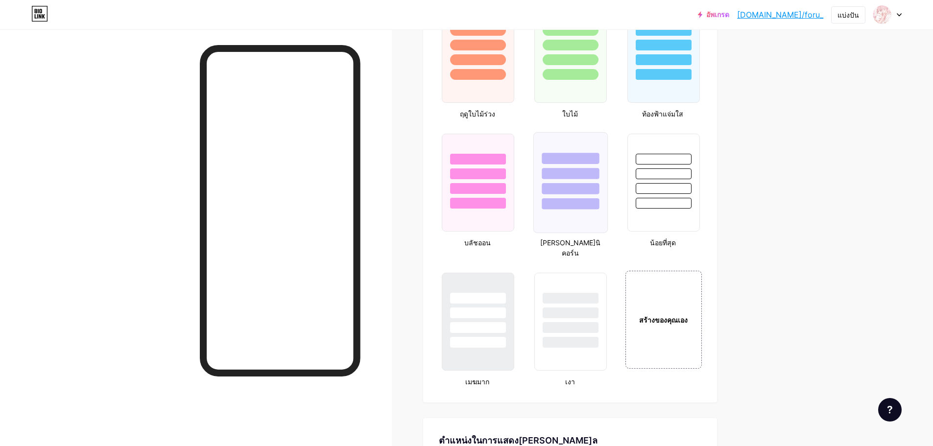
scroll to position [1168, 0]
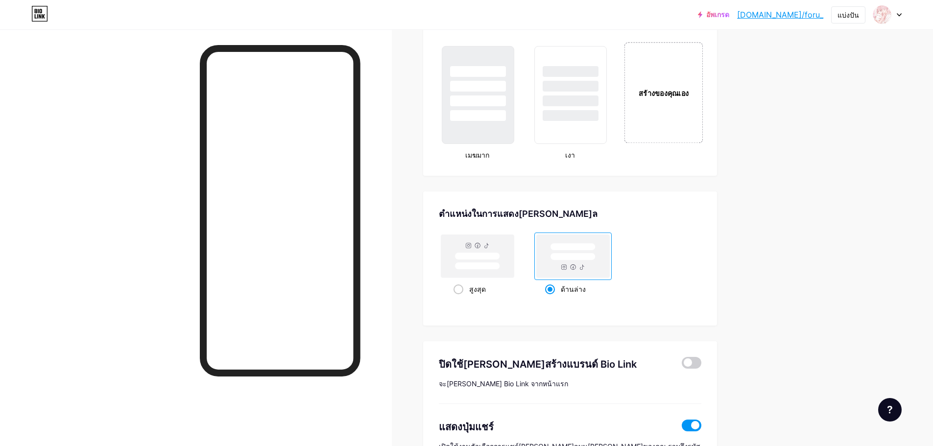
click at [680, 107] on div "สร้างของคุณเอง" at bounding box center [663, 92] width 79 height 101
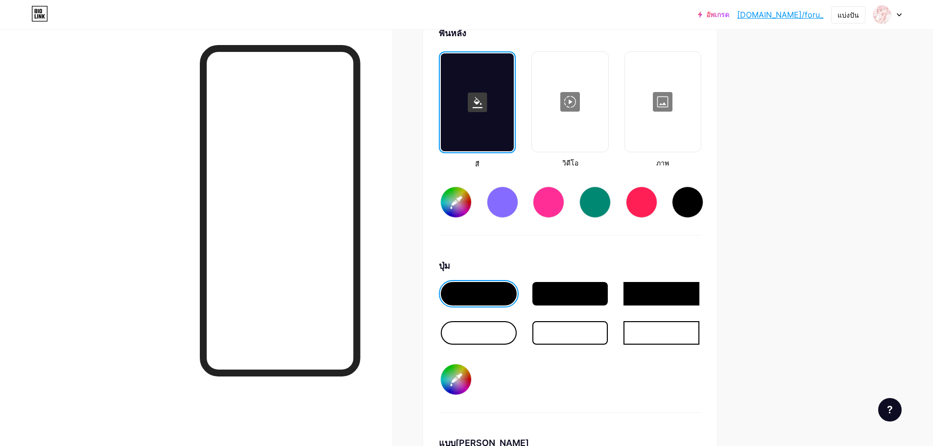
type input "#ffffff"
type input "#000000"
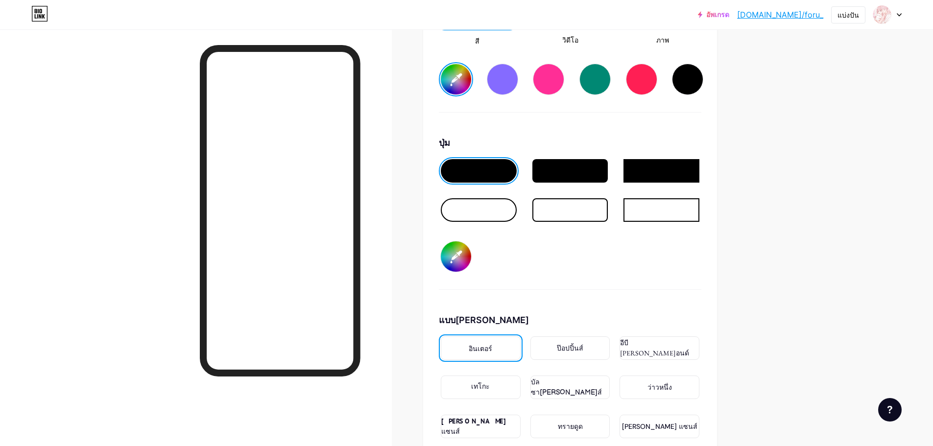
scroll to position [1496, 0]
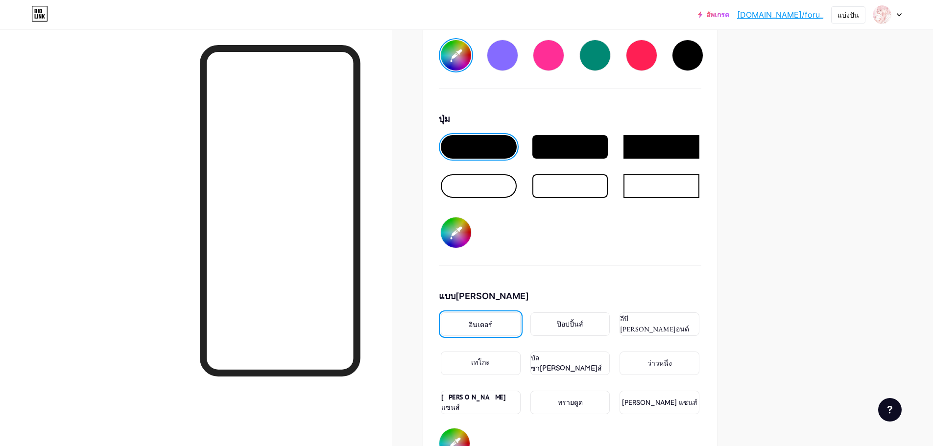
click at [506, 312] on div "อินเตอร์" at bounding box center [481, 323] width 80 height 23
click at [574, 319] on font "ป๊อปปิ้นส์" at bounding box center [570, 324] width 26 height 10
click at [665, 314] on font "อีบี [PERSON_NAME]อนด์" at bounding box center [654, 323] width 69 height 19
click at [508, 351] on div "เทโกะ" at bounding box center [481, 362] width 80 height 23
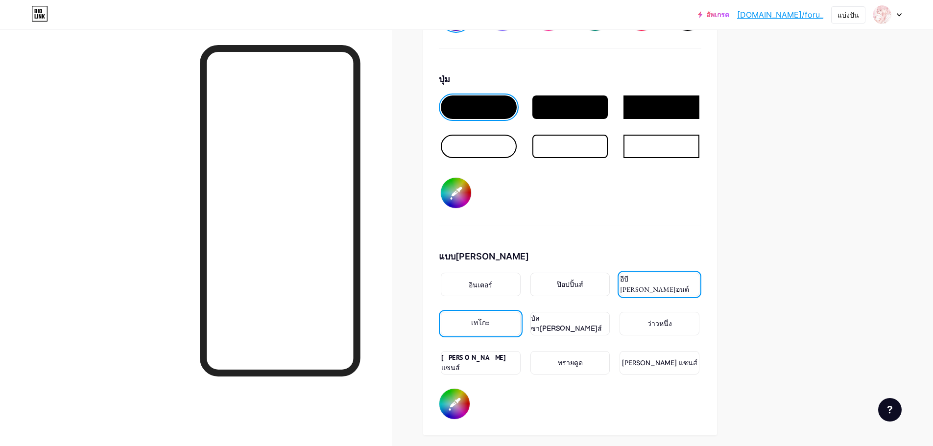
scroll to position [1544, 0]
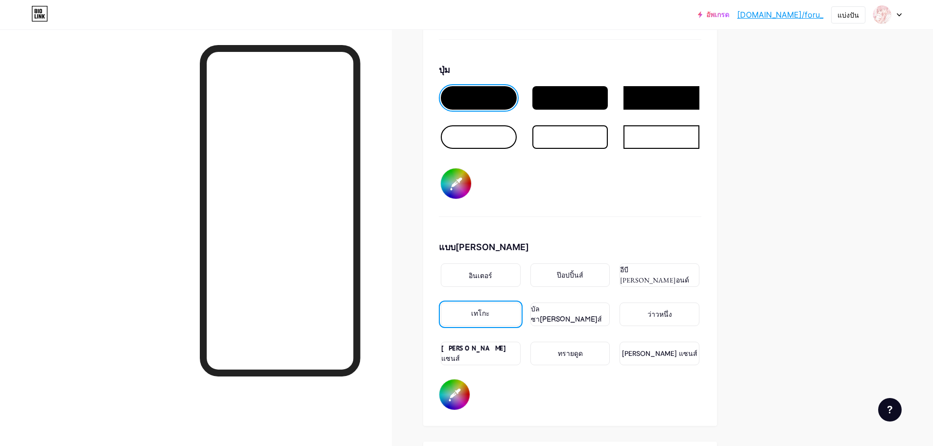
click at [563, 305] on font "บัลซา[PERSON_NAME]ส์" at bounding box center [566, 314] width 71 height 19
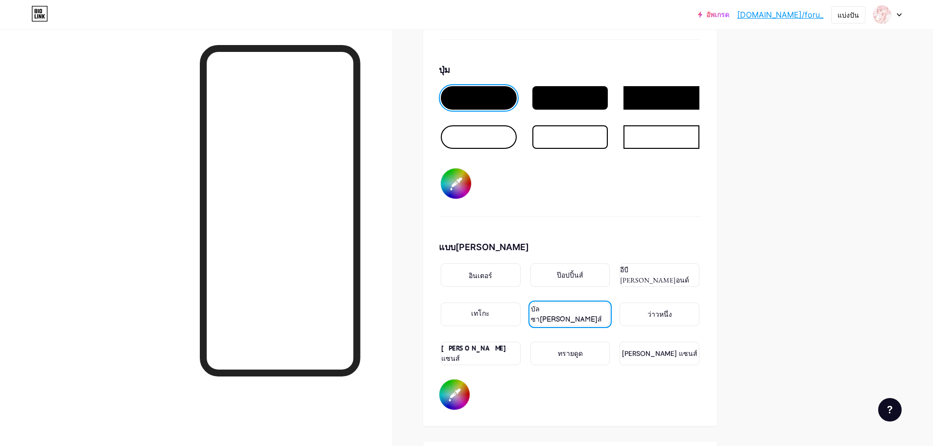
click at [648, 303] on div "ว่าวหนึ่ง" at bounding box center [659, 314] width 80 height 23
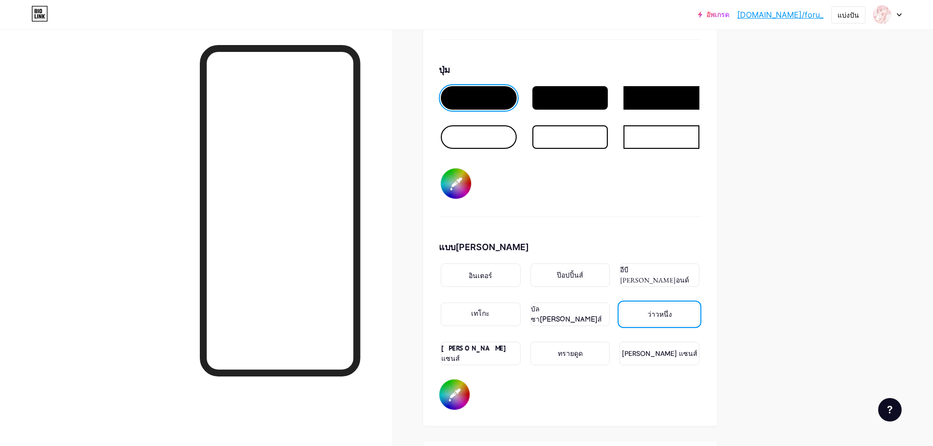
click at [512, 342] on div "[PERSON_NAME] แซนส์" at bounding box center [481, 353] width 80 height 23
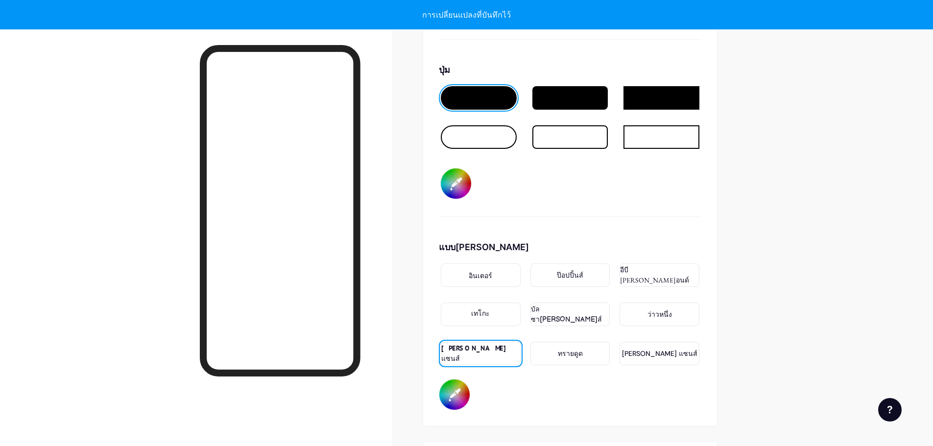
click at [576, 349] on font "ทรายดูด" at bounding box center [570, 353] width 25 height 9
click at [658, 349] on font "[PERSON_NAME] แซนส์" at bounding box center [659, 353] width 75 height 9
click at [484, 271] on font "อินเตอร์" at bounding box center [479, 275] width 23 height 8
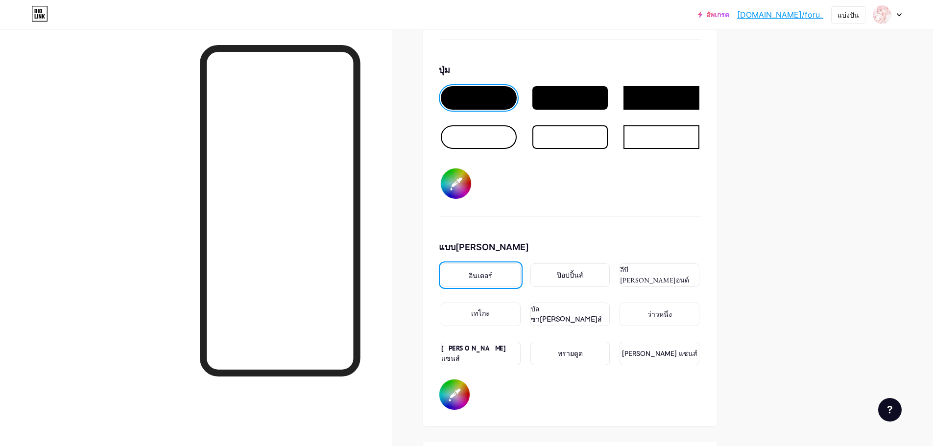
click at [550, 263] on div "ป๊อปปิ้นส์" at bounding box center [570, 274] width 80 height 23
click at [666, 265] on div "อีบี [PERSON_NAME]อนด์" at bounding box center [659, 274] width 80 height 23
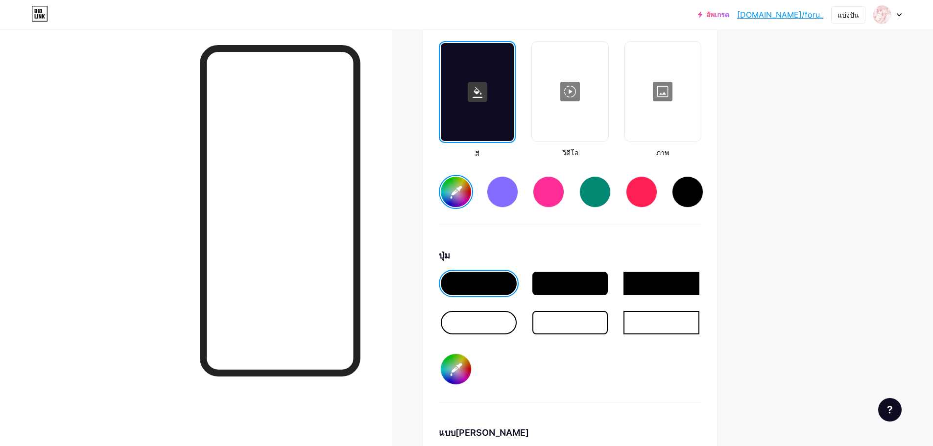
scroll to position [1349, 0]
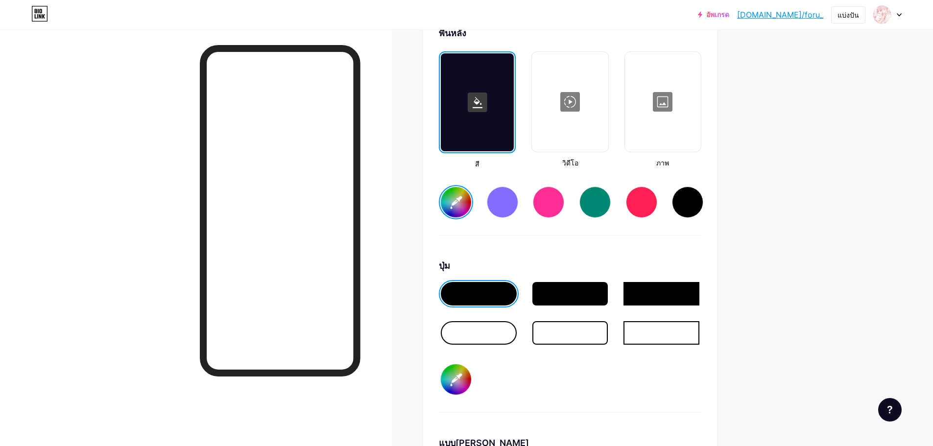
click at [456, 321] on div at bounding box center [479, 332] width 76 height 23
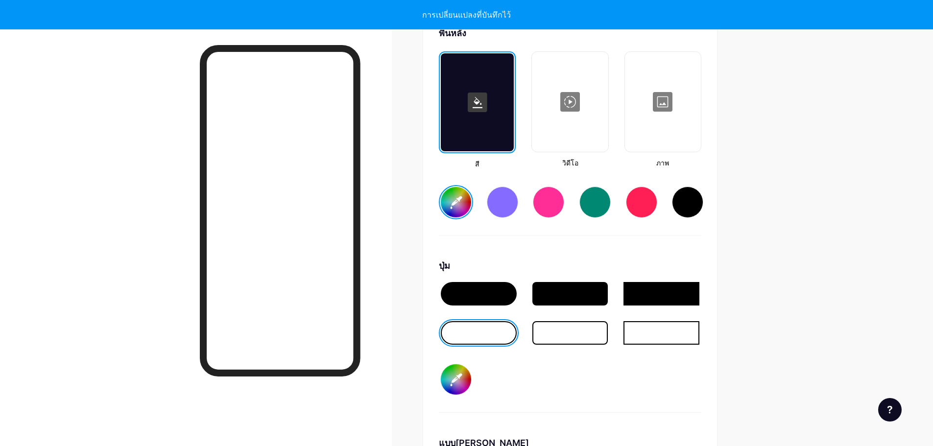
type input "#ffffff"
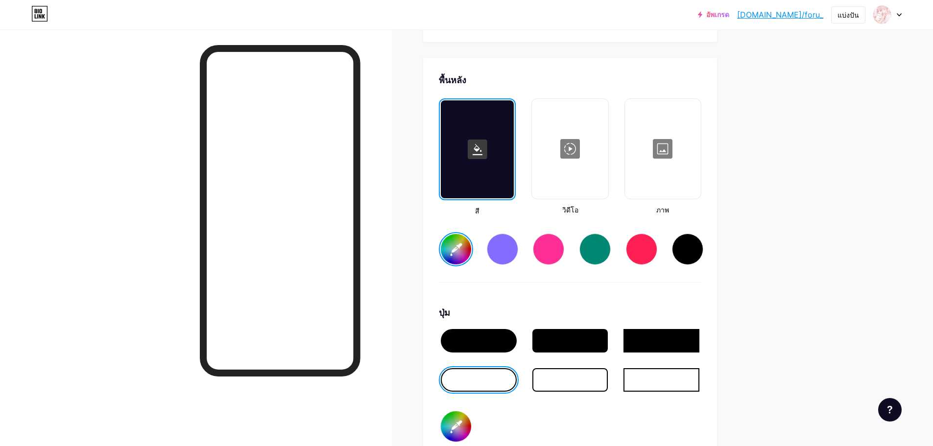
scroll to position [1300, 0]
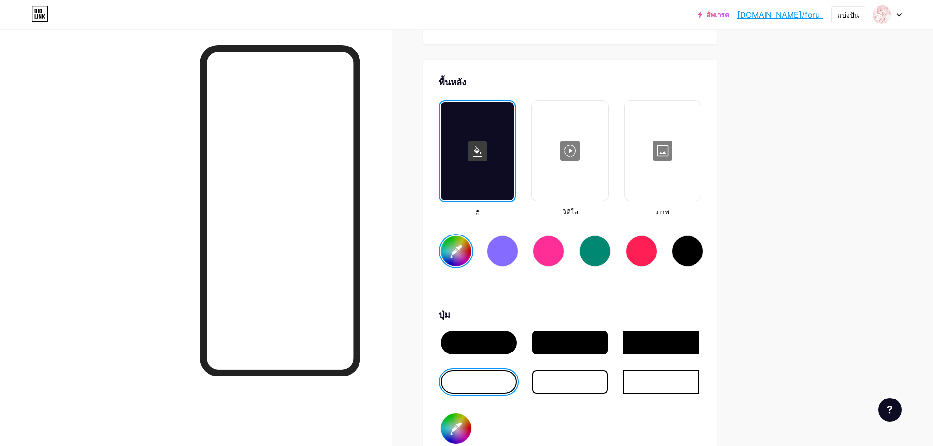
click at [694, 133] on div at bounding box center [663, 151] width 74 height 98
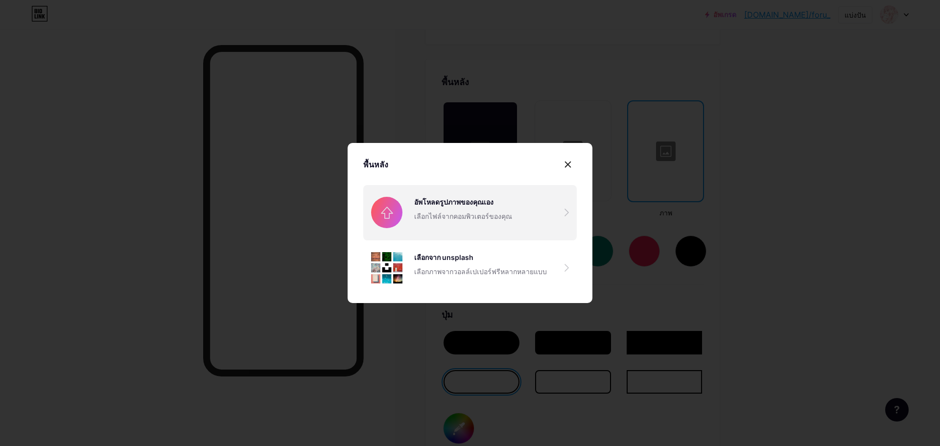
click at [473, 214] on input "file" at bounding box center [469, 212] width 213 height 55
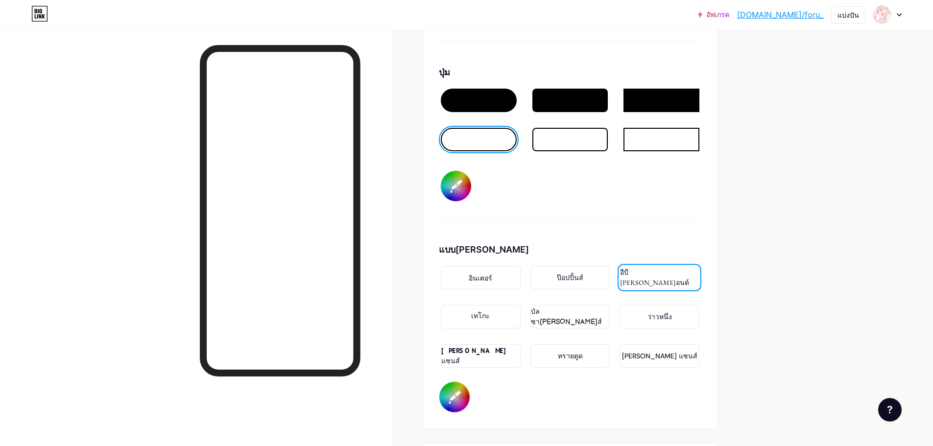
scroll to position [1447, 0]
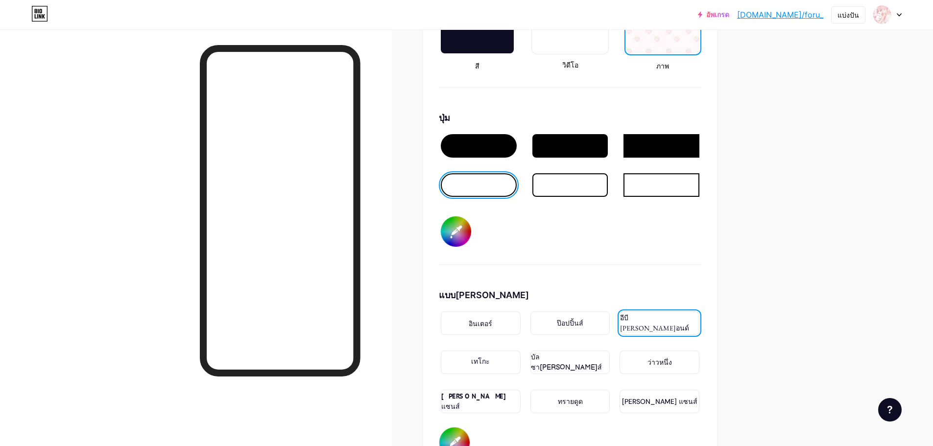
click at [482, 134] on div at bounding box center [479, 145] width 76 height 23
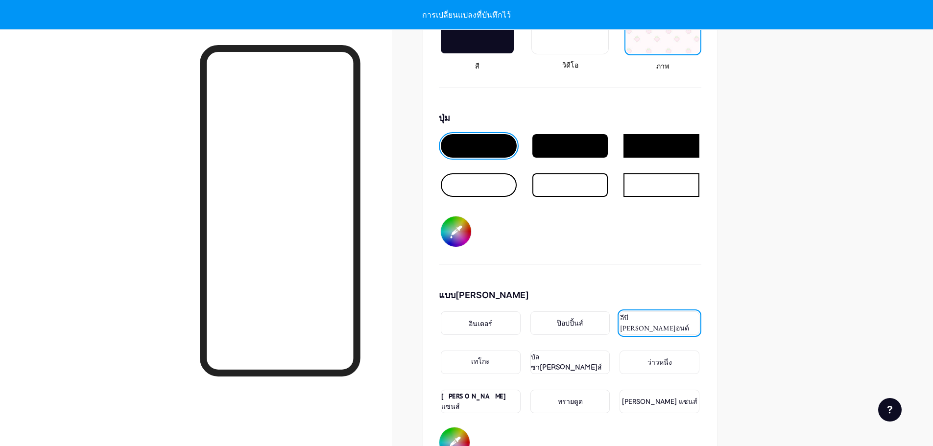
click at [455, 216] on input "#000000" at bounding box center [456, 231] width 30 height 30
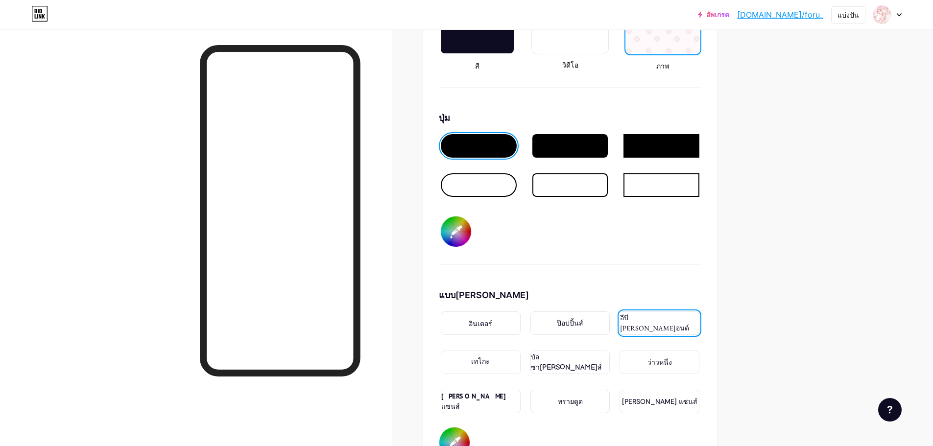
click at [466, 225] on input "#eca7da" at bounding box center [456, 231] width 30 height 30
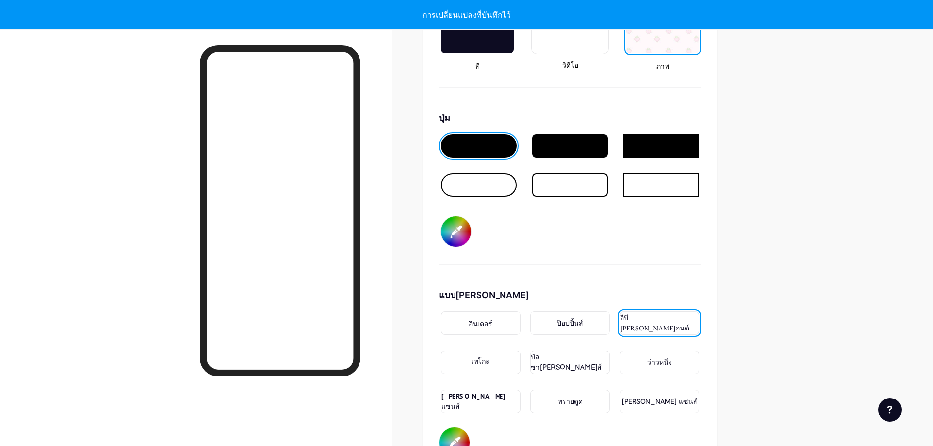
type input "#fad1e3"
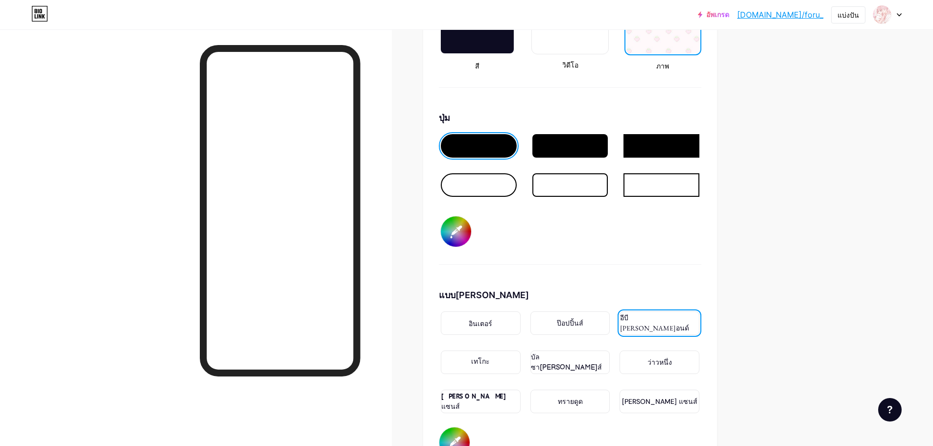
click at [581, 223] on div "ปุ่ม #fad1e3" at bounding box center [570, 188] width 262 height 154
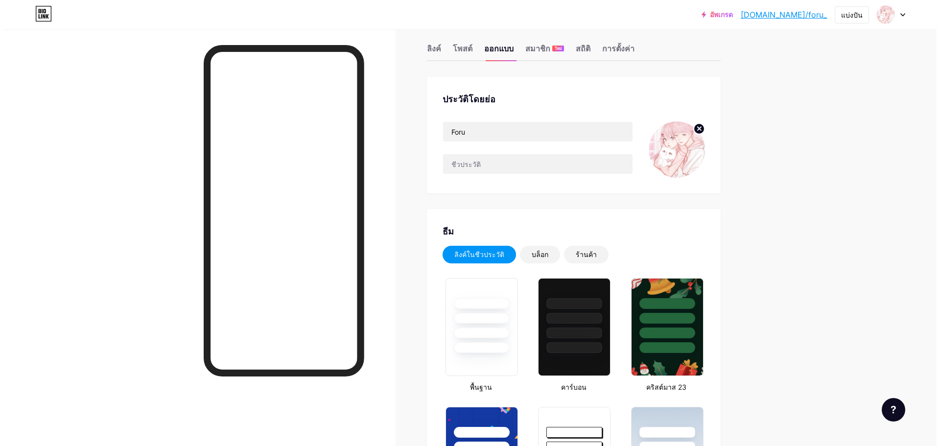
scroll to position [0, 0]
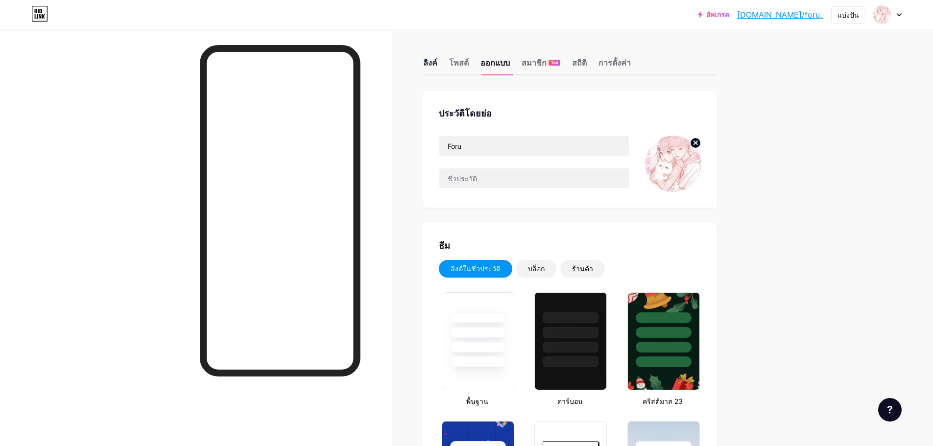
click at [437, 59] on font "ลิงค์" at bounding box center [430, 63] width 14 height 10
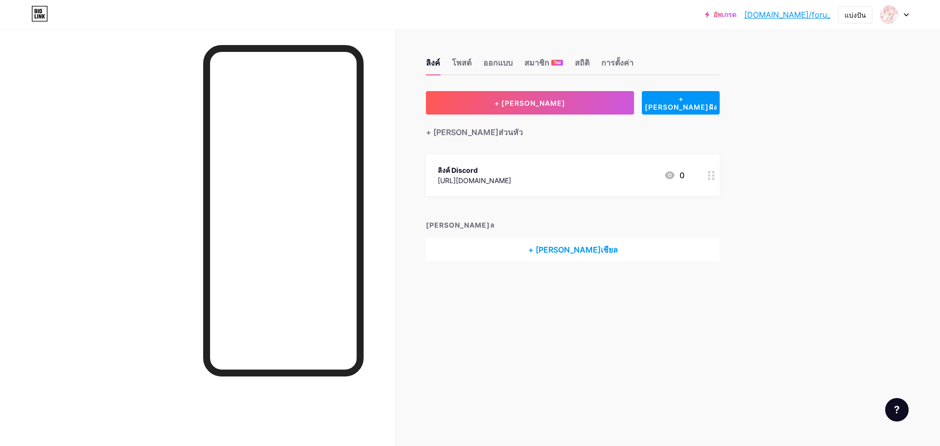
click at [662, 169] on div "ลิงค์ Discord https://discord.gg/aXN9Jk7A9Q 0" at bounding box center [561, 175] width 247 height 23
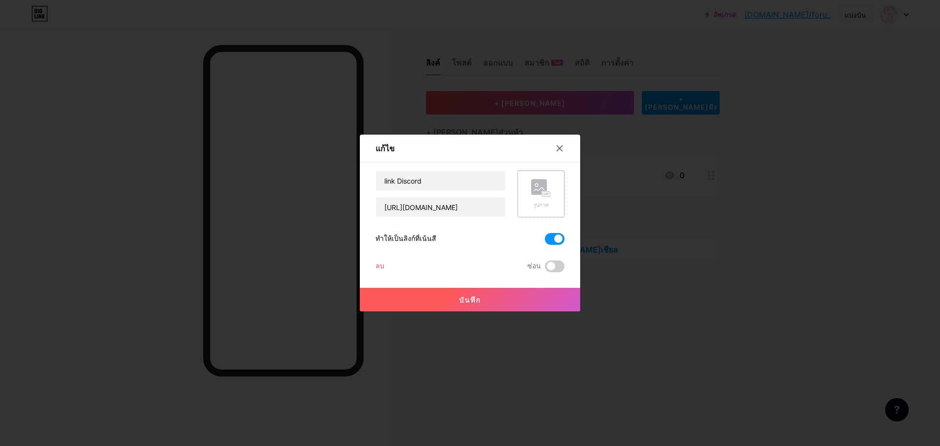
click at [550, 196] on div "รูปภาพ" at bounding box center [540, 193] width 47 height 47
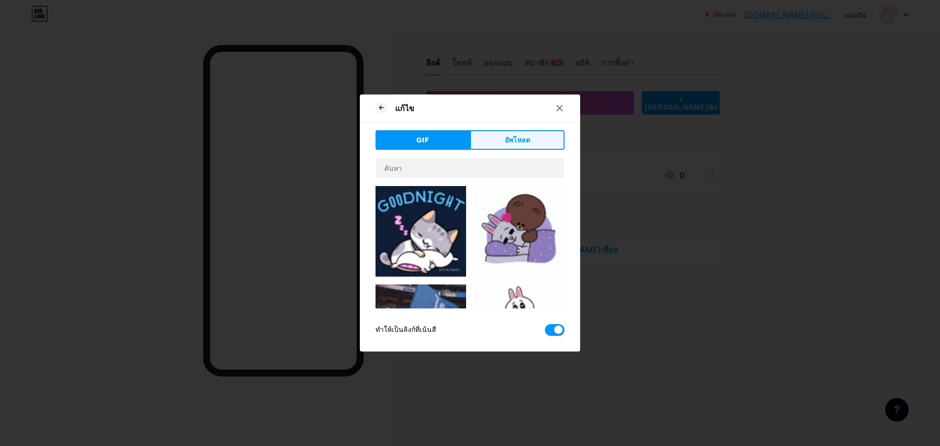
click at [505, 142] on font "อัพโหลด" at bounding box center [517, 140] width 25 height 8
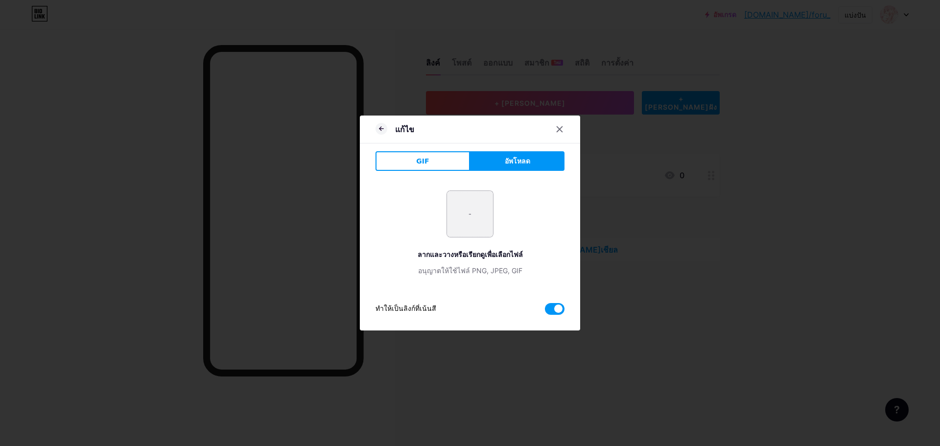
click at [471, 226] on input "file" at bounding box center [470, 214] width 46 height 46
type input "C:\fakepath\0D1CF7A9-4100-4D18-BD12-A58ECDDE5E6D.gif"
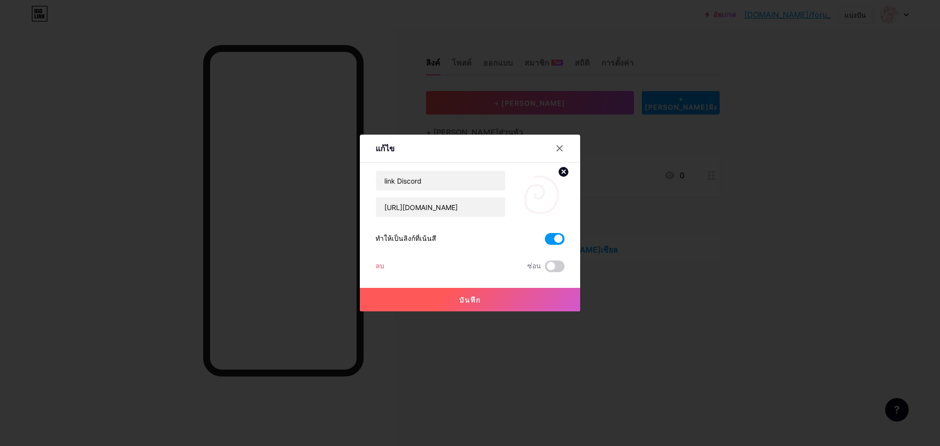
click at [461, 299] on font "บันทึก" at bounding box center [470, 300] width 22 height 8
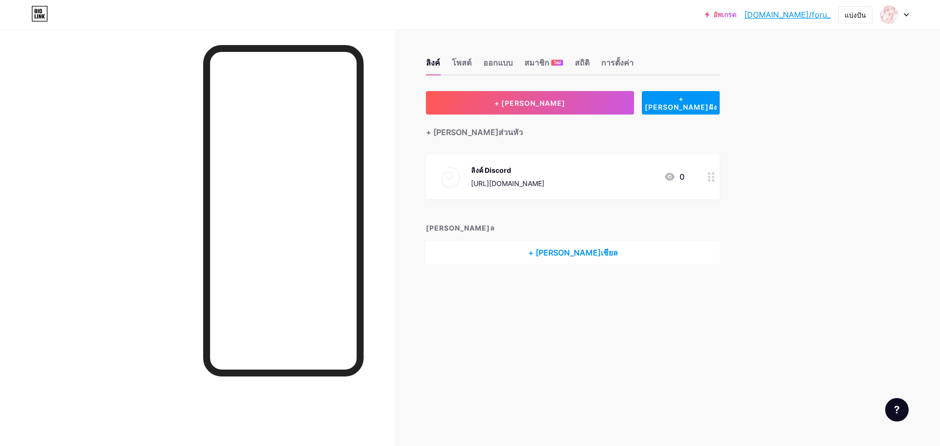
click at [659, 176] on div "ลิงค์ Discord https://discord.gg/aXN9Jk7A9Q 0" at bounding box center [561, 176] width 247 height 25
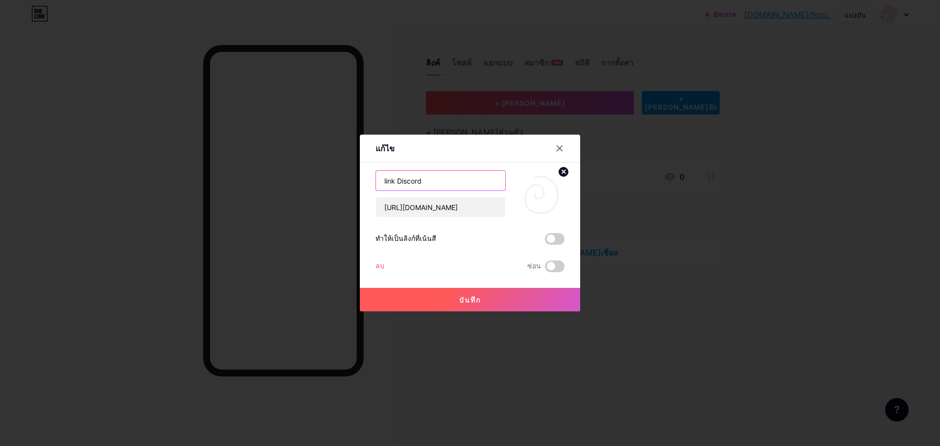
click at [379, 177] on input "link Discord" at bounding box center [440, 181] width 129 height 20
click at [376, 183] on input "link Discord" at bounding box center [440, 181] width 129 height 20
paste input "꒰"
click at [384, 183] on input "꒰link Discord" at bounding box center [440, 181] width 129 height 20
paste input "꒱"
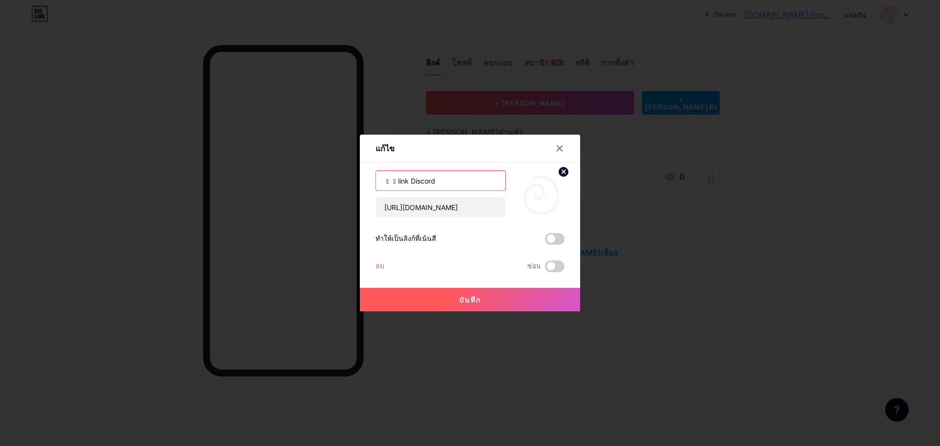
click at [386, 177] on input "꒰꒱link Discord" at bounding box center [440, 181] width 129 height 20
paste input "✿"
type input "꒰✿꒱link Discord"
click at [545, 199] on img at bounding box center [540, 193] width 47 height 47
click at [559, 174] on circle at bounding box center [563, 171] width 11 height 11
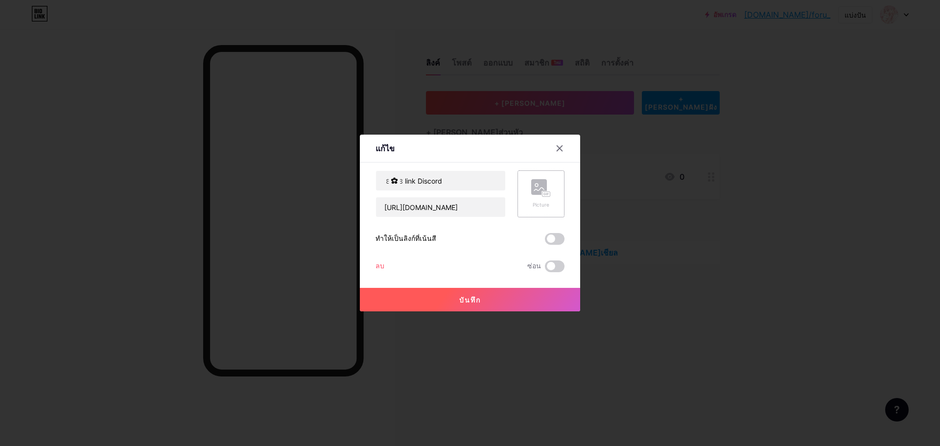
click at [538, 190] on rect at bounding box center [539, 187] width 16 height 16
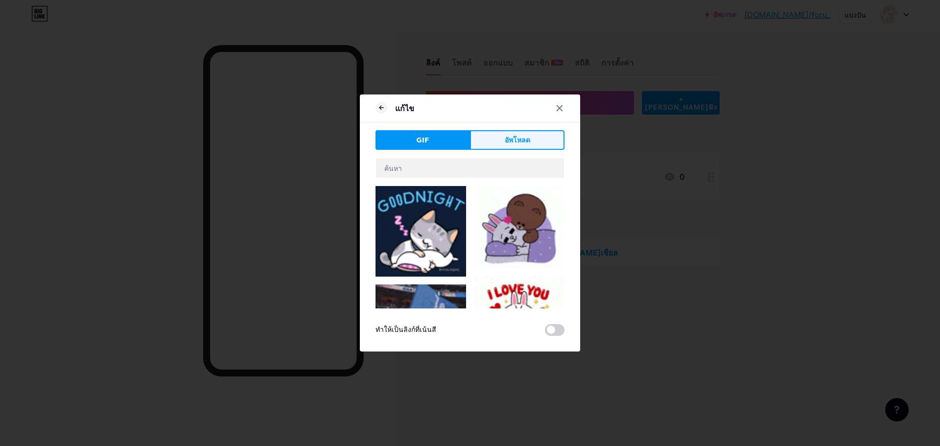
click at [512, 132] on button "อัพโหลด" at bounding box center [517, 140] width 94 height 20
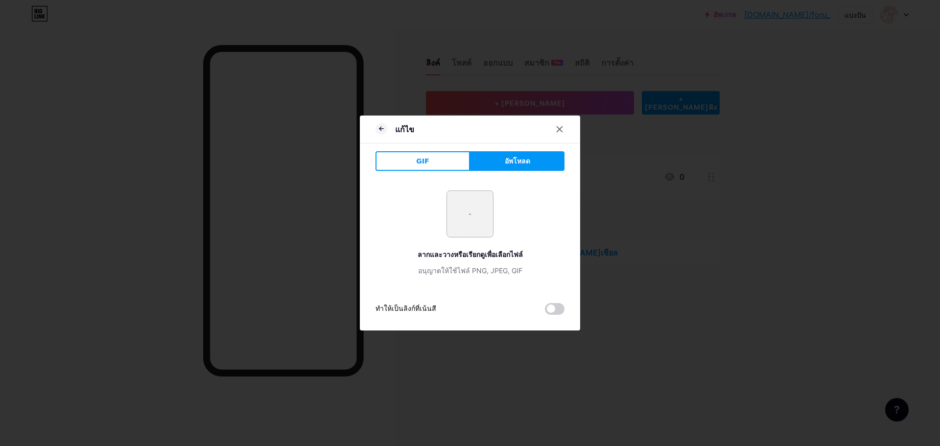
click at [472, 203] on input "file" at bounding box center [470, 214] width 46 height 46
click at [468, 221] on input "file" at bounding box center [470, 214] width 46 height 46
click at [486, 201] on input "file" at bounding box center [470, 214] width 46 height 46
type input "C:\fakepath\1f6b2ef84096209c467e73b891faf037.jpg"
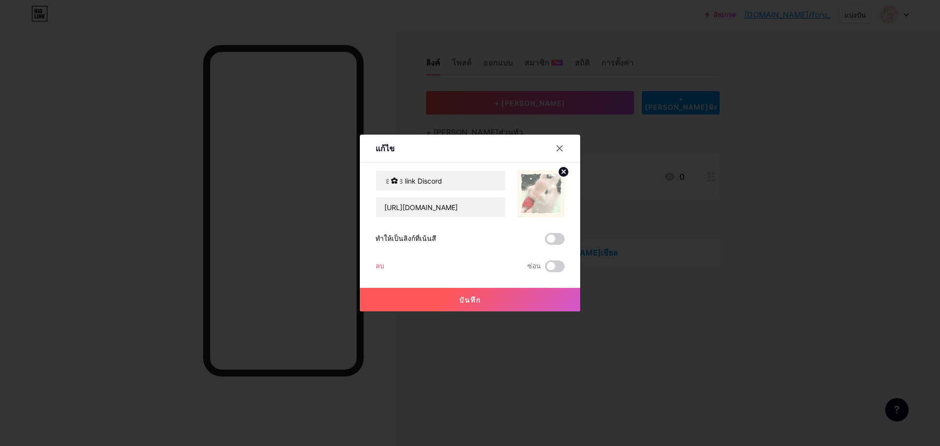
click at [475, 291] on button "บันทึก" at bounding box center [470, 299] width 220 height 23
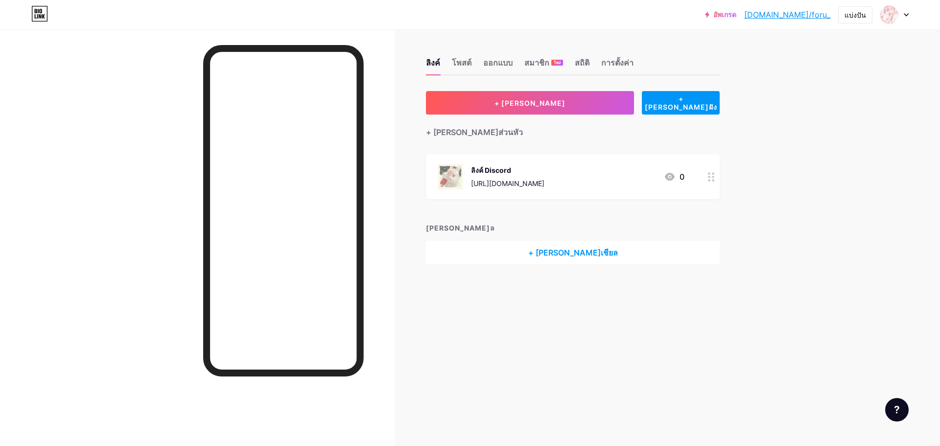
click at [572, 256] on font "+ [PERSON_NAME]เชียล" at bounding box center [573, 253] width 90 height 10
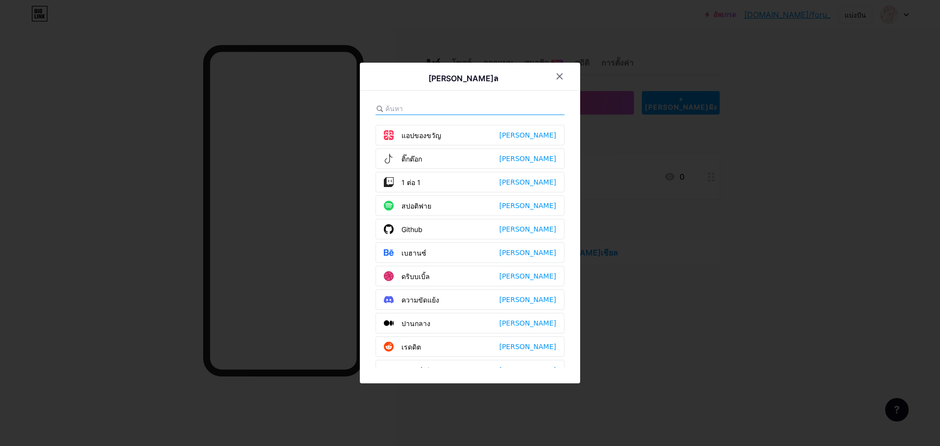
scroll to position [147, 0]
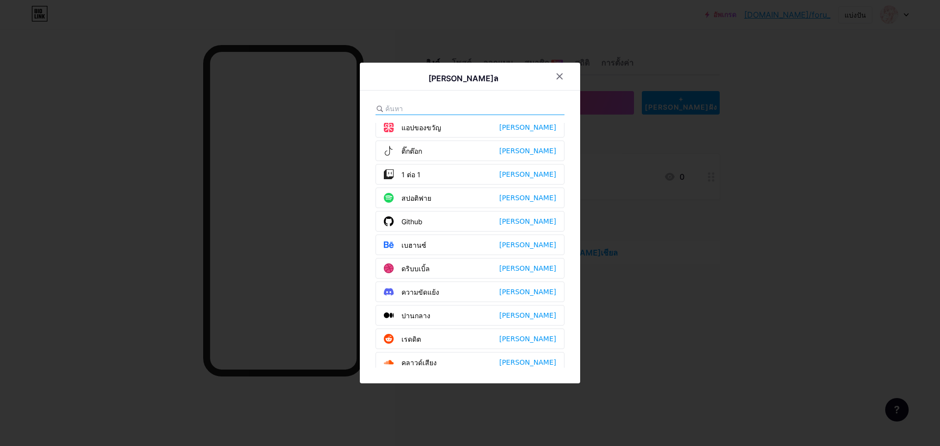
click at [556, 78] on icon at bounding box center [560, 76] width 8 height 8
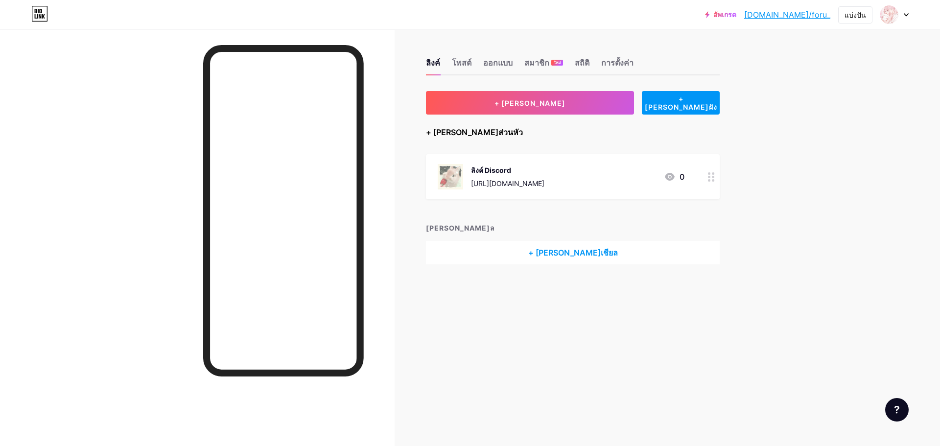
click at [452, 132] on font "+ [PERSON_NAME]ส่วนหัว" at bounding box center [474, 132] width 97 height 10
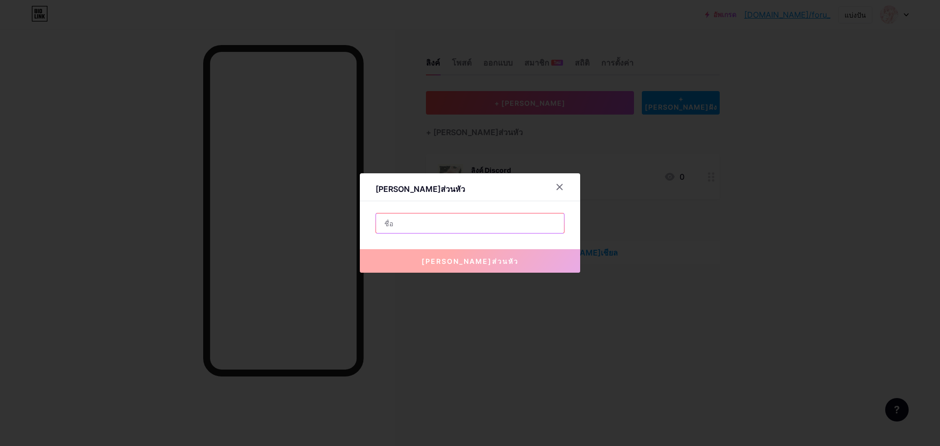
drag, startPoint x: 478, startPoint y: 227, endPoint x: 503, endPoint y: 212, distance: 29.0
click at [480, 226] on input "text" at bounding box center [470, 223] width 188 height 20
click at [558, 191] on div at bounding box center [560, 187] width 18 height 18
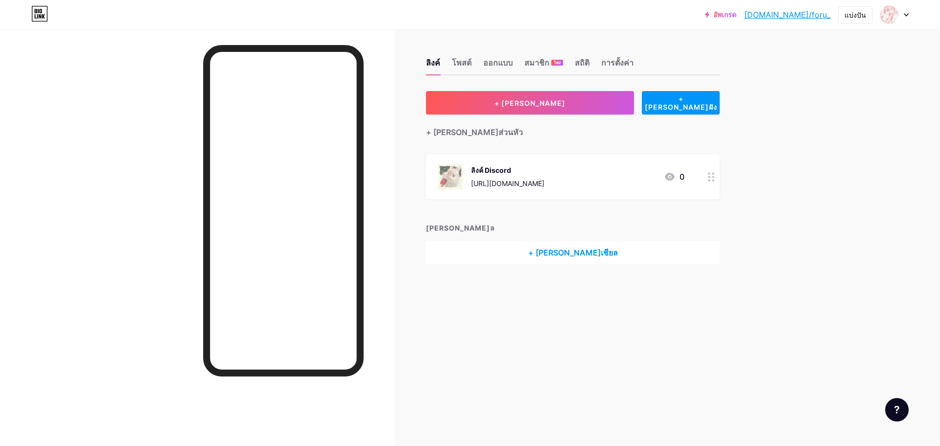
click at [521, 245] on div "+ [PERSON_NAME]เชียล" at bounding box center [573, 252] width 294 height 23
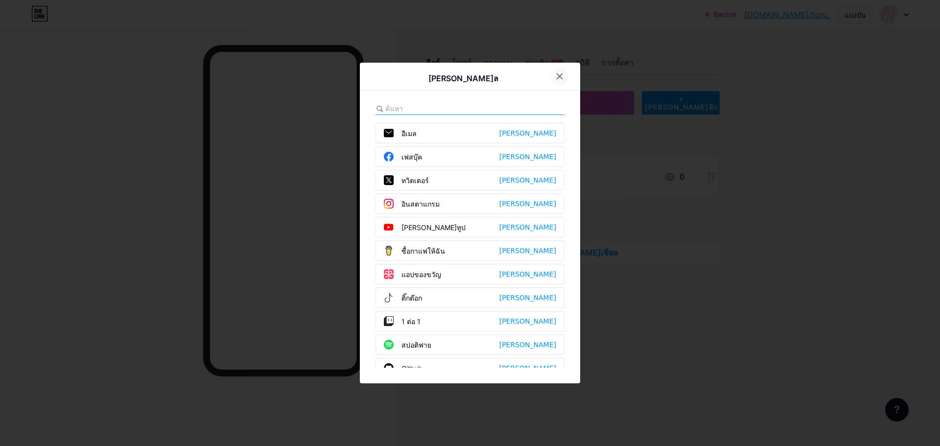
click at [555, 72] on div at bounding box center [560, 77] width 18 height 18
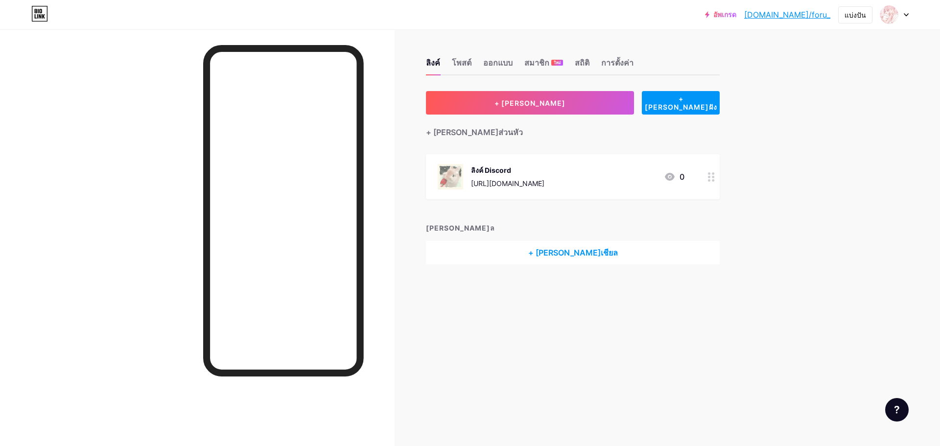
click at [714, 185] on div at bounding box center [711, 176] width 17 height 45
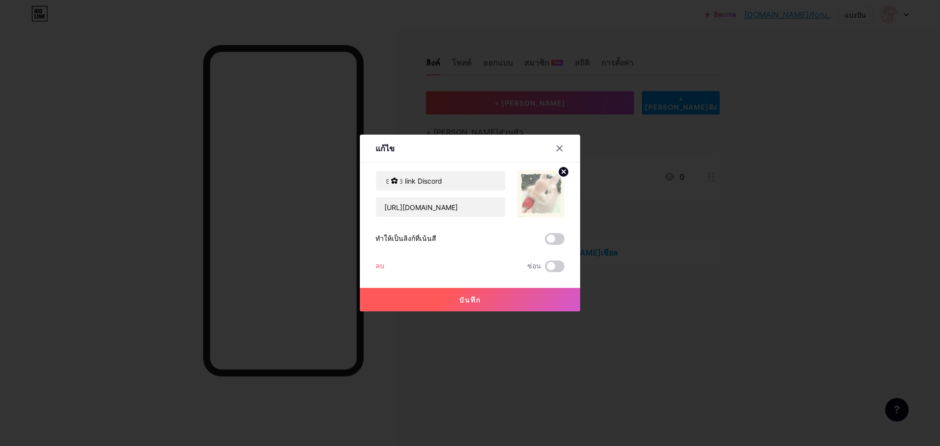
click at [564, 152] on div at bounding box center [565, 149] width 29 height 18
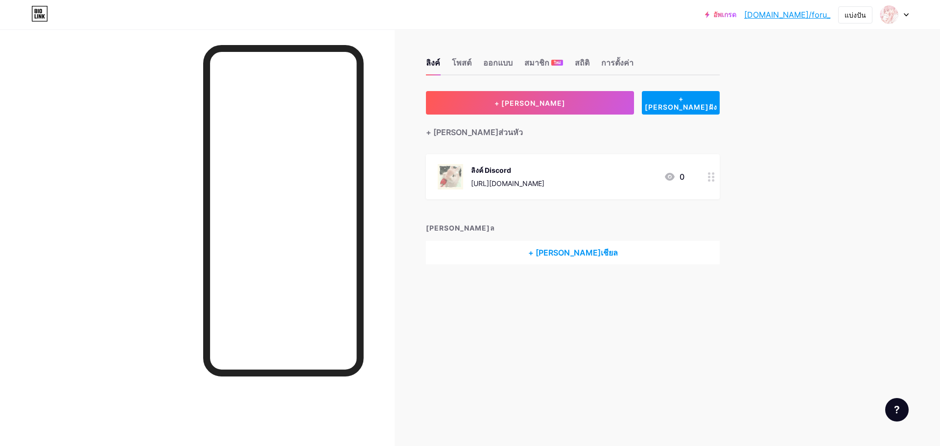
drag, startPoint x: 483, startPoint y: 274, endPoint x: 494, endPoint y: 260, distance: 17.0
click at [483, 273] on div "ลิงค์ โพสต์ ออกแบบ สมาชิก ใหม่ สถิติ การตั้งค่า + เพิ่มลิงค์ + เพิ่มฝัง + เพิ่ม…" at bounding box center [380, 171] width 761 height 284
click at [506, 251] on div "+ [PERSON_NAME]เชียล" at bounding box center [573, 252] width 294 height 23
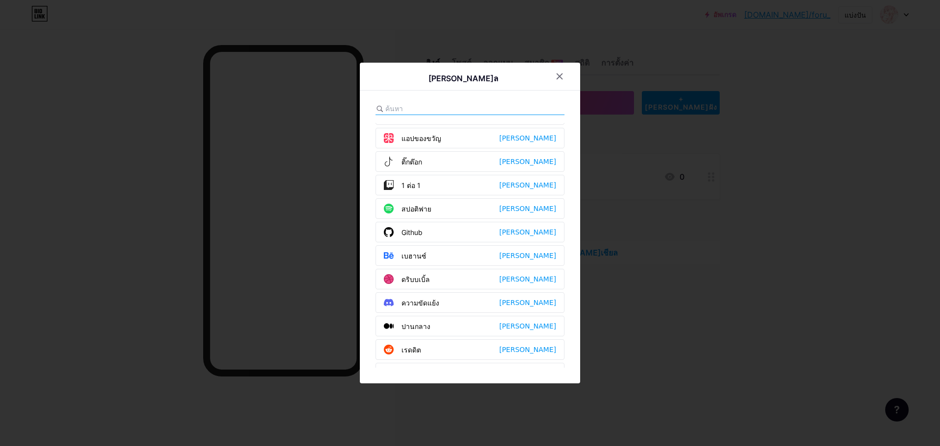
scroll to position [245, 0]
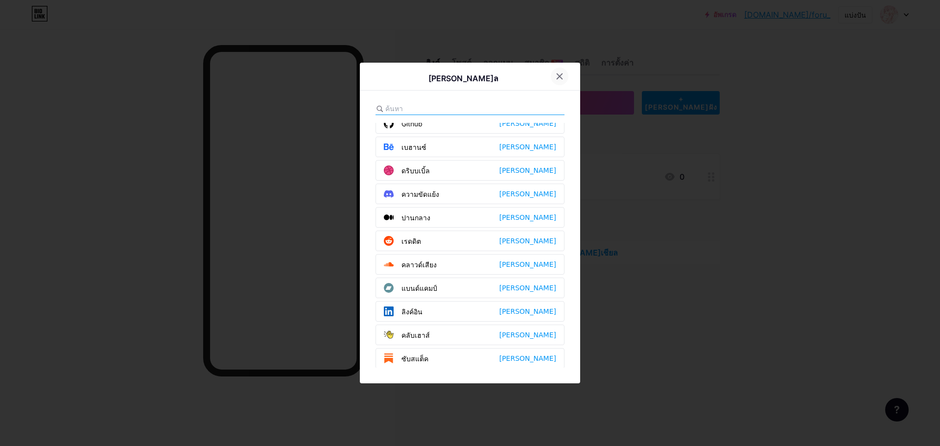
click at [561, 82] on div at bounding box center [560, 77] width 18 height 18
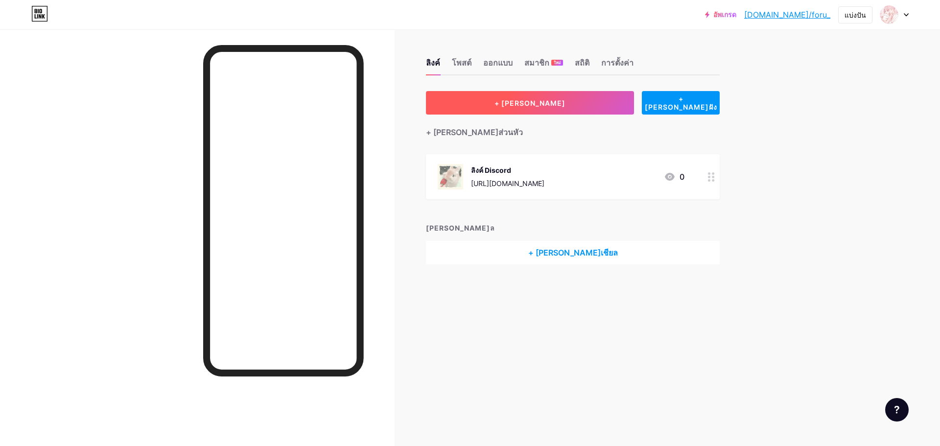
click at [618, 107] on button "+ [PERSON_NAME]" at bounding box center [530, 102] width 208 height 23
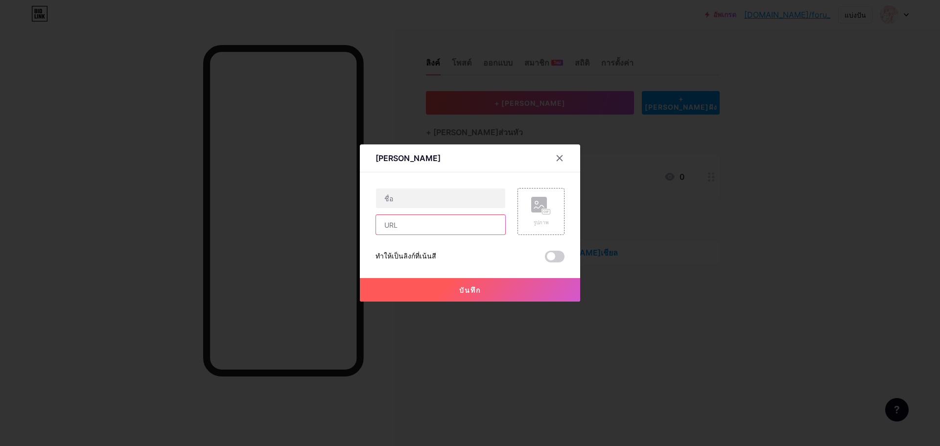
click at [406, 232] on input "text" at bounding box center [440, 225] width 129 height 20
paste input "price"
type input "price"
click at [434, 207] on input "text" at bounding box center [440, 198] width 129 height 20
paste input "price"
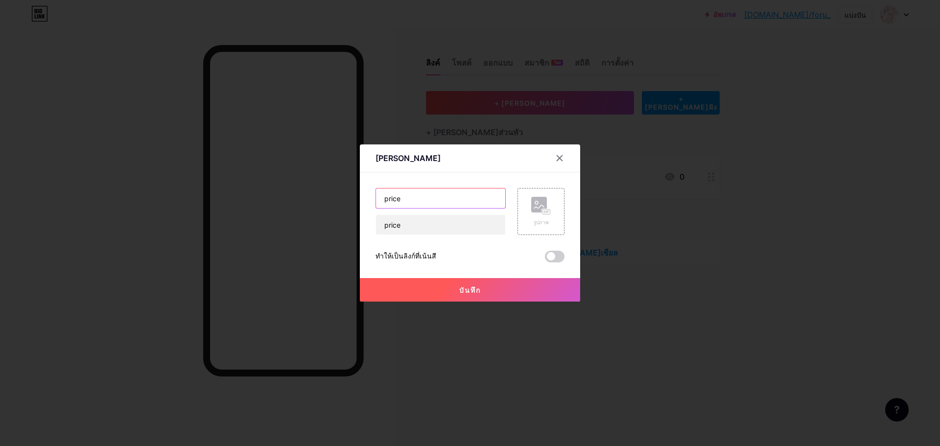
type input "price"
drag, startPoint x: 400, startPoint y: 222, endPoint x: 360, endPoint y: 227, distance: 40.4
click at [360, 227] on div "เพิ่ม เนื้อหา ยูทูป เล่นวิดีโอ YouTube โดยไม่ต้องออกจากหน้าของคุณ เพิ่ม วิมีโอ …" at bounding box center [470, 222] width 220 height 157
paste input "https://discord.gg/qsnH8QW3"
type input "https://discord.gg/qsnH8QW3"
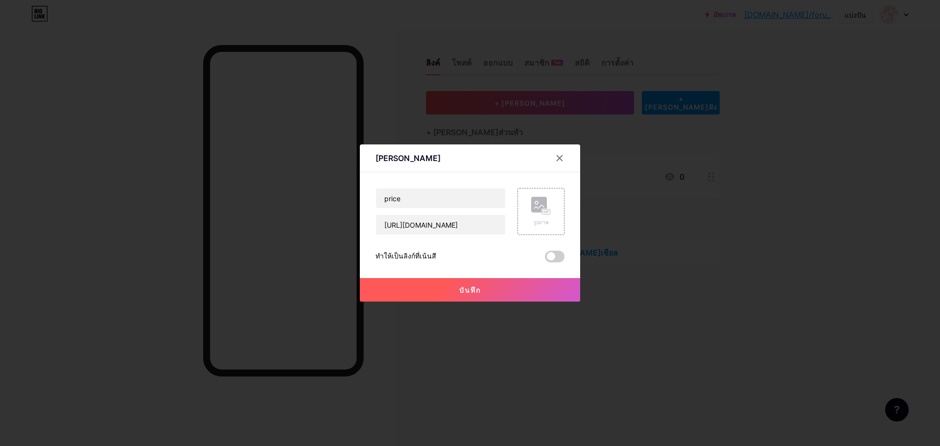
click at [451, 283] on button "บันทึก" at bounding box center [470, 289] width 220 height 23
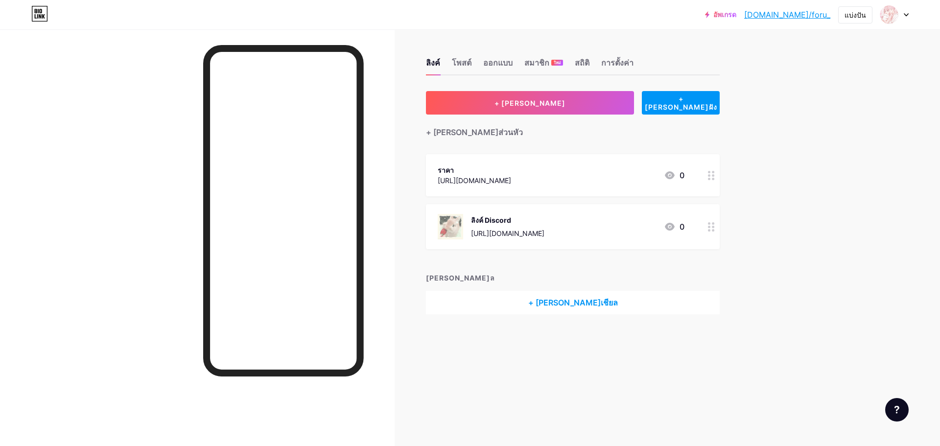
click at [710, 222] on icon at bounding box center [711, 226] width 7 height 9
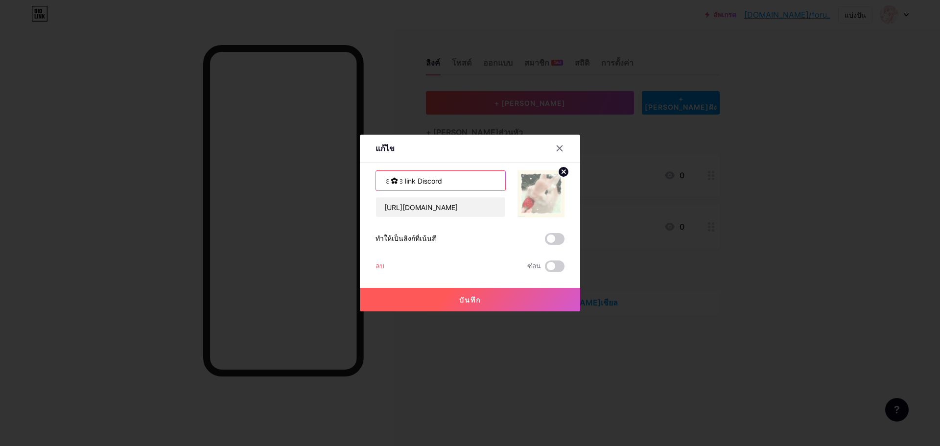
drag, startPoint x: 453, startPoint y: 186, endPoint x: 368, endPoint y: 186, distance: 85.2
click at [368, 186] on div "แก้ไข เนื้อหา [PERSON_NAME]ทูป [PERSON_NAME]วิดีโอ YouTube โดยไม่ต้องออกจากหน้า…" at bounding box center [470, 223] width 220 height 177
click at [556, 148] on icon at bounding box center [560, 148] width 8 height 8
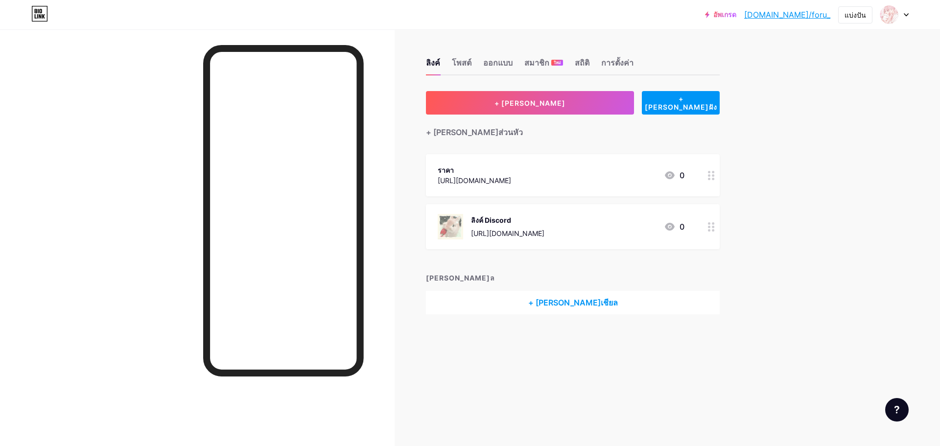
click at [698, 171] on div "ราคา https://discord.gg/qsnH8QW3 0" at bounding box center [573, 175] width 294 height 42
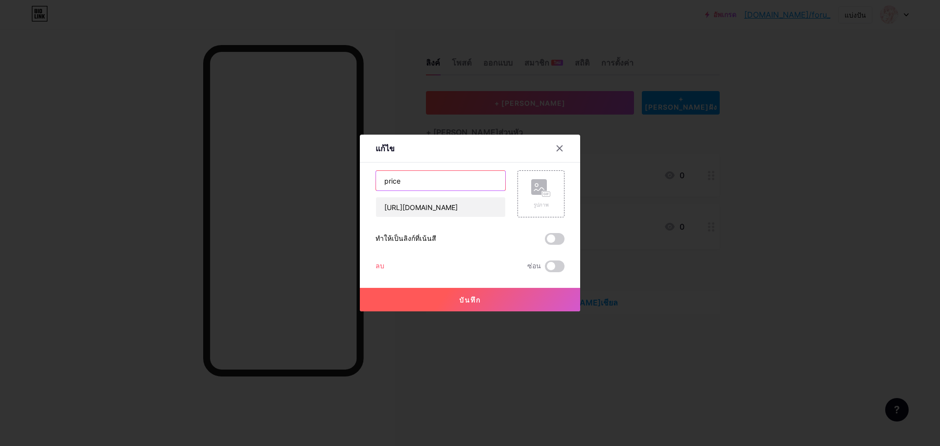
drag, startPoint x: 398, startPoint y: 185, endPoint x: 336, endPoint y: 185, distance: 61.7
click at [336, 185] on div "แก้ไข เนื้อหา [PERSON_NAME]ทูป [PERSON_NAME]วิดีโอ YouTube โดยไม่ต้องออกจากหน้า…" at bounding box center [470, 223] width 940 height 446
paste input "꒰✿꒱link Discord"
drag, startPoint x: 417, startPoint y: 182, endPoint x: 396, endPoint y: 186, distance: 21.0
click at [396, 186] on input "꒰✿꒱link Discord" at bounding box center [440, 181] width 129 height 20
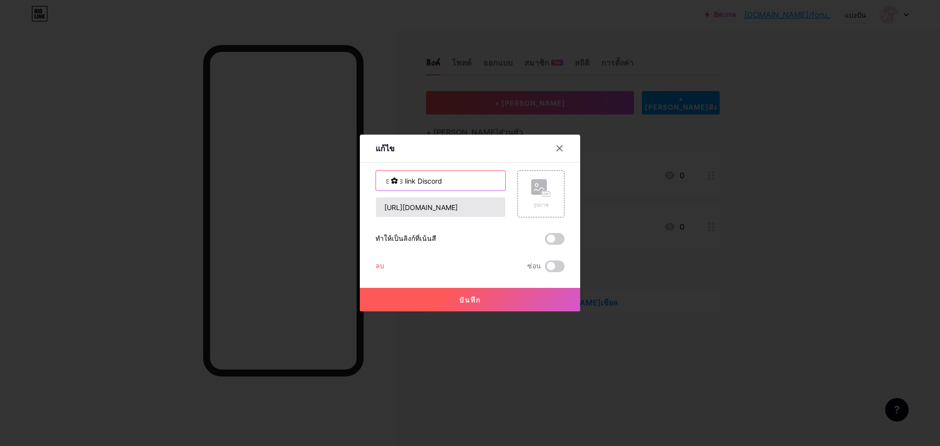
paste input "Price"
type input "꒰✿꒱Price"
click at [487, 302] on button "บันทึก" at bounding box center [470, 299] width 220 height 23
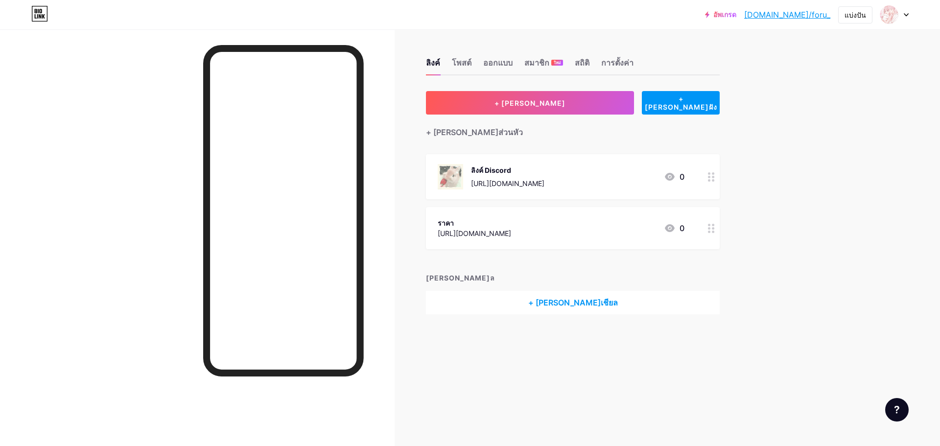
click at [709, 226] on icon at bounding box center [711, 228] width 7 height 9
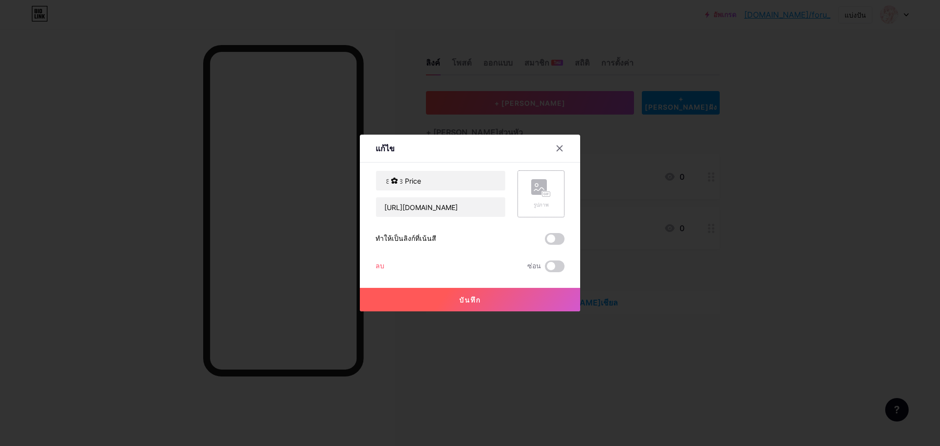
click at [531, 189] on rect at bounding box center [539, 187] width 16 height 16
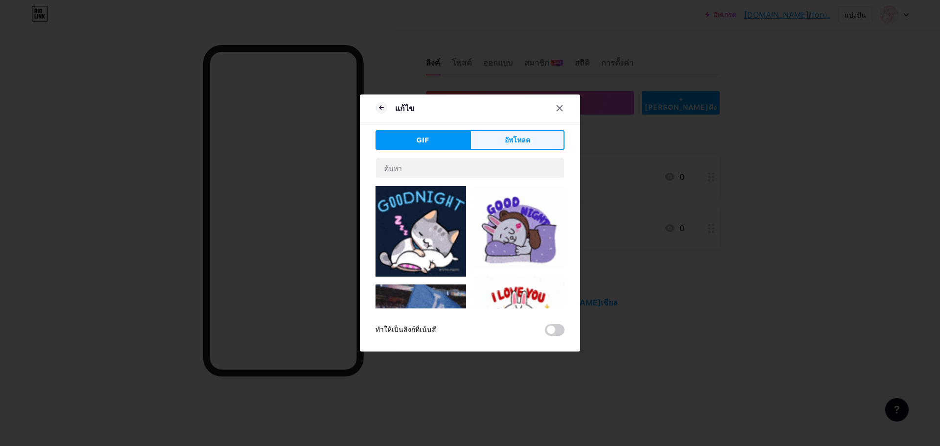
drag, startPoint x: 505, startPoint y: 125, endPoint x: 506, endPoint y: 137, distance: 11.8
click at [506, 137] on div "แก้ไข GIF อัพโหลด เนื้อหา ยูทูป เล่นวิดีโอ YouTube โดยไม่ต้องออกจากหน้าของคุณ เ…" at bounding box center [470, 222] width 220 height 257
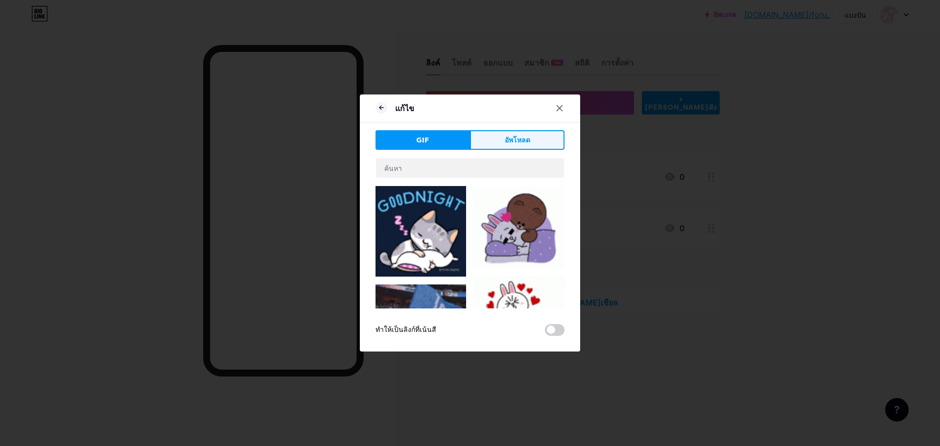
click at [506, 137] on font "อัพโหลด" at bounding box center [517, 140] width 25 height 8
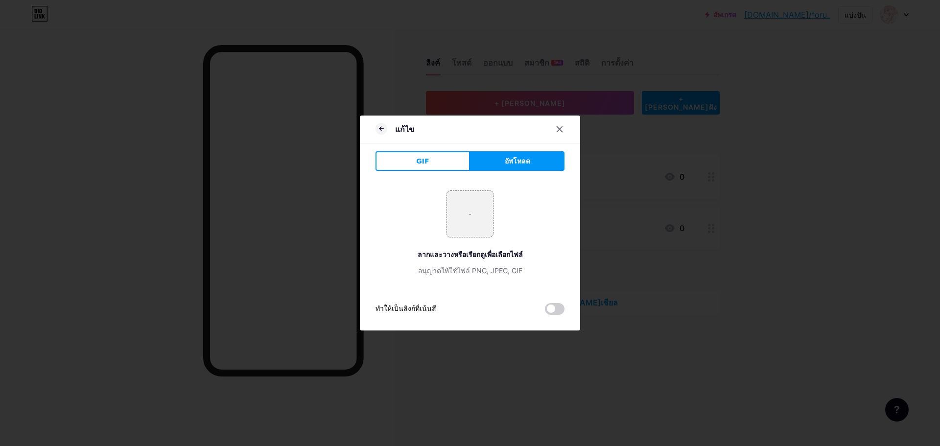
click at [478, 215] on input "file" at bounding box center [470, 214] width 46 height 46
type input "C:\fakepath\1f6b2ef84096209c467e73b891faf037.jpg"
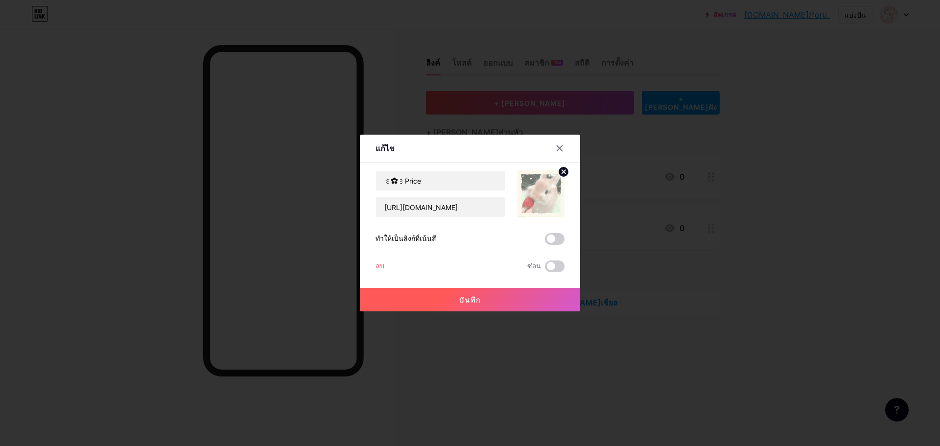
click at [473, 302] on font "บันทึก" at bounding box center [470, 300] width 22 height 8
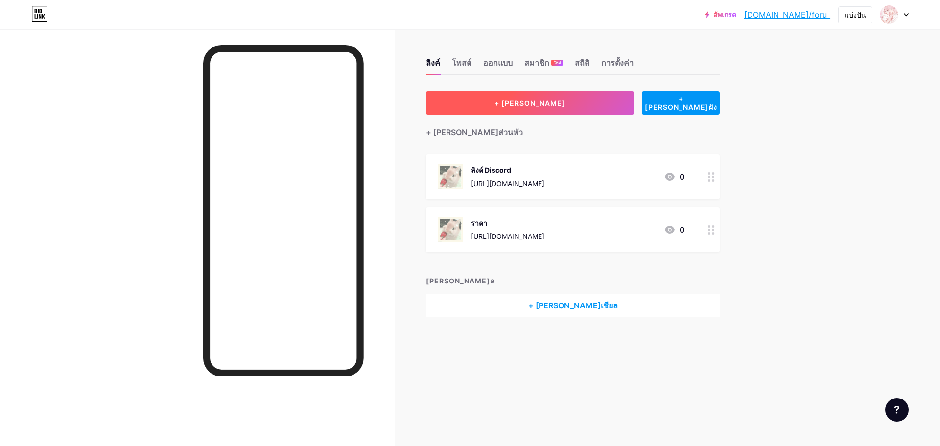
click at [599, 111] on button "+ [PERSON_NAME]" at bounding box center [530, 102] width 208 height 23
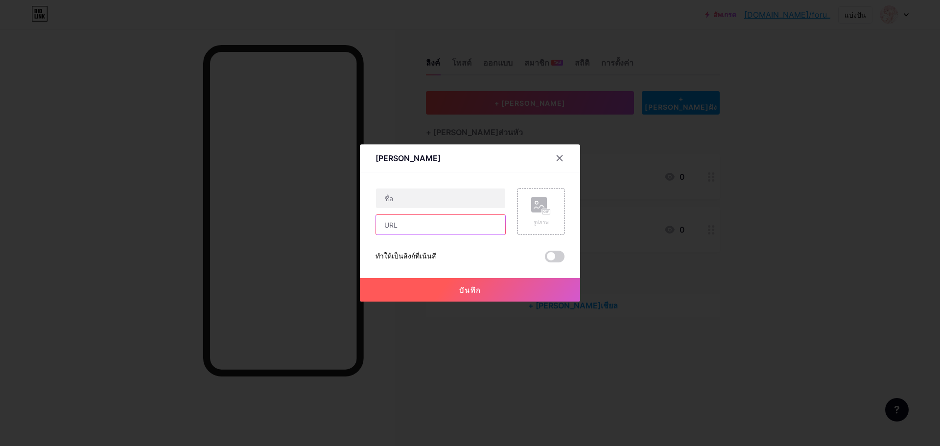
click at [420, 231] on input "text" at bounding box center [440, 225] width 129 height 20
paste input "https://discord.gg/qQktG6TY"
type input "https://discord.gg/qQktG6TY"
click at [431, 292] on button "บันทึก" at bounding box center [470, 289] width 220 height 23
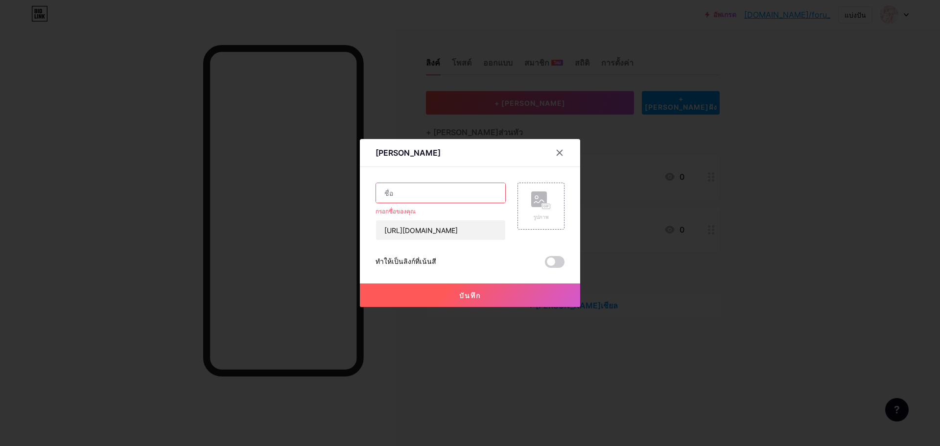
click at [459, 193] on input "text" at bounding box center [440, 193] width 129 height 20
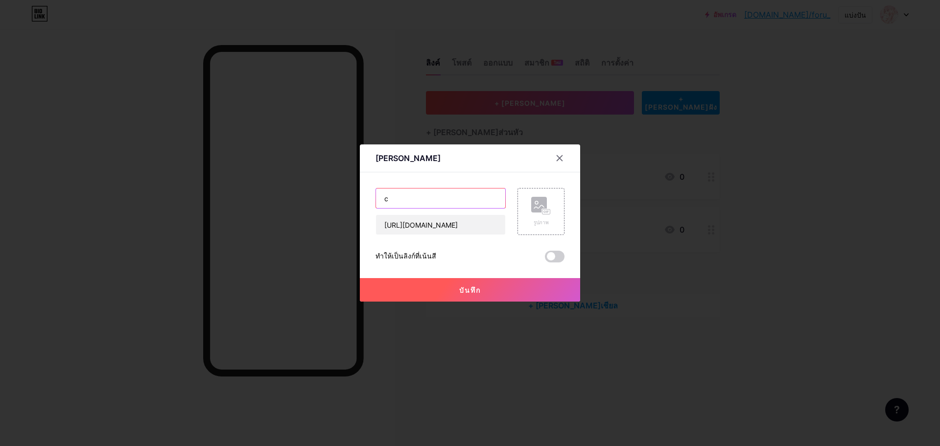
type input "c"
click at [453, 286] on button "บันทึก" at bounding box center [470, 289] width 220 height 23
click at [558, 157] on icon at bounding box center [559, 158] width 5 height 5
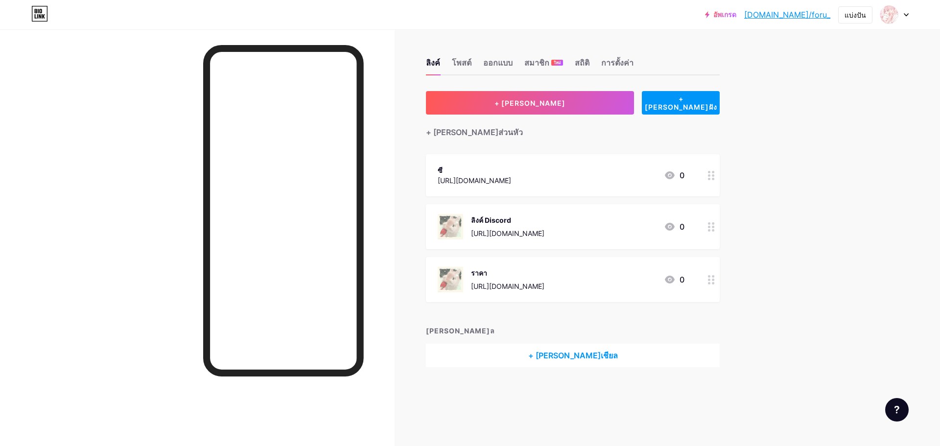
click at [708, 224] on icon at bounding box center [711, 226] width 7 height 9
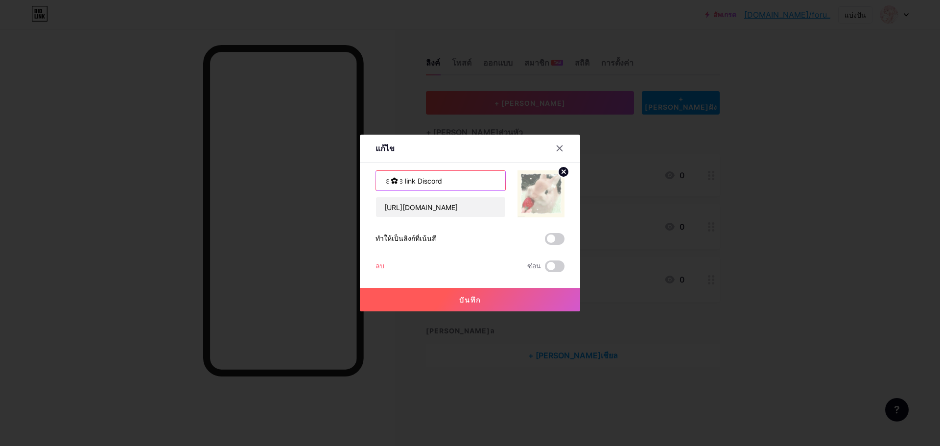
drag, startPoint x: 452, startPoint y: 187, endPoint x: 336, endPoint y: 188, distance: 116.0
click at [336, 188] on div "แก้ไข เนื้อหา [PERSON_NAME]ทูป [PERSON_NAME]วิดีโอ YouTube โดยไม่ต้องออกจากหน้า…" at bounding box center [470, 223] width 940 height 446
click at [557, 155] on div at bounding box center [560, 149] width 18 height 18
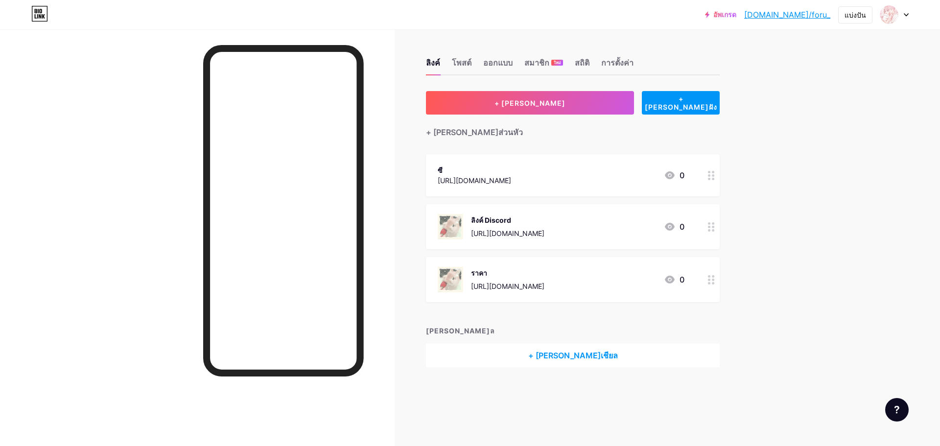
click at [697, 182] on div "ซี https://discord.gg/qQktG6TY 0" at bounding box center [573, 175] width 294 height 42
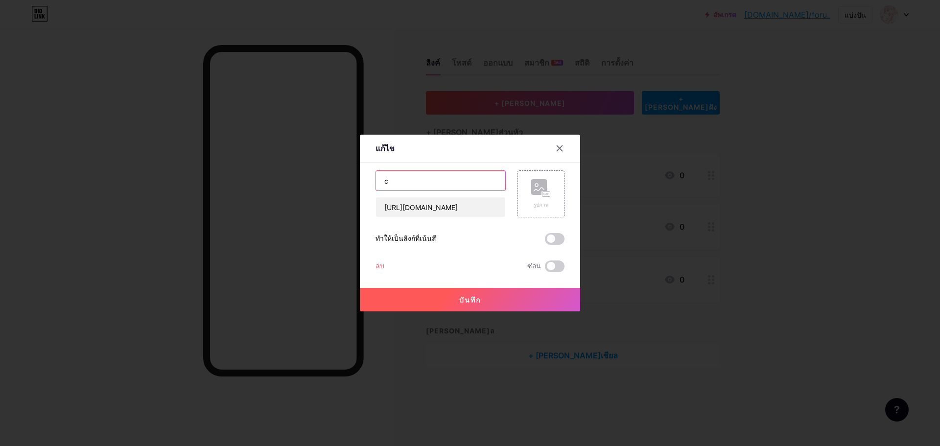
drag, startPoint x: 420, startPoint y: 187, endPoint x: 367, endPoint y: 188, distance: 52.4
click at [367, 188] on div "แก้ไข เนื้อหา [PERSON_NAME]ทูป [PERSON_NAME]วิดีโอ YouTube โดยไม่ต้องออกจากหน้า…" at bounding box center [470, 223] width 220 height 177
paste input "꒰✿꒱link Discord"
drag, startPoint x: 434, startPoint y: 183, endPoint x: 398, endPoint y: 185, distance: 36.3
click at [398, 185] on input "꒰✿꒱link Discord" at bounding box center [440, 181] width 129 height 20
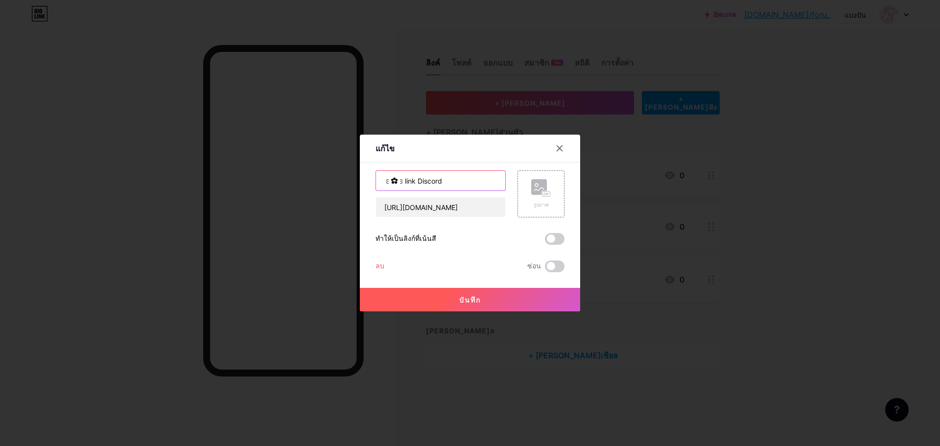
click at [425, 183] on input "꒰✿꒱link Discord" at bounding box center [440, 181] width 129 height 20
drag, startPoint x: 433, startPoint y: 181, endPoint x: 397, endPoint y: 182, distance: 36.7
click at [397, 182] on input "꒰✿꒱link Discord" at bounding box center [440, 181] width 129 height 20
paste input "อ่านกฎและรายละเอียดให้ชัดเจนก่อนสั่งรูปน้าาา"
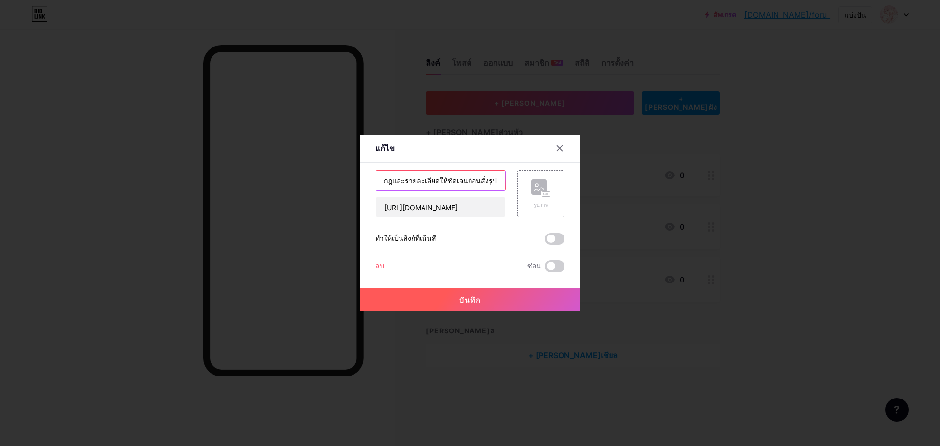
type input "꒰✿꒱อ่านกฎและรายละเอียดให้ชัดเจนก่อนสั่งรูปน้าาา"
click at [437, 297] on button "บันทึก" at bounding box center [470, 299] width 220 height 23
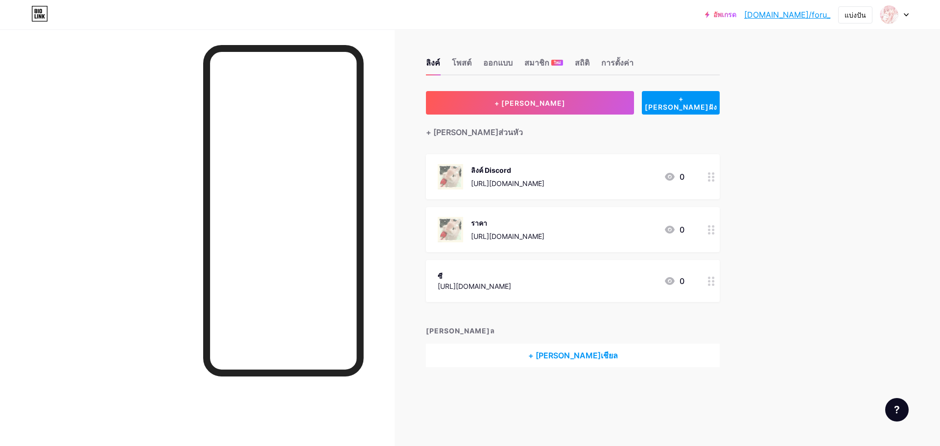
click at [709, 277] on icon at bounding box center [711, 281] width 7 height 9
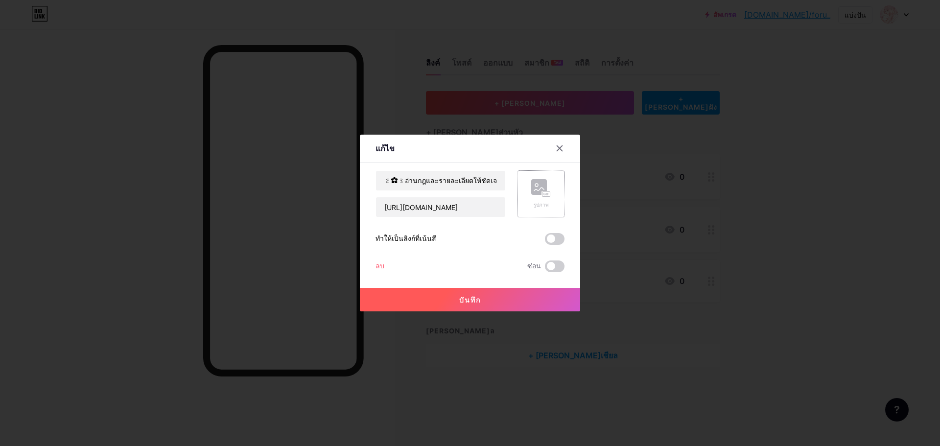
click at [541, 188] on rect at bounding box center [539, 187] width 16 height 16
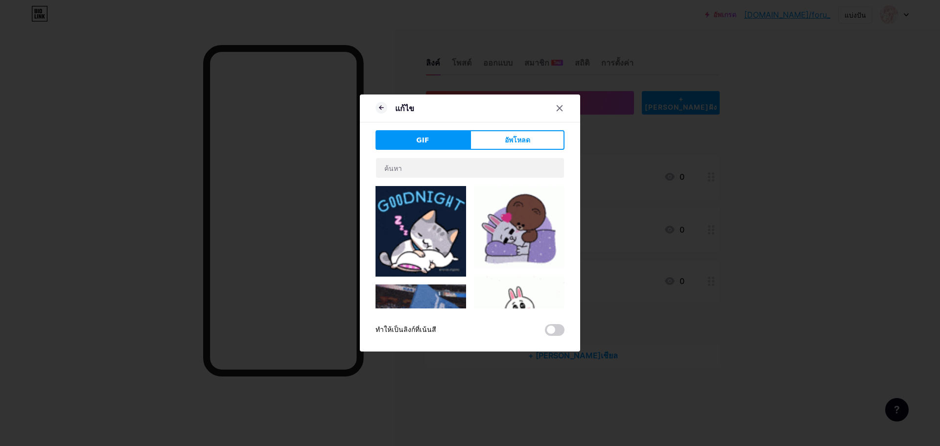
click at [490, 137] on button "อัพโหลด" at bounding box center [517, 140] width 94 height 20
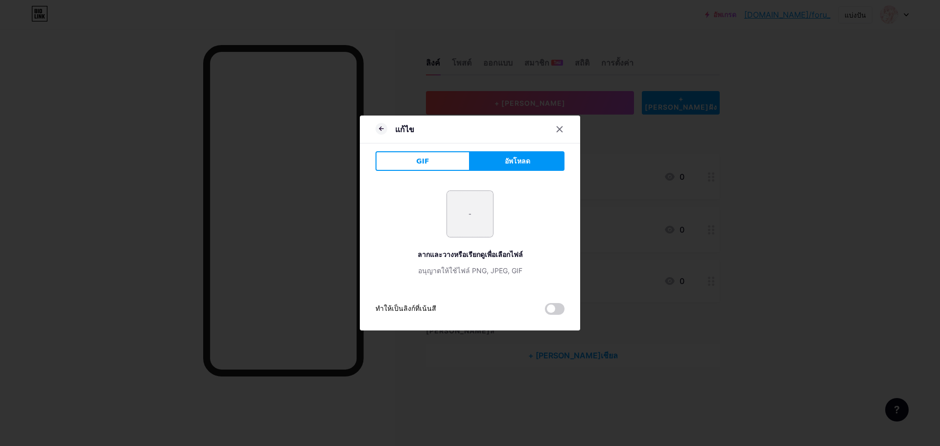
click at [470, 213] on input "file" at bounding box center [470, 214] width 46 height 46
type input "C:\fakepath\1f6b2ef84096209c467e73b891faf037.jpg"
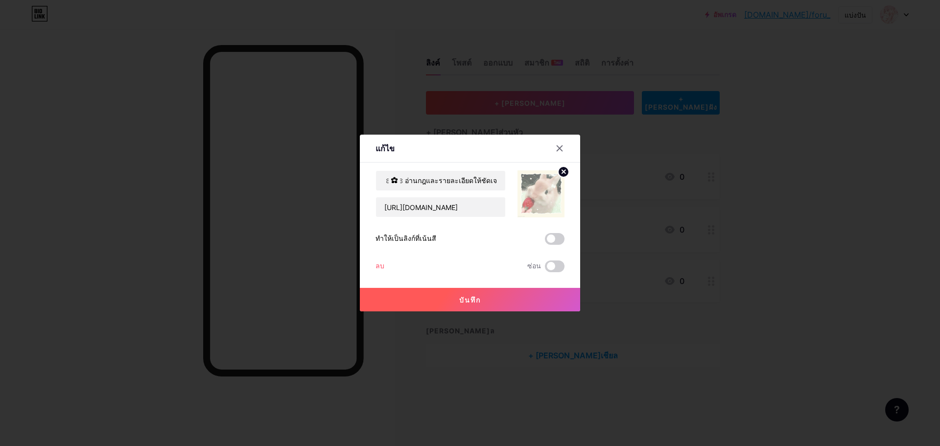
click at [476, 301] on font "บันทึก" at bounding box center [470, 300] width 22 height 8
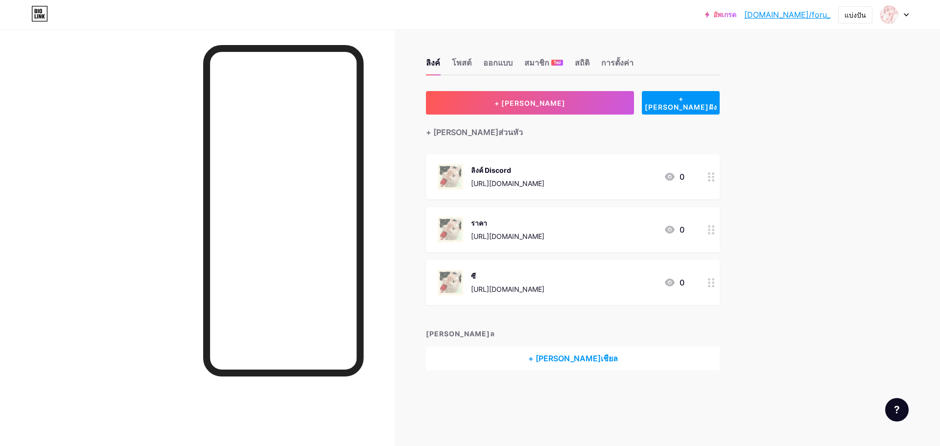
click at [701, 274] on div "ซี https://discord.gg/qQktG6TY 0" at bounding box center [573, 282] width 294 height 45
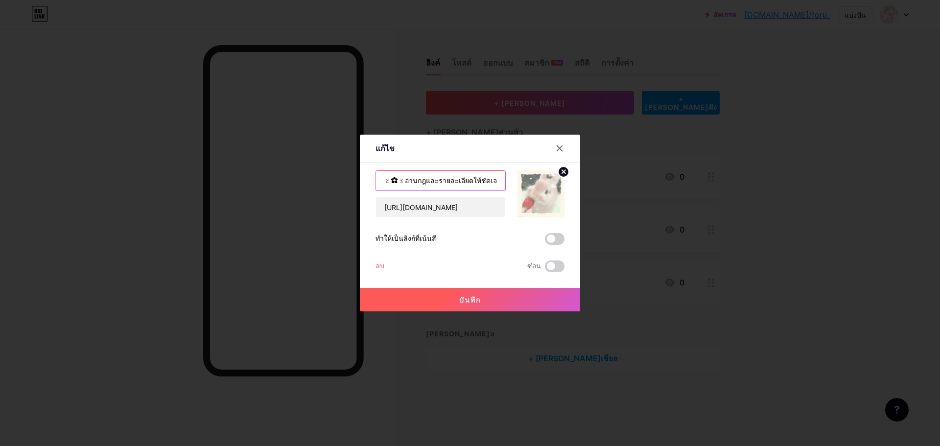
click at [478, 186] on input "꒰✿꒱อ่านกฎและรายละเอียดให้ชัดเจนก่อนสั่งรูปน้าาา" at bounding box center [440, 181] width 129 height 20
click at [477, 186] on input "꒰✿꒱อ่านกฎและรายละเอียดให้ชัดเจนก่อนสั่งรูปน้าาา" at bounding box center [440, 181] width 129 height 20
drag, startPoint x: 404, startPoint y: 184, endPoint x: 563, endPoint y: 184, distance: 159.1
click at [563, 184] on div "แก้ไข เนื้อหา [PERSON_NAME]ทูป [PERSON_NAME]วิดีโอ YouTube โดยไม่ต้องออกจากหน้า…" at bounding box center [470, 223] width 220 height 177
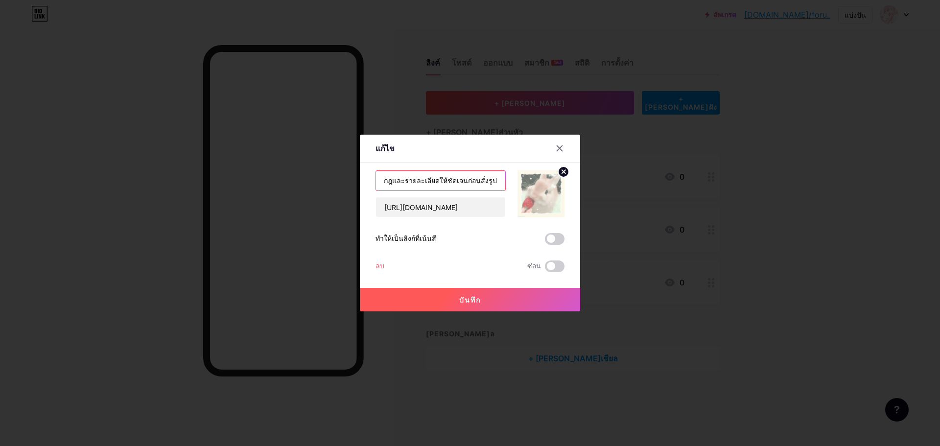
paste input "rules"
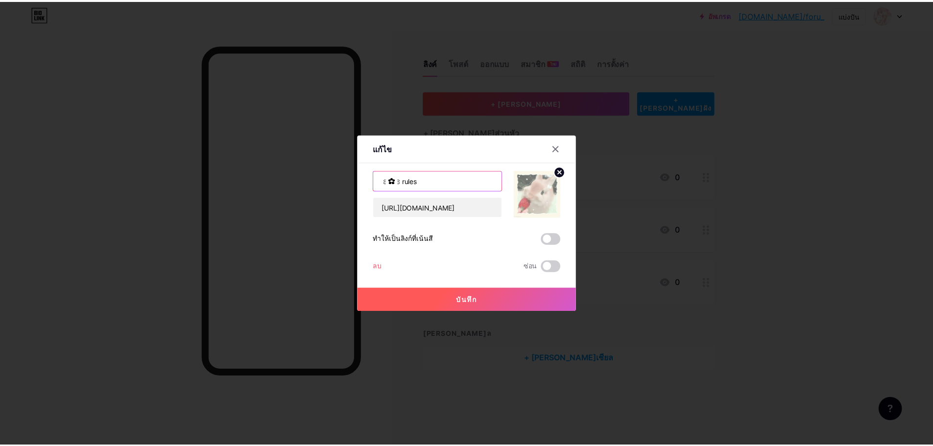
scroll to position [0, 0]
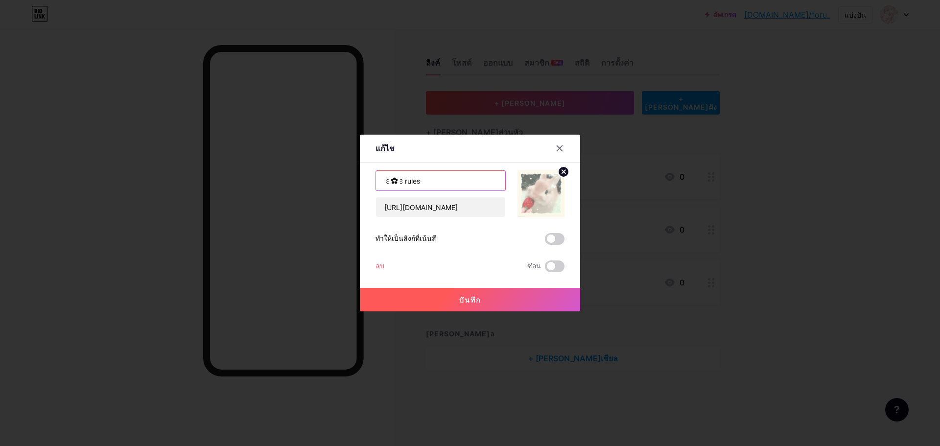
type input "꒰✿꒱rules"
click at [470, 303] on font "บันทึก" at bounding box center [470, 300] width 22 height 8
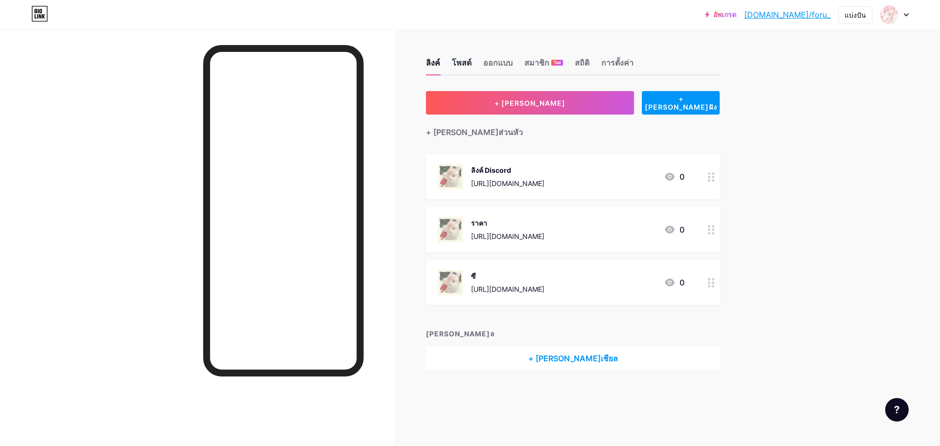
click at [461, 65] on font "โพสต์" at bounding box center [462, 63] width 20 height 10
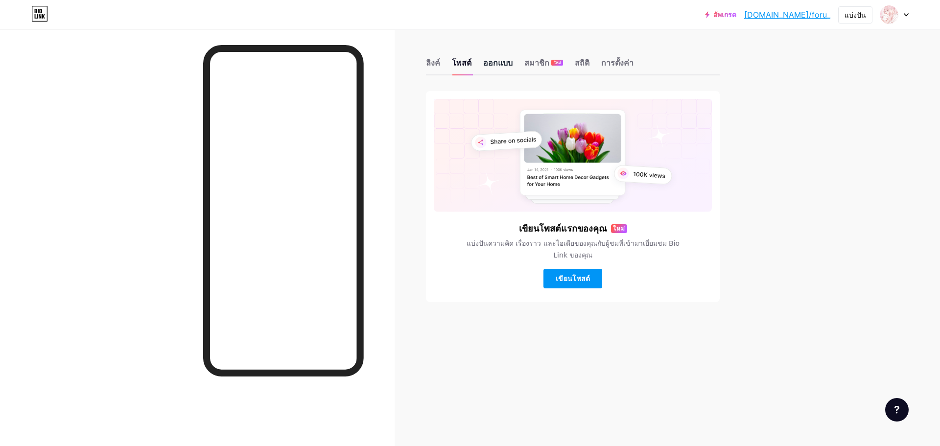
click at [501, 63] on font "ออกแบบ" at bounding box center [497, 63] width 29 height 10
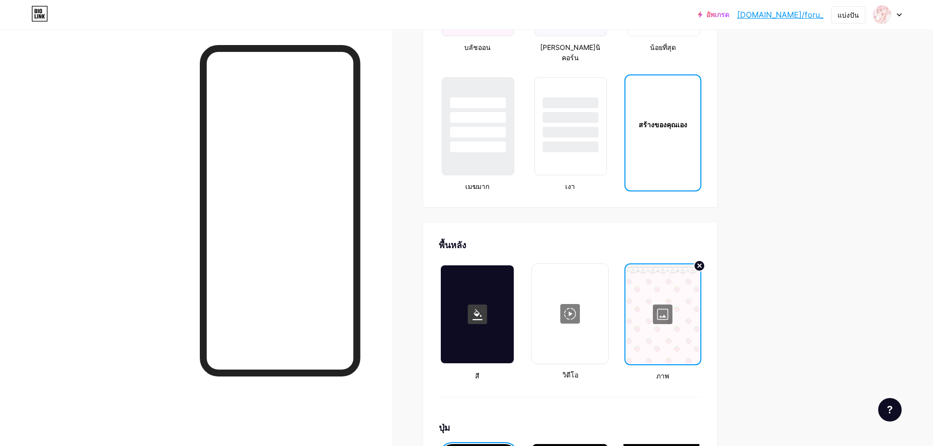
type input "#fad1e3"
type input "#000000"
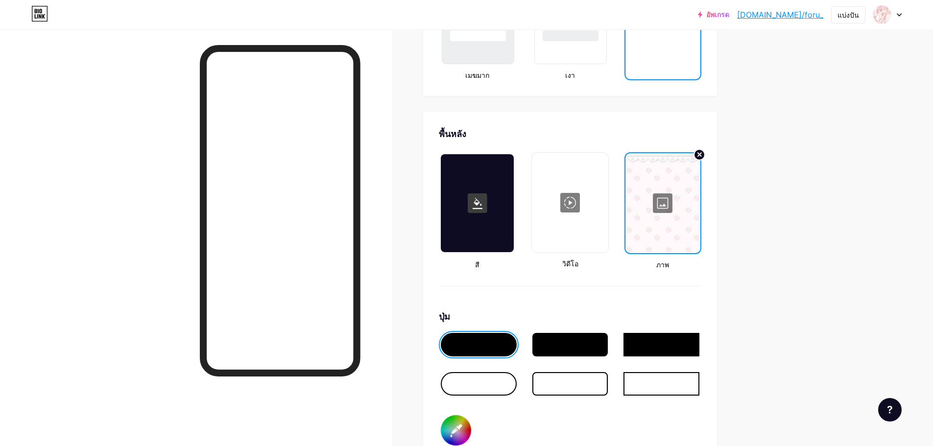
scroll to position [1430, 0]
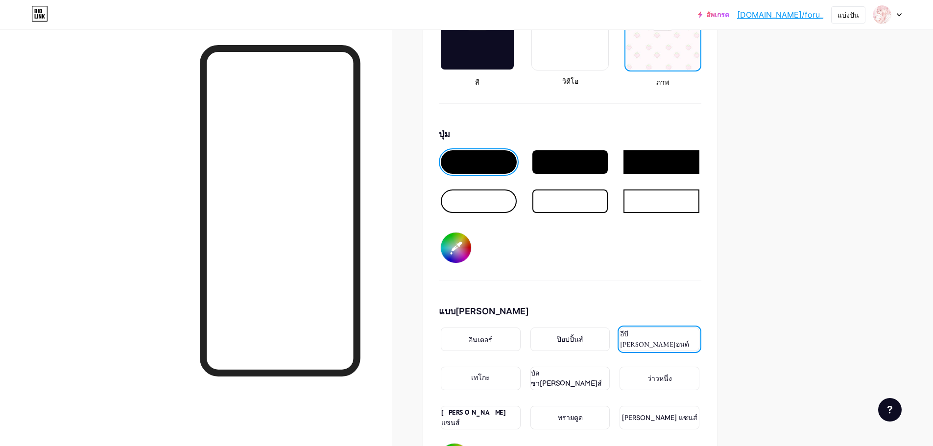
click at [555, 327] on div "ป๊อปปิ้นส์" at bounding box center [570, 338] width 80 height 23
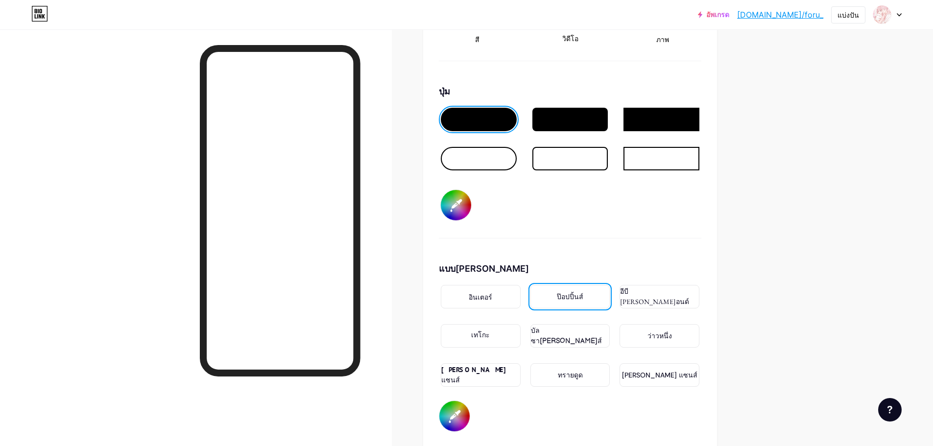
scroll to position [1479, 0]
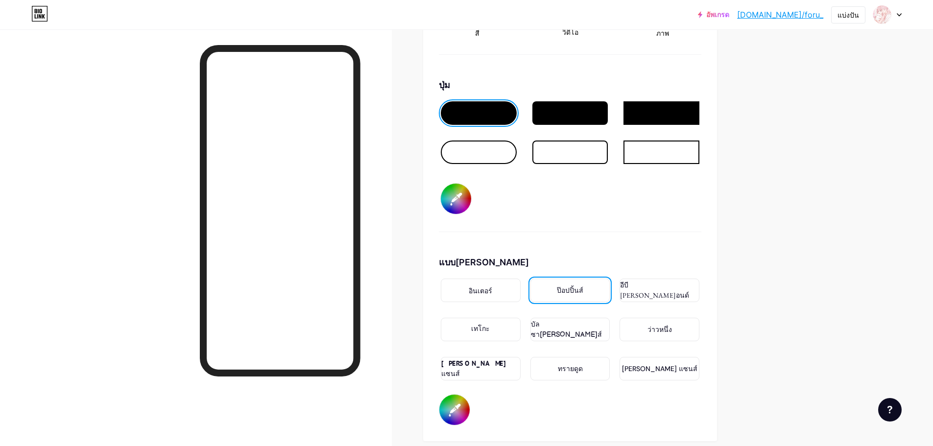
click at [489, 325] on font "เทโกะ" at bounding box center [480, 330] width 19 height 10
click at [667, 325] on font "ว่าวหนึ่ง" at bounding box center [659, 330] width 24 height 10
click at [566, 320] on div "บัลซา[PERSON_NAME]ส์" at bounding box center [570, 329] width 80 height 23
click at [513, 357] on div "[PERSON_NAME] แซนส์" at bounding box center [481, 368] width 80 height 23
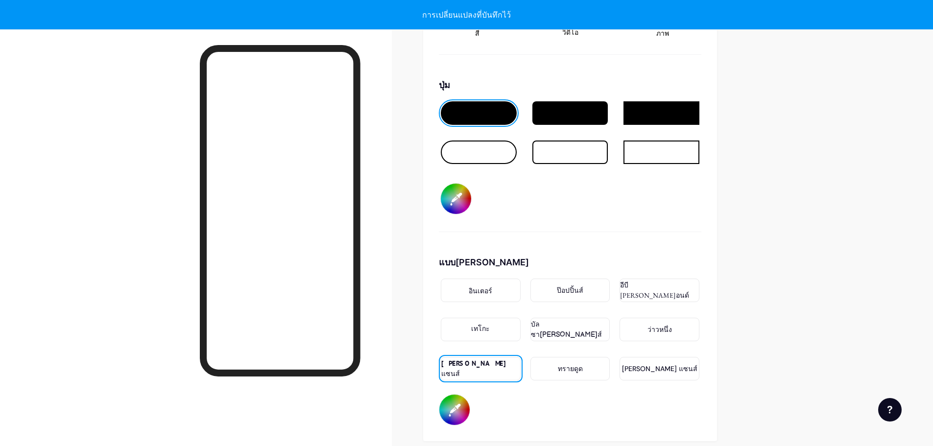
click at [578, 357] on div "ทรายดูด" at bounding box center [570, 368] width 80 height 23
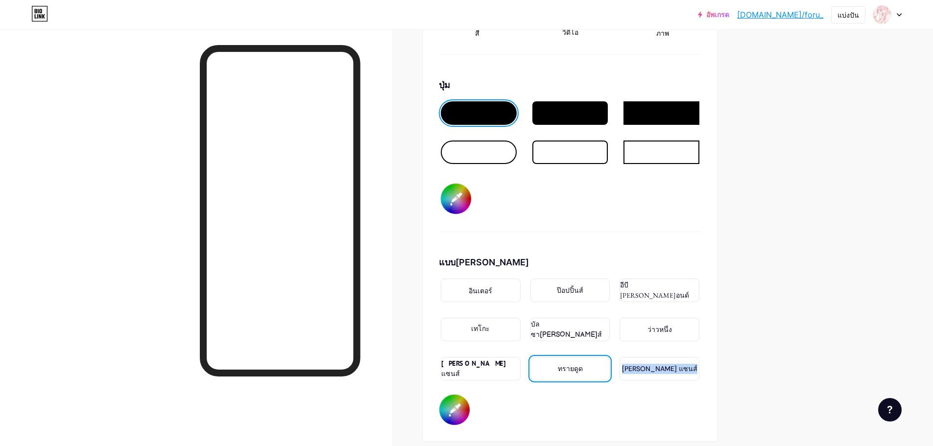
drag, startPoint x: 638, startPoint y: 357, endPoint x: 635, endPoint y: 375, distance: 18.4
click at [635, 375] on div "แบบอักษร อินเตอร์ ป๊อปปิ้นส์ อีบี การามอนด์ เทโกะ บัลซามิค แซนส์ ว่าวหนึ่ง พีที…" at bounding box center [570, 341] width 262 height 170
click at [660, 357] on div "[PERSON_NAME] แซนส์" at bounding box center [659, 368] width 80 height 23
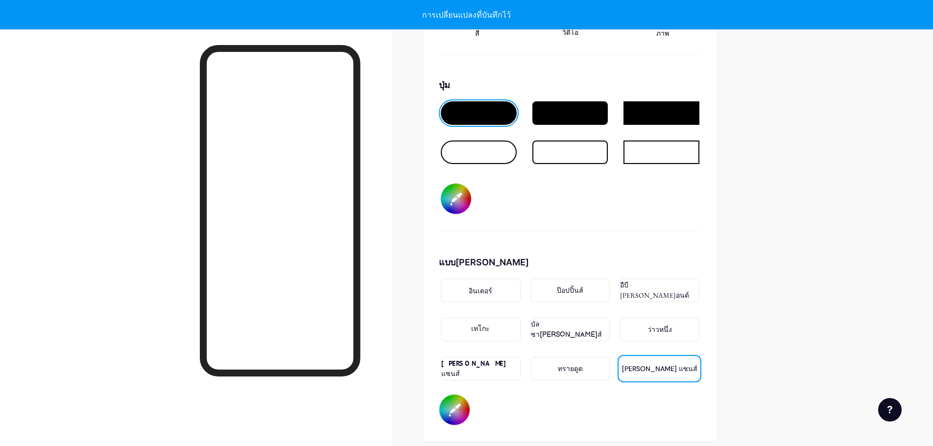
click at [466, 279] on div "อินเตอร์" at bounding box center [481, 290] width 80 height 23
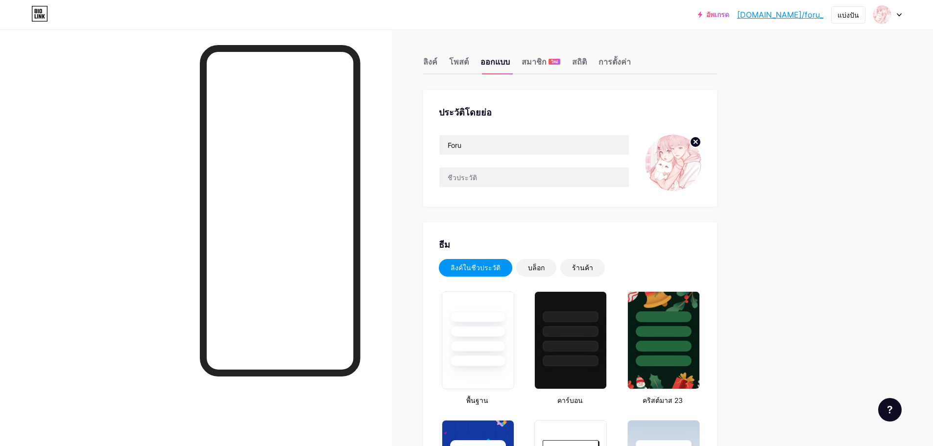
scroll to position [0, 0]
click at [436, 66] on font "ลิงค์" at bounding box center [430, 63] width 14 height 10
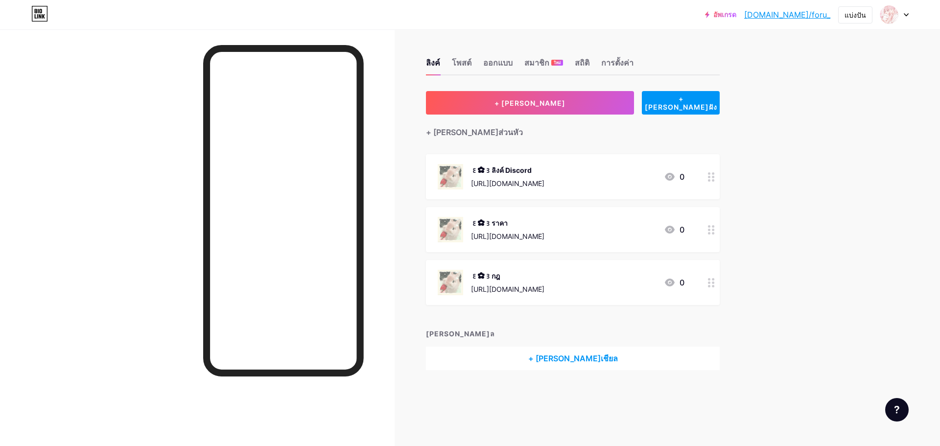
click at [703, 173] on div at bounding box center [711, 176] width 17 height 45
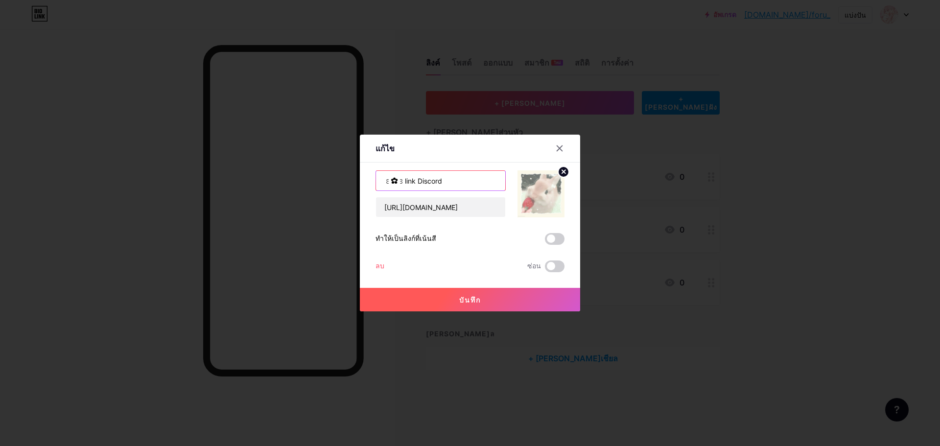
click at [413, 180] on input "꒰✿꒱link Discord" at bounding box center [440, 181] width 129 height 20
type input "꒰✿꒱link discord"
click at [459, 301] on font "บันทึก" at bounding box center [470, 300] width 22 height 8
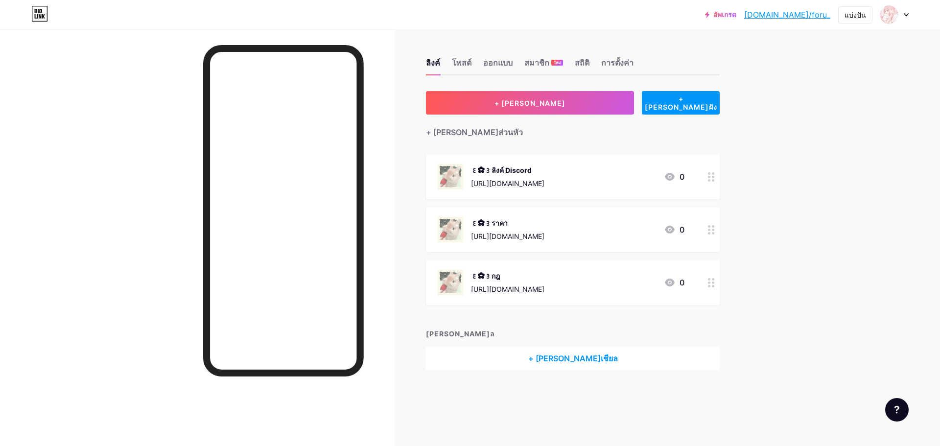
click at [701, 228] on div "꒰✿꒱ราคา https://discord.gg/qsnH8QW3 0" at bounding box center [573, 229] width 294 height 45
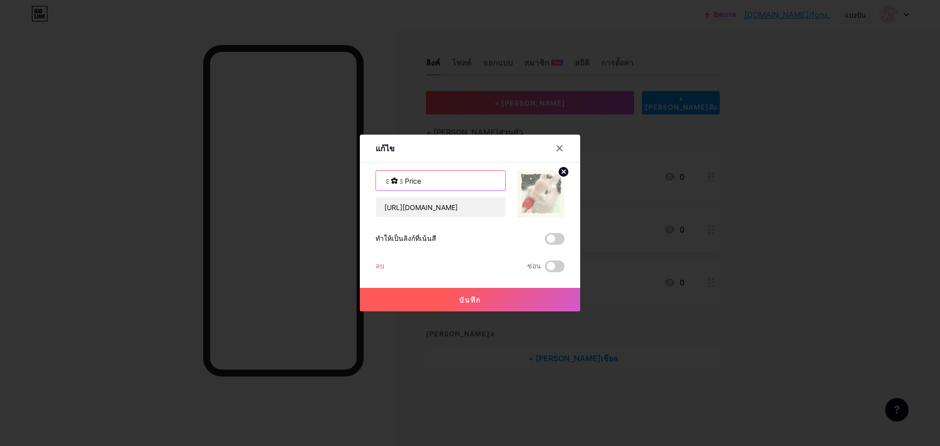
click at [398, 184] on input "꒰✿꒱Price" at bounding box center [440, 181] width 129 height 20
type input "꒰✿꒱price"
click at [433, 301] on button "บันทึก" at bounding box center [470, 299] width 220 height 23
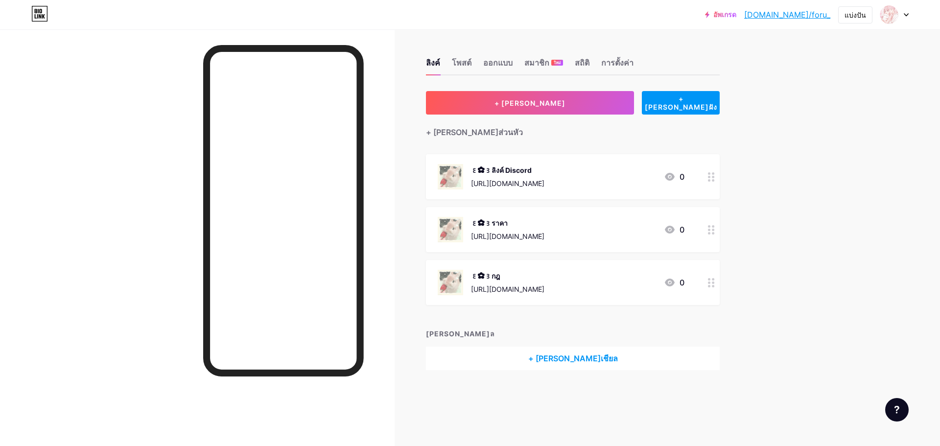
click at [716, 282] on div at bounding box center [711, 282] width 17 height 45
click at [556, 151] on icon at bounding box center [560, 148] width 8 height 8
click at [627, 59] on font "การตั้งค่า" at bounding box center [617, 63] width 32 height 10
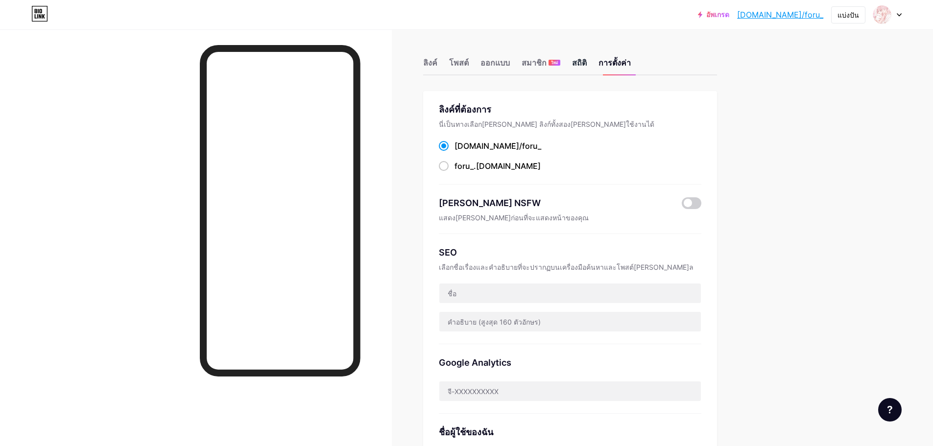
click at [582, 65] on font "สถิติ" at bounding box center [579, 63] width 15 height 10
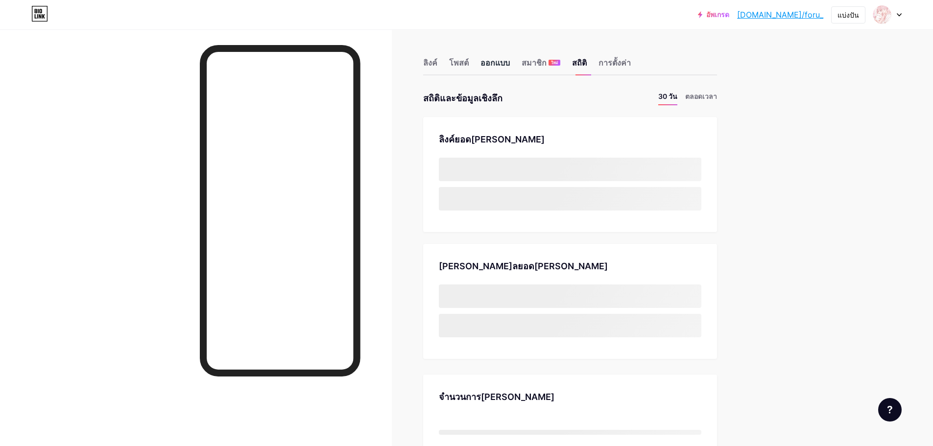
click at [510, 64] on font "ออกแบบ" at bounding box center [494, 63] width 29 height 10
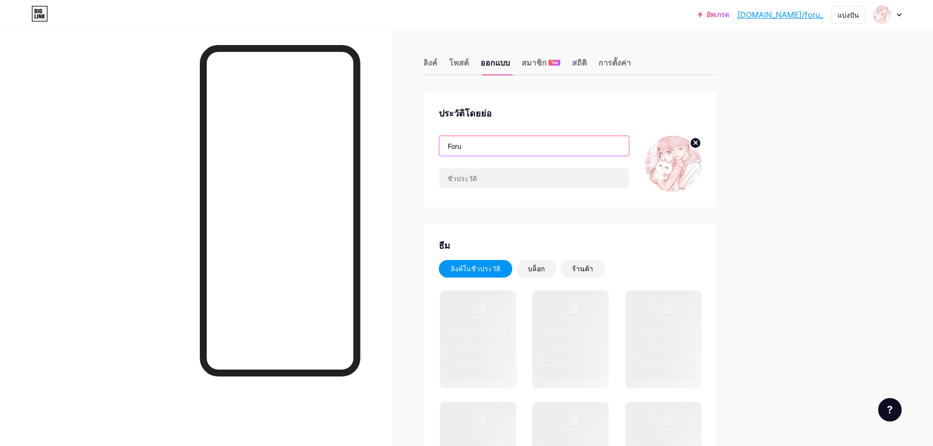
drag, startPoint x: 475, startPoint y: 149, endPoint x: 440, endPoint y: 150, distance: 35.3
click at [440, 150] on div "ประวัติโดยย่อ Foru" at bounding box center [570, 149] width 294 height 117
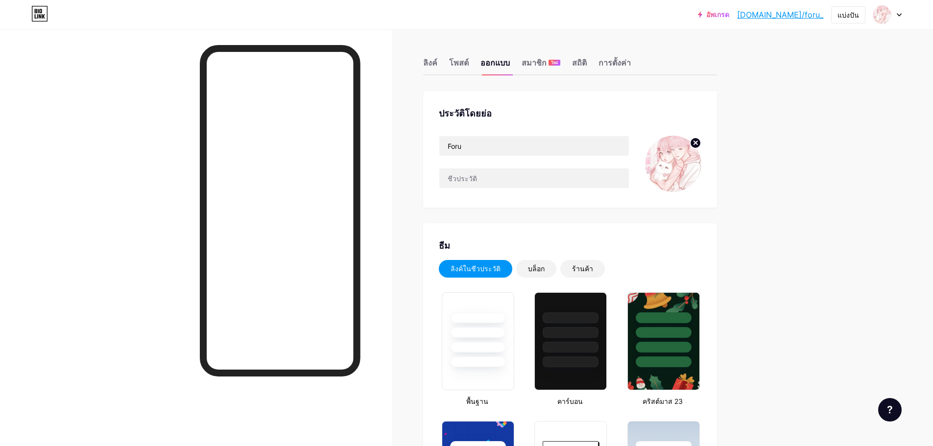
type input "#fad1e3"
type input "#000000"
click at [455, 145] on input "Foru" at bounding box center [533, 146] width 189 height 20
click at [453, 145] on input "Foru" at bounding box center [533, 146] width 189 height 20
click at [451, 144] on input "Foru" at bounding box center [533, 146] width 189 height 20
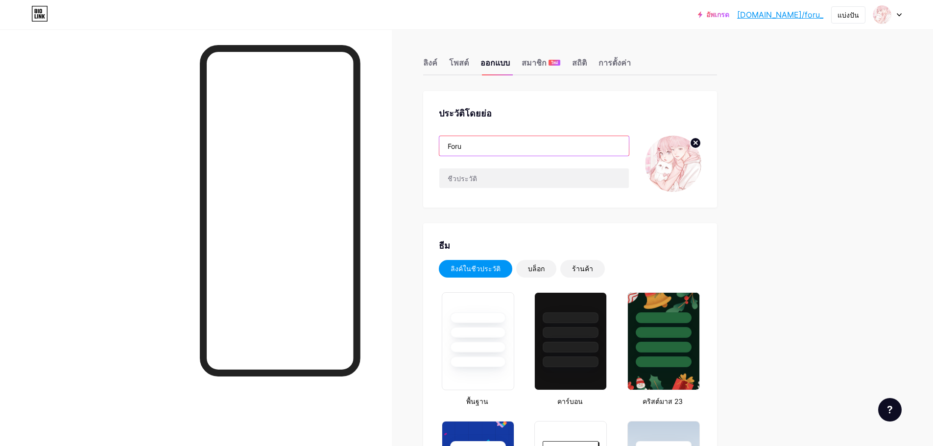
paste input "✿"
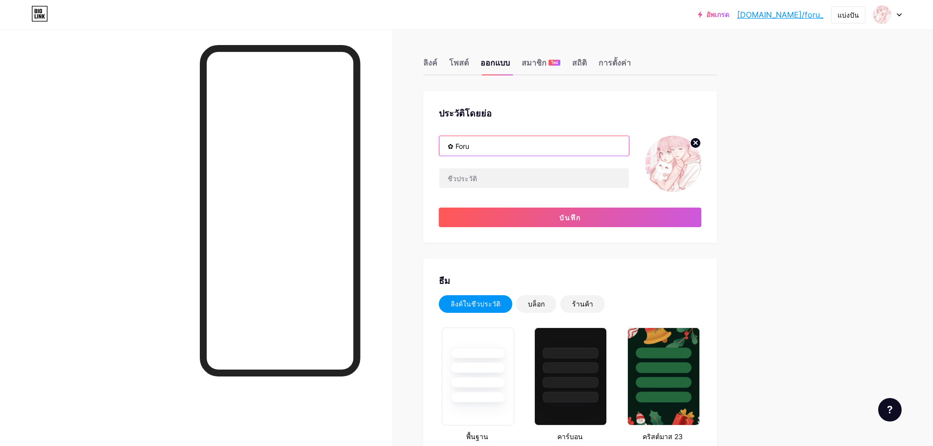
click at [509, 148] on input "✿ Foru" at bounding box center [533, 146] width 189 height 20
paste input "⠀⠀◌ ׄ ♡ ۪"
click at [489, 150] on input "✿ Foru⠀⠀◌ ׄ ♡ ۪" at bounding box center [533, 146] width 189 height 20
click at [450, 146] on input "✿ Foru⠀⠀◌ ׄ ♡ ۪" at bounding box center [533, 146] width 189 height 20
click at [454, 147] on input "✿ Foru⠀⠀◌ ׄ ♡ ۪" at bounding box center [533, 146] width 189 height 20
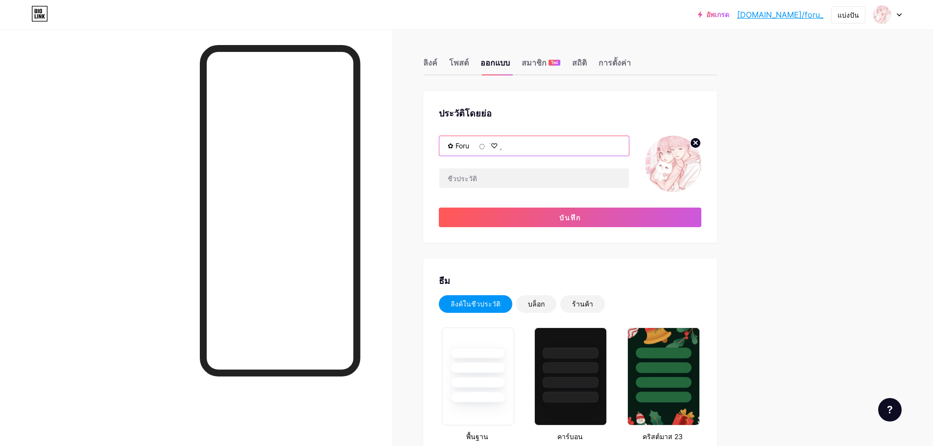
paste input "𐙚"
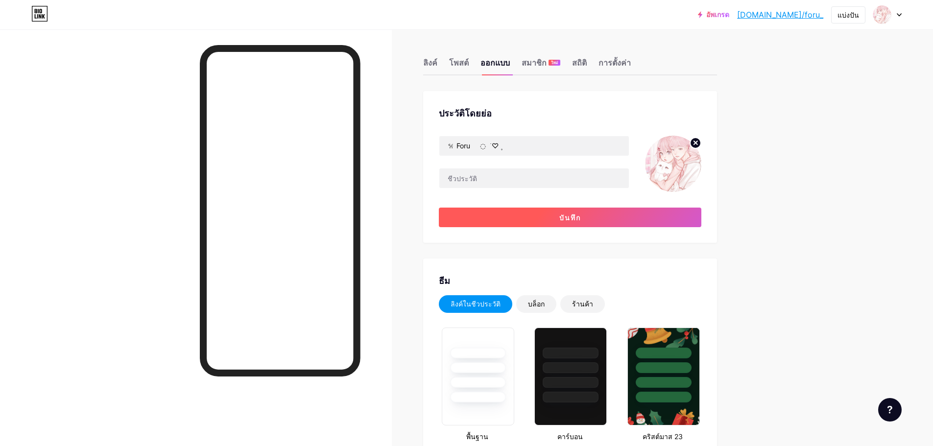
click at [498, 215] on button "บันทึก" at bounding box center [570, 218] width 262 height 20
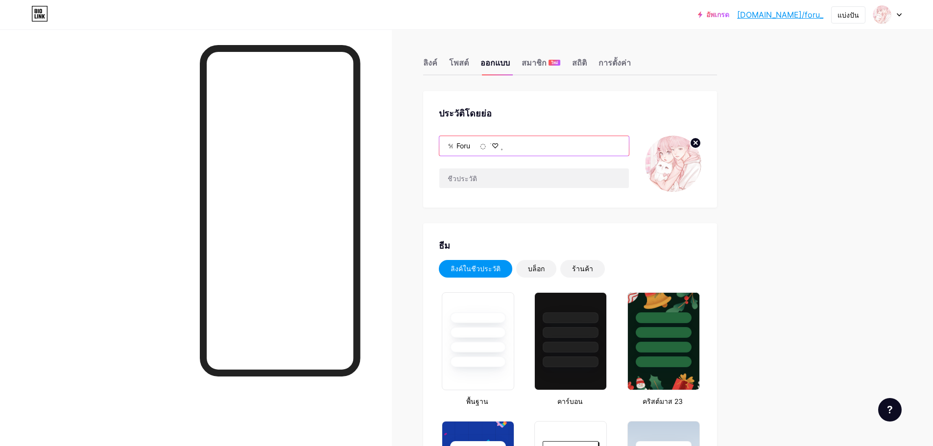
drag, startPoint x: 452, startPoint y: 143, endPoint x: 442, endPoint y: 144, distance: 10.3
click at [442, 144] on input "𐙚 Foru⠀⠀◌ ׄ ♡ ۪" at bounding box center [533, 146] width 189 height 20
paste input "✿"
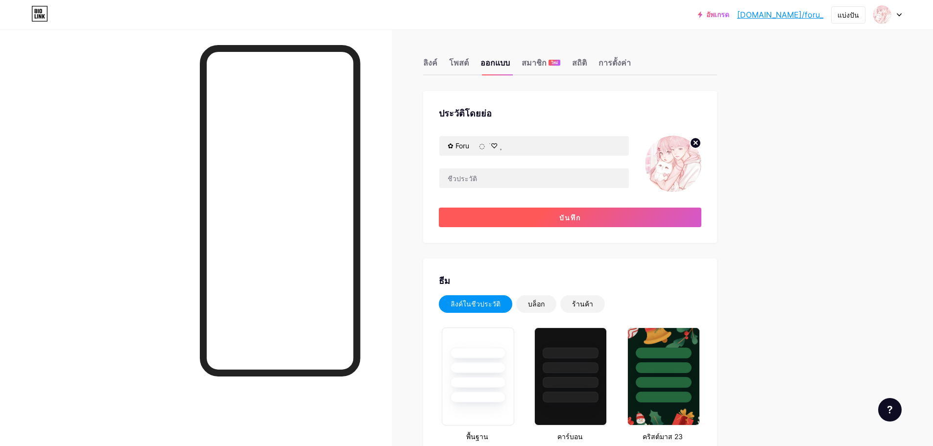
click at [524, 222] on button "บันทึก" at bounding box center [570, 218] width 262 height 20
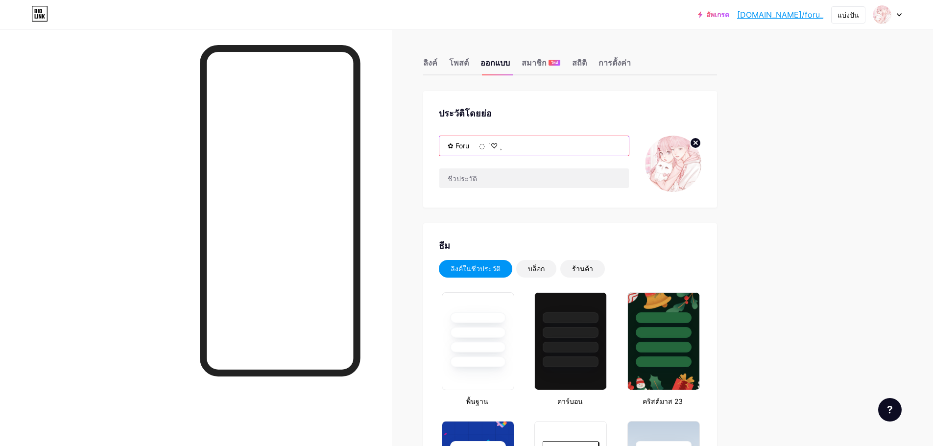
click at [456, 149] on input "✿ Foru⠀⠀◌ ׄ ♡ ۪" at bounding box center [533, 146] width 189 height 20
paste input "𐙚"
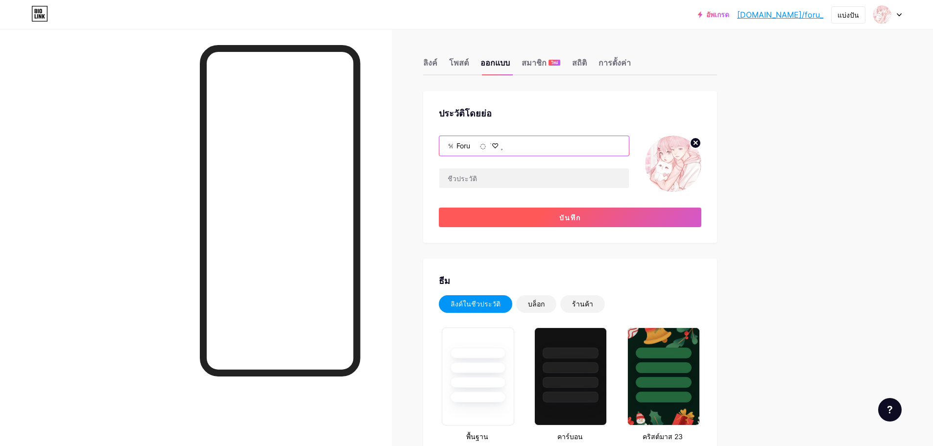
type input "𐙚 Foru⠀⠀◌ ׄ ♡ ۪"
click at [536, 217] on button "บันทึก" at bounding box center [570, 218] width 262 height 20
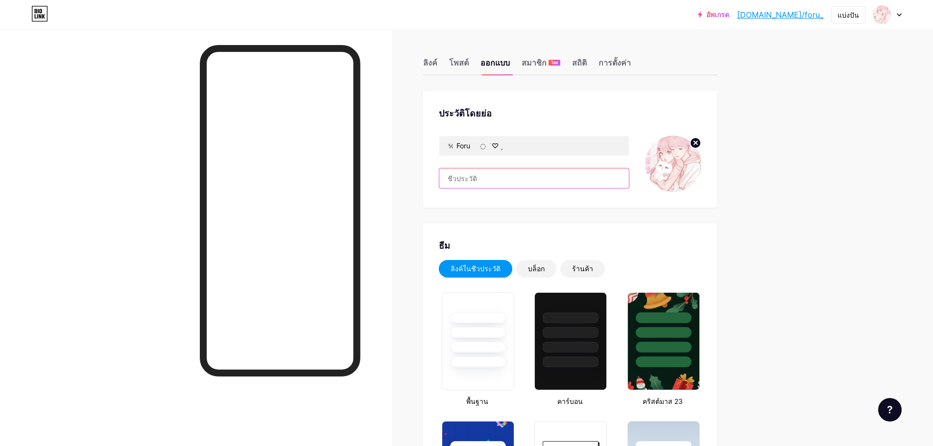
click at [473, 182] on input "text" at bounding box center [533, 178] width 189 height 20
paste input "คิวปกติหากไม่เกิน 5 คิว รอ 3 - 7 วันนะกั้บ"
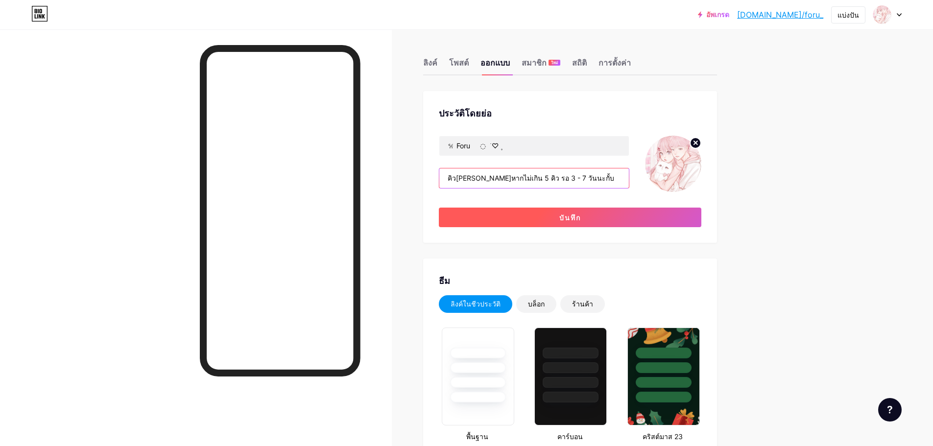
type input "คิวปกติหากไม่เกิน 5 คิว รอ 3 - 7 วันนะกั้บ"
click at [570, 223] on button "บันทึก" at bounding box center [570, 218] width 262 height 20
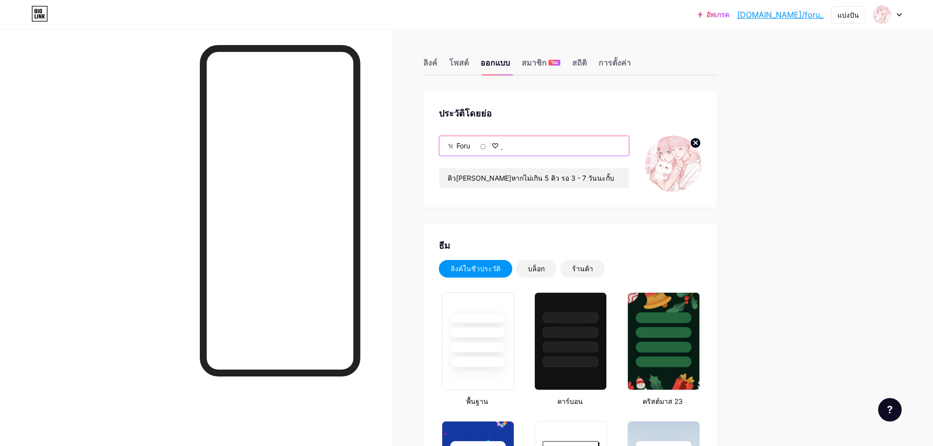
drag, startPoint x: 475, startPoint y: 144, endPoint x: 459, endPoint y: 151, distance: 18.0
click at [459, 151] on input "𐙚 Foru⠀⠀◌ ׄ ♡ ۪" at bounding box center [533, 146] width 189 height 20
paste input "𝗙𝗼𝗿𝘂"
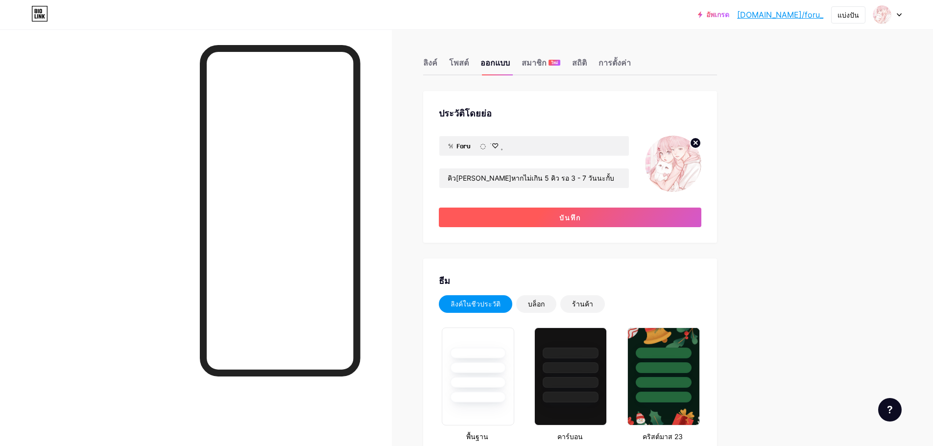
click at [544, 219] on button "บันทึก" at bounding box center [570, 218] width 262 height 20
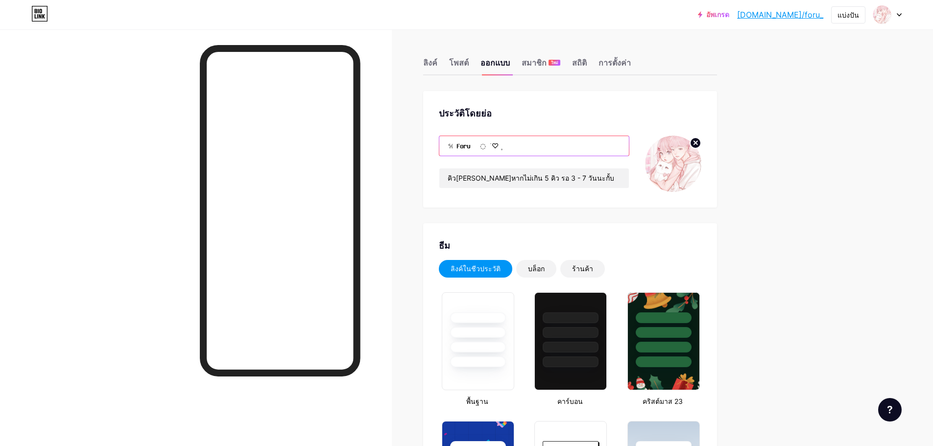
click at [462, 147] on input "𐙚 𝗙𝗼𝗿𝘂⠀⠀◌ ׄ ♡ ۪" at bounding box center [533, 146] width 189 height 20
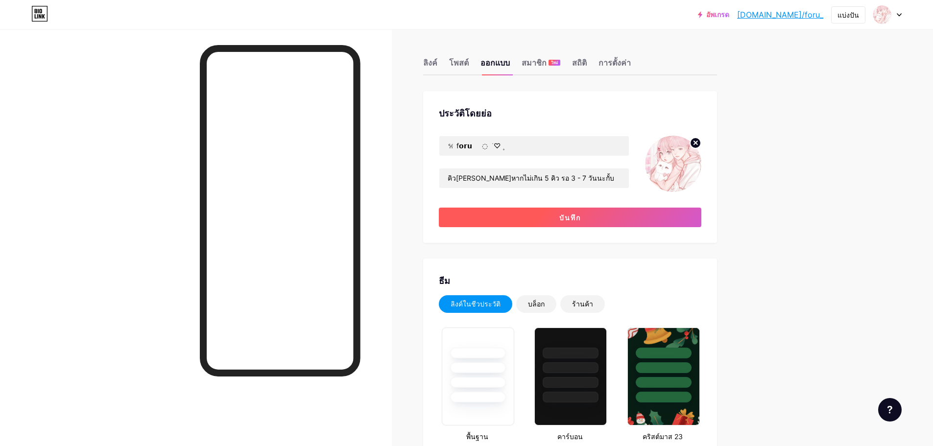
click at [512, 216] on button "บันทึก" at bounding box center [570, 218] width 262 height 20
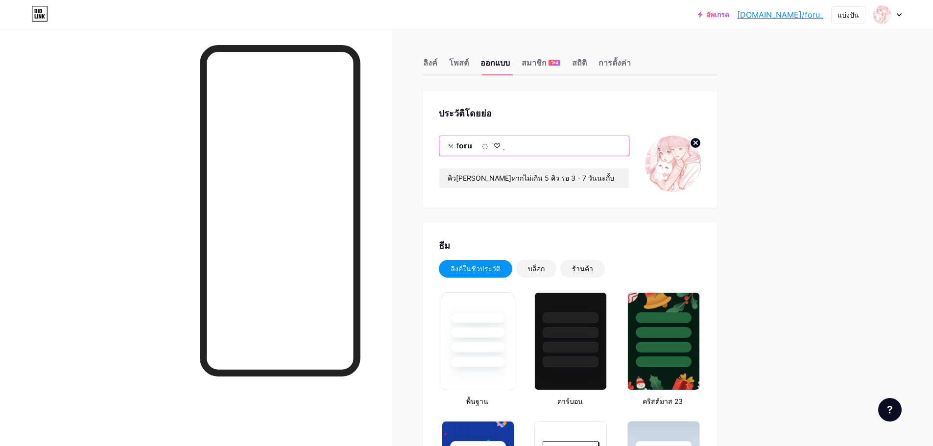
drag, startPoint x: 461, startPoint y: 149, endPoint x: 468, endPoint y: 151, distance: 7.6
click at [468, 151] on input "𐙚 f𝗼𝗿𝘂⠀⠀◌ ׄ ♡ ۪" at bounding box center [533, 146] width 189 height 20
drag, startPoint x: 472, startPoint y: 151, endPoint x: 458, endPoint y: 149, distance: 14.8
click at [458, 149] on input "𐙚 f𝗼𝗿𝘂⠀⠀◌ ׄ ♡ ۪" at bounding box center [533, 146] width 189 height 20
paste input "𝖥𝗈𝗋𝗎"
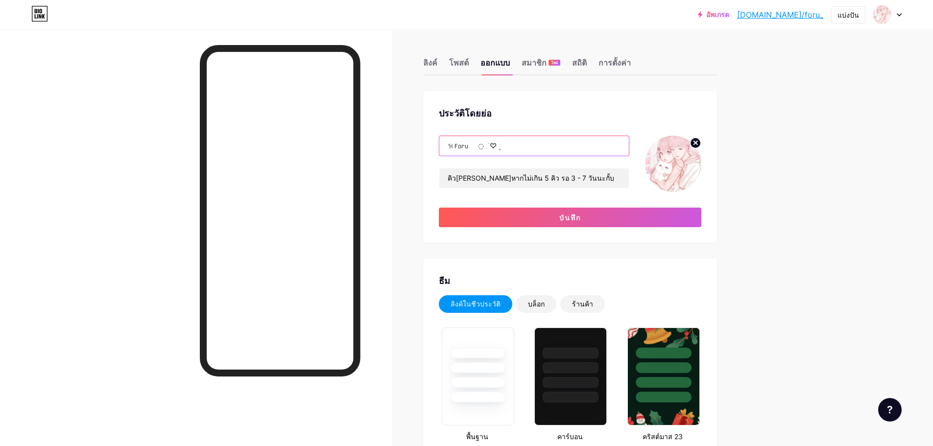
click at [457, 144] on input "𐙚𝖥𝗈𝗋𝗎⠀⠀◌ ׄ ♡ ۪" at bounding box center [533, 146] width 189 height 20
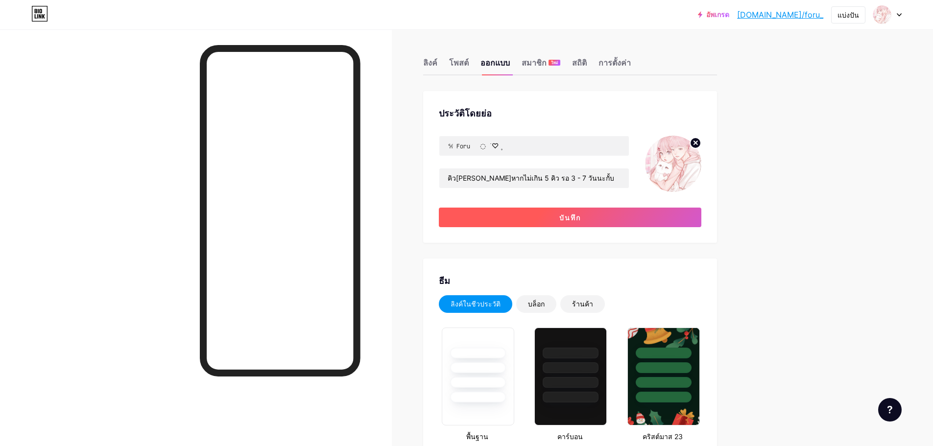
click at [477, 222] on button "บันทึก" at bounding box center [570, 218] width 262 height 20
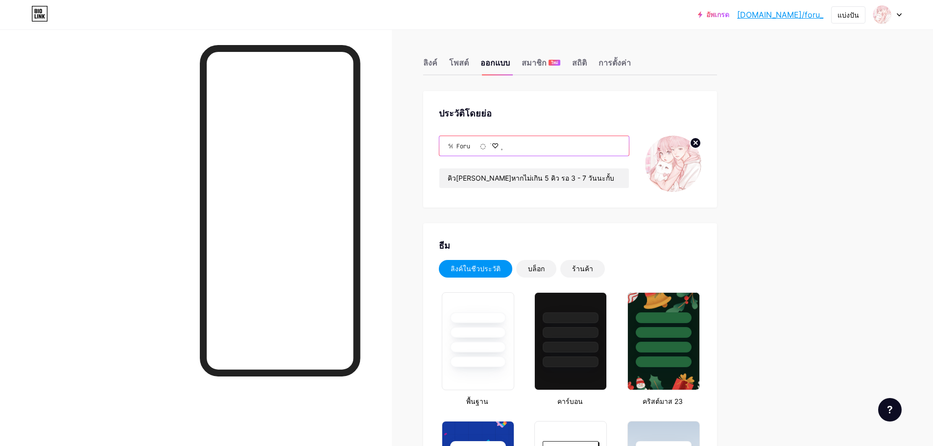
click at [463, 149] on input "𐙚 𝖥𝗈𝗋𝗎⠀⠀◌ ׄ ♡ ۪" at bounding box center [533, 146] width 189 height 20
click at [459, 148] on input "𐙚 𝖥𝗈𝗋𝗎⠀⠀◌ ׄ ♡ ۪" at bounding box center [533, 146] width 189 height 20
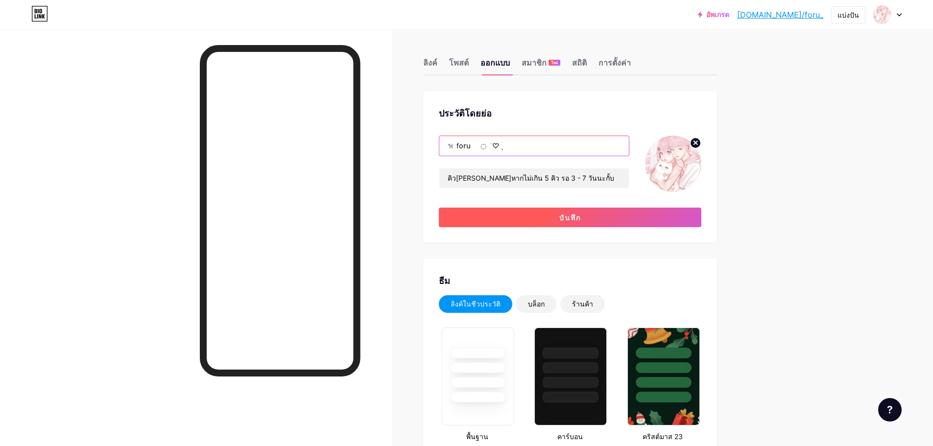
type input "𐙚 f𝗈𝗋𝗎⠀⠀◌ ׄ ♡ ۪"
click at [504, 218] on button "บันทึก" at bounding box center [570, 218] width 262 height 20
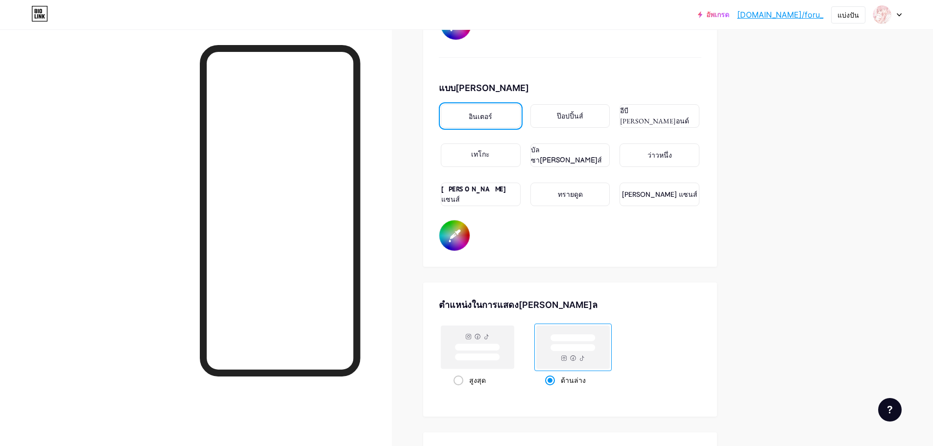
scroll to position [1647, 0]
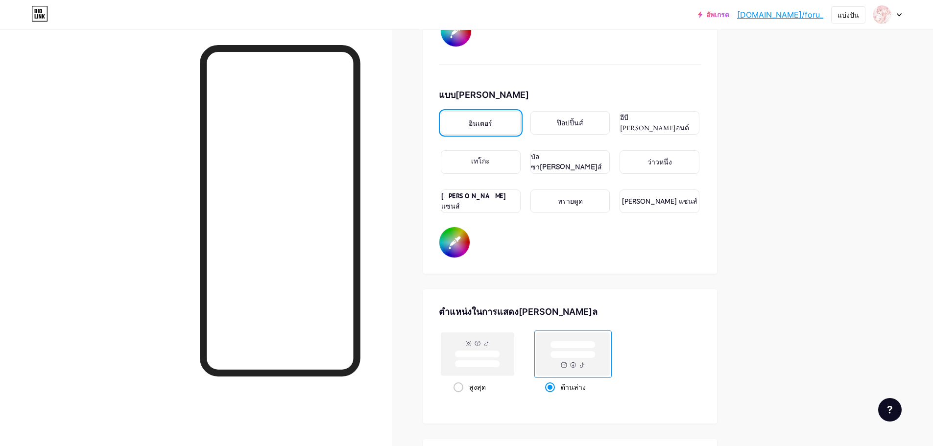
click at [453, 227] on input "#000000" at bounding box center [454, 242] width 30 height 30
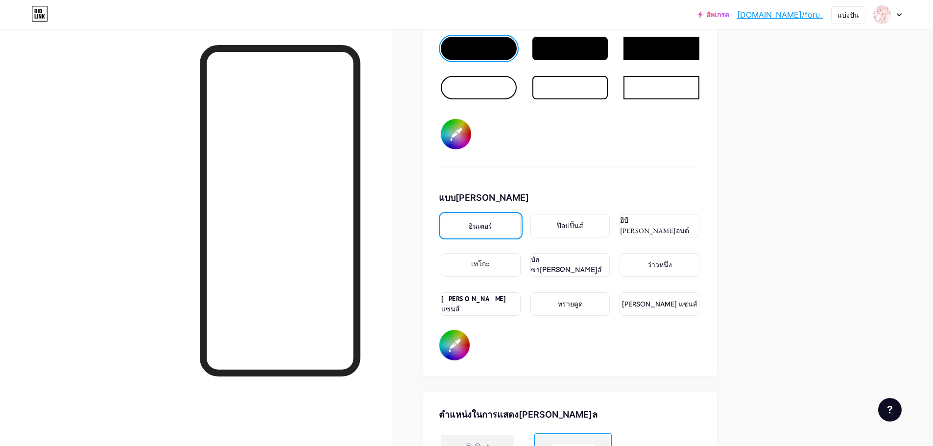
scroll to position [1549, 0]
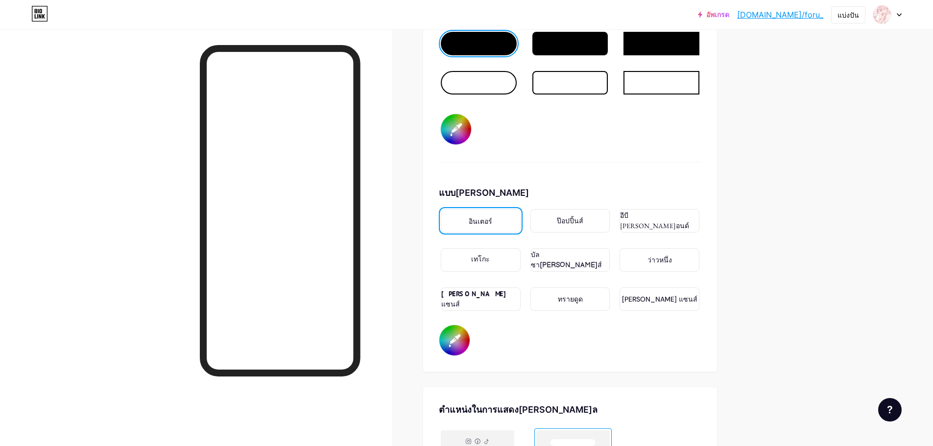
click at [454, 325] on input "#000000" at bounding box center [454, 340] width 30 height 30
click at [451, 325] on input "#1f2020" at bounding box center [454, 340] width 30 height 30
click at [449, 325] on input "#1f2020" at bounding box center [454, 340] width 30 height 30
click at [459, 325] on input "#1f2020" at bounding box center [454, 340] width 30 height 30
type input "#473322"
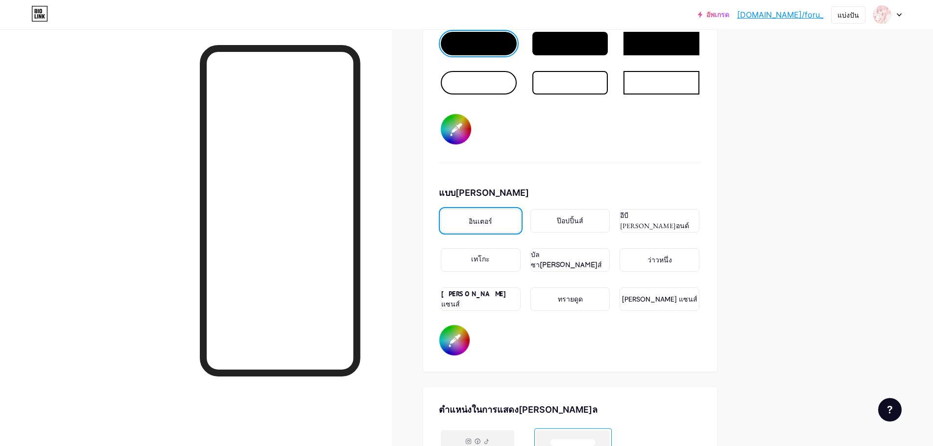
click at [488, 330] on div "แบบอักษร อินเตอร์ ป๊อปปิ้นส์ อีบี การามอนด์ เทโกะ บัลซามิค แซนส์ ว่าวหนึ่ง พีที…" at bounding box center [570, 271] width 262 height 170
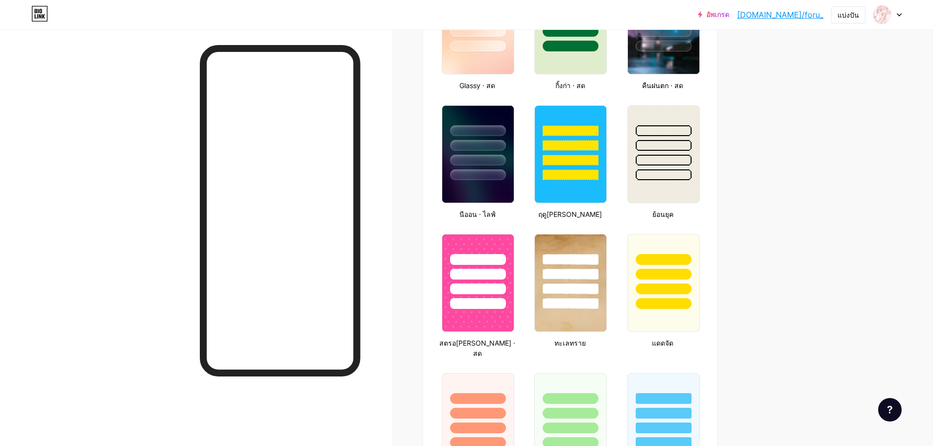
scroll to position [570, 0]
